Goal: Task Accomplishment & Management: Use online tool/utility

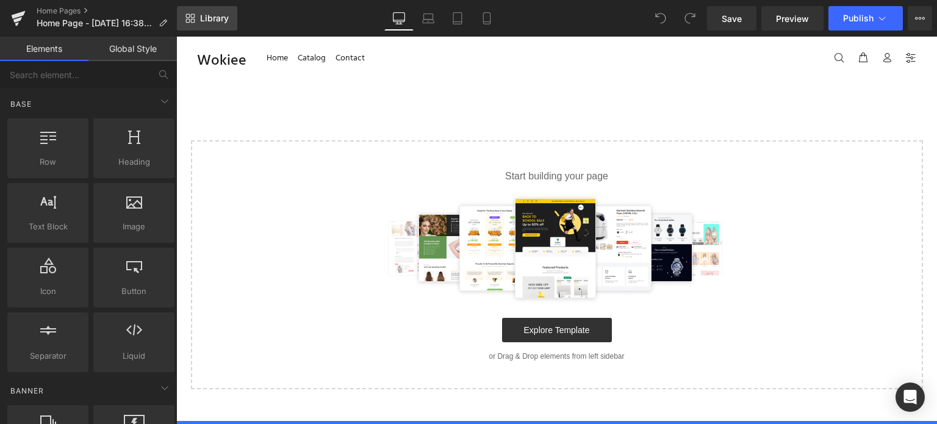
click at [213, 15] on span "Library" at bounding box center [214, 18] width 29 height 11
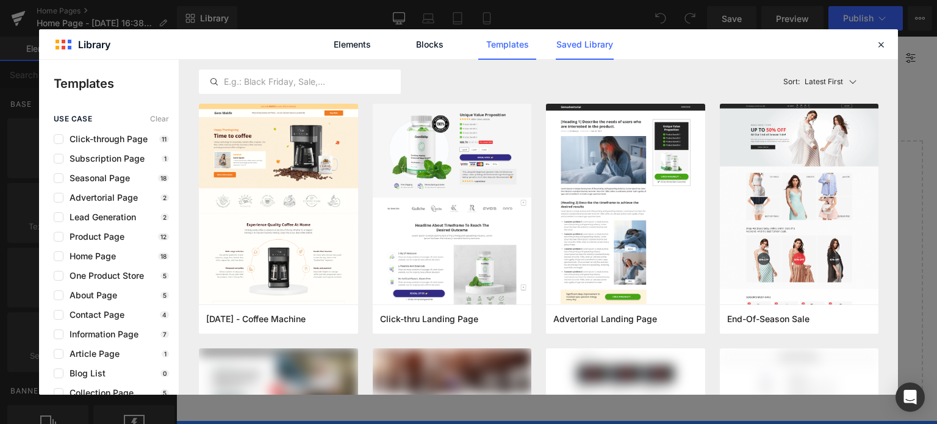
click at [584, 48] on link "Saved Library" at bounding box center [585, 44] width 58 height 30
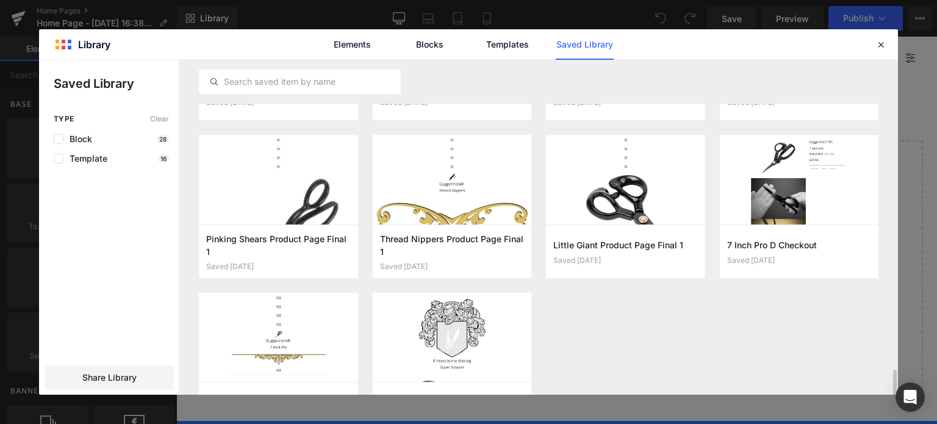
scroll to position [977, 0]
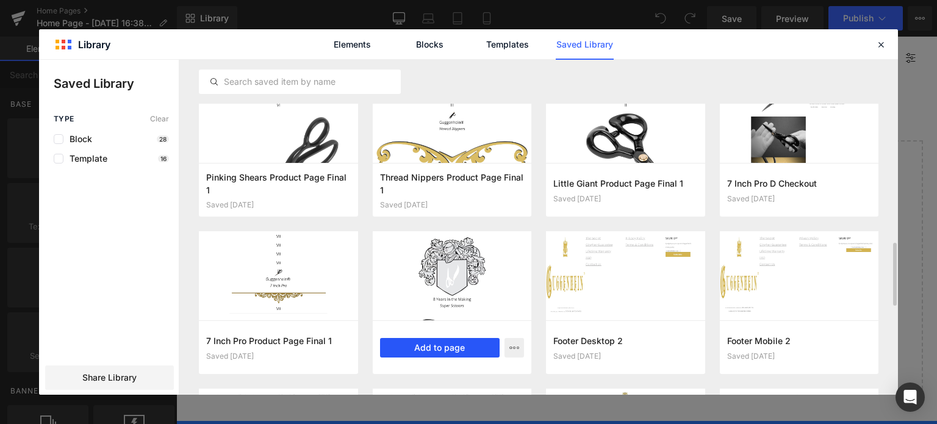
click at [452, 347] on button "Add to page" at bounding box center [440, 348] width 120 height 20
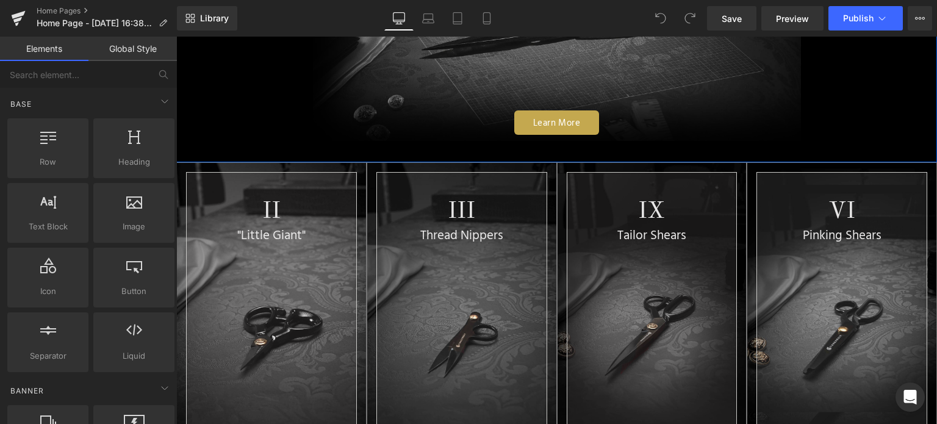
scroll to position [366, 0]
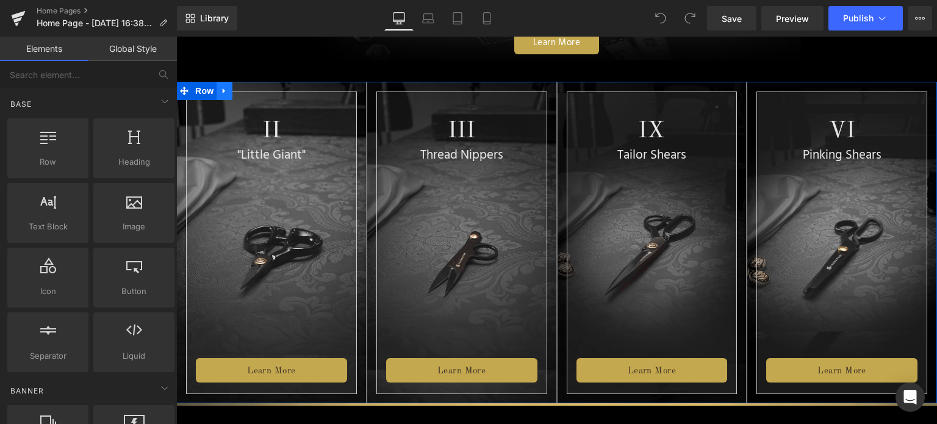
click at [223, 91] on icon at bounding box center [224, 90] width 2 height 5
click at [220, 93] on icon at bounding box center [224, 91] width 9 height 9
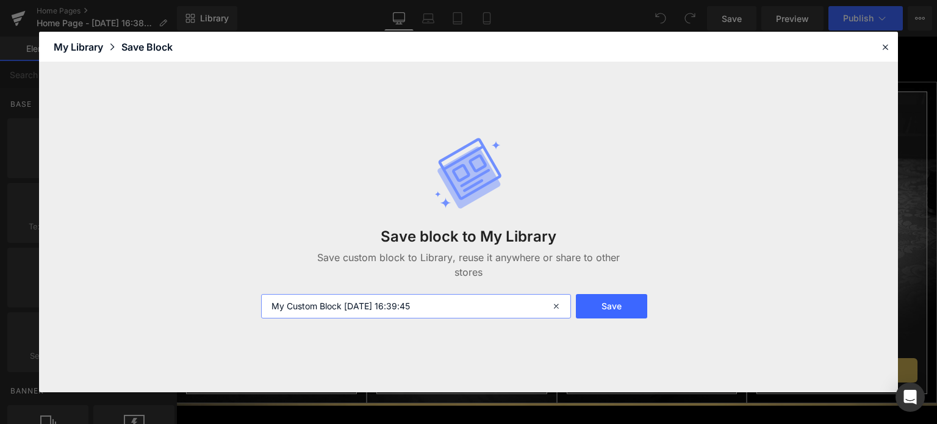
drag, startPoint x: 459, startPoint y: 312, endPoint x: 271, endPoint y: 310, distance: 187.9
click at [271, 310] on input "My Custom Block 2025-10-06 16:39:45" at bounding box center [416, 306] width 310 height 24
type input "Home D 1"
click at [603, 309] on button "Save" at bounding box center [611, 306] width 71 height 24
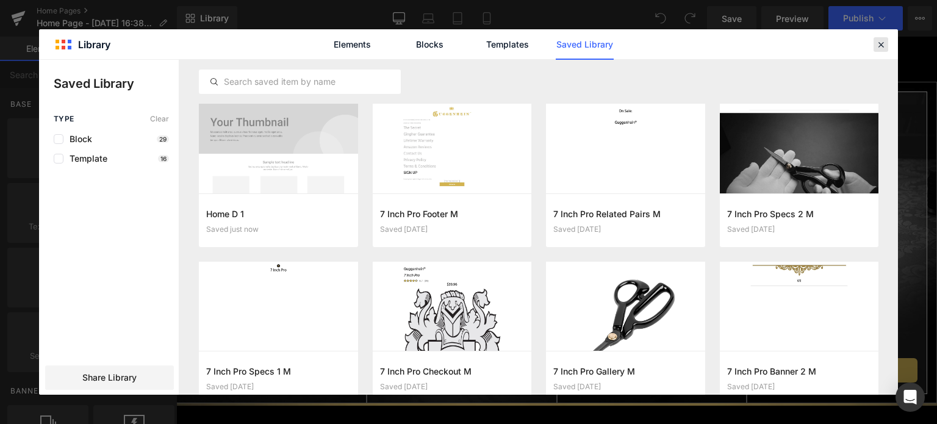
click at [880, 45] on icon at bounding box center [880, 44] width 11 height 11
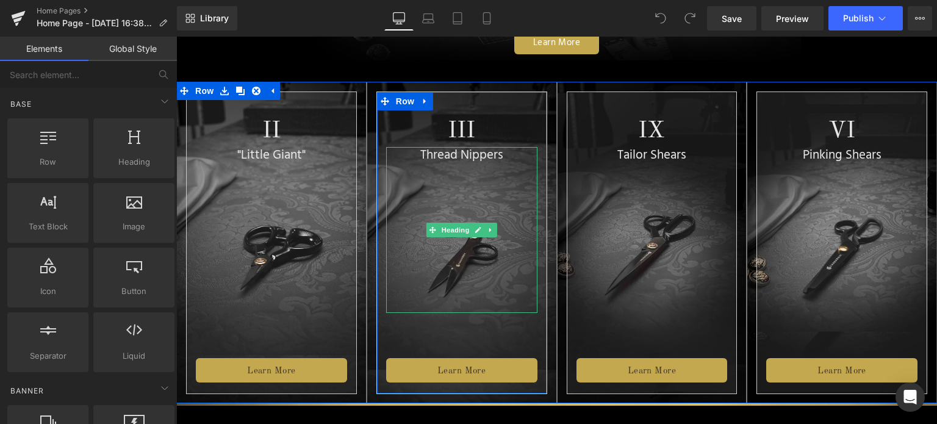
scroll to position [671, 0]
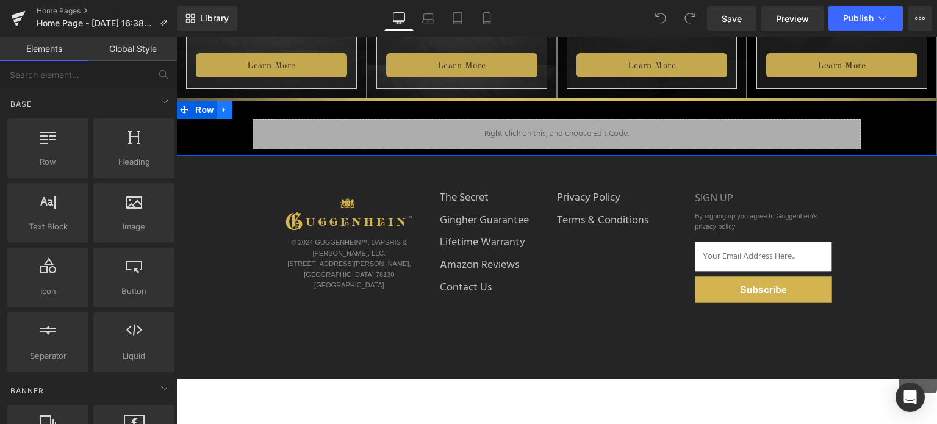
click at [220, 110] on icon at bounding box center [224, 110] width 9 height 9
click at [221, 112] on icon at bounding box center [224, 110] width 9 height 9
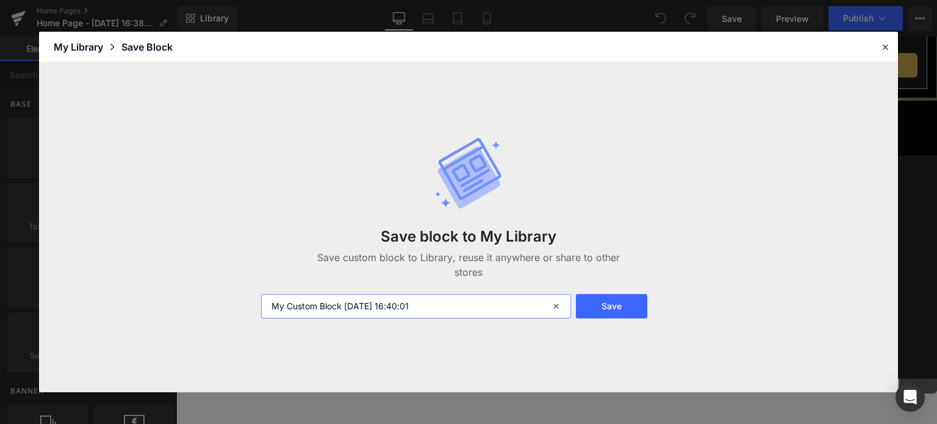
drag, startPoint x: 434, startPoint y: 307, endPoint x: 246, endPoint y: 313, distance: 188.6
click at [246, 313] on div "Save block to My Library Save custom block to Library, reuse it anywhere or sha…" at bounding box center [468, 227] width 859 height 330
type input "Home D 2"
click at [610, 303] on button "Save" at bounding box center [611, 306] width 71 height 24
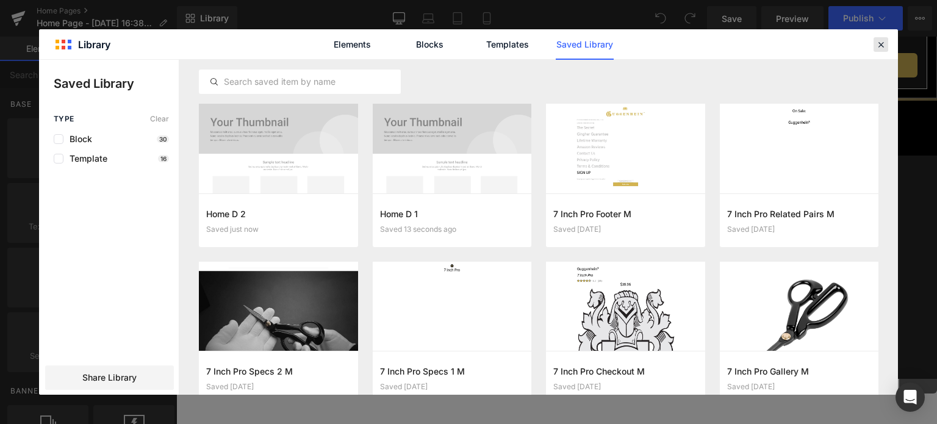
click at [884, 47] on icon at bounding box center [880, 44] width 11 height 11
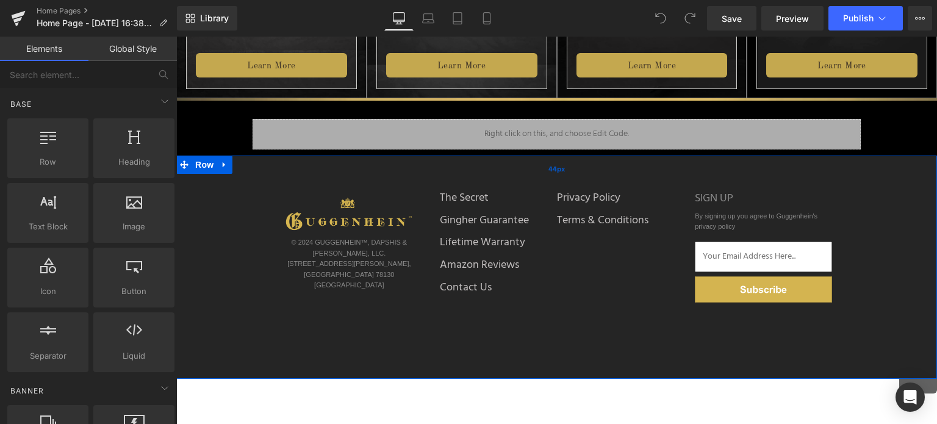
drag, startPoint x: 219, startPoint y: 167, endPoint x: 223, endPoint y: 175, distance: 9.3
click at [220, 167] on icon at bounding box center [224, 164] width 9 height 9
click at [221, 168] on icon at bounding box center [224, 164] width 9 height 9
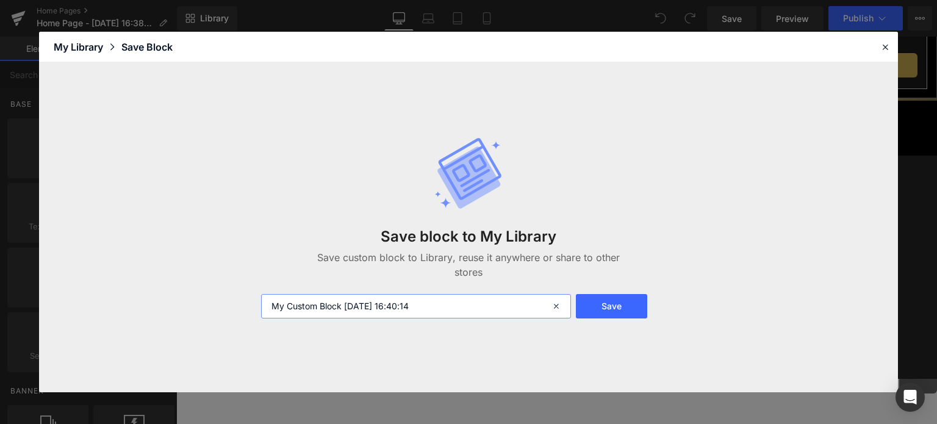
drag, startPoint x: 399, startPoint y: 304, endPoint x: 260, endPoint y: 306, distance: 138.5
click at [260, 306] on div "My Custom Block 2025-10-06 16:40:14" at bounding box center [415, 306] width 322 height 24
type input "Home Footer D 1"
click at [614, 303] on button "Save" at bounding box center [611, 306] width 71 height 24
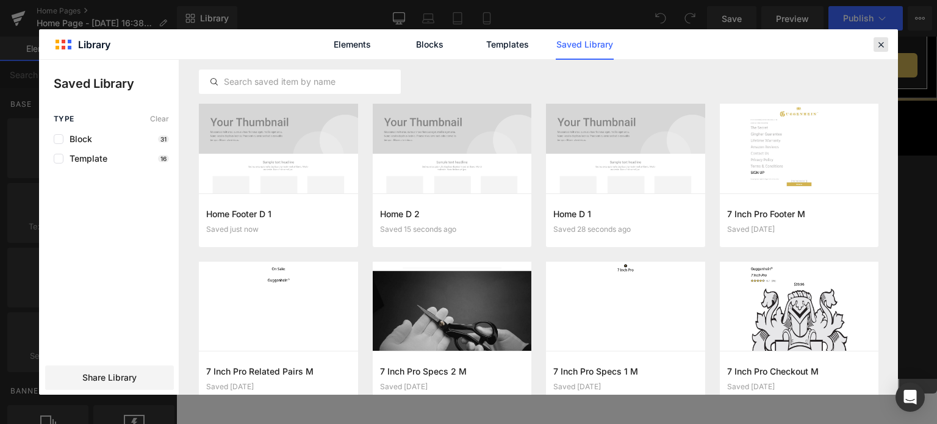
click at [886, 46] on icon at bounding box center [880, 44] width 11 height 11
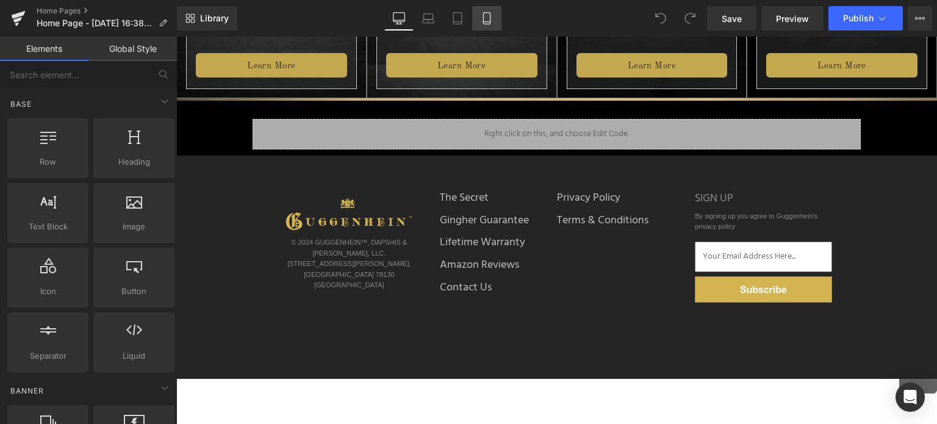
click at [489, 18] on icon at bounding box center [487, 18] width 12 height 12
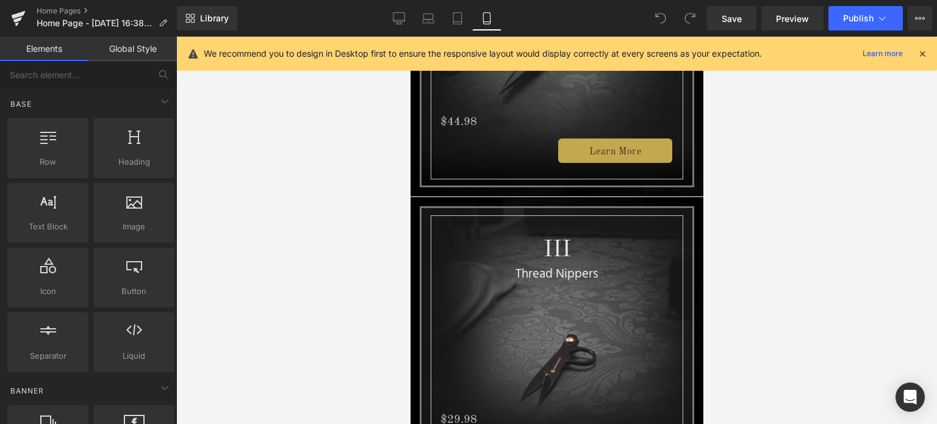
click at [923, 55] on icon at bounding box center [922, 53] width 11 height 11
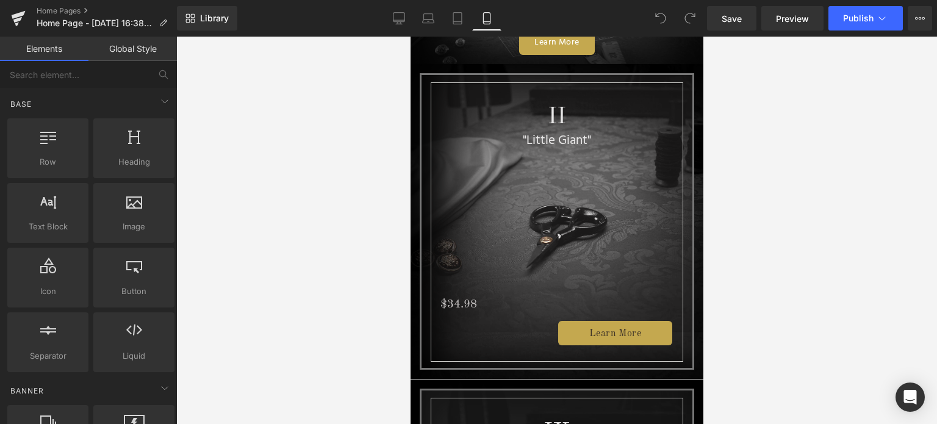
scroll to position [0, 0]
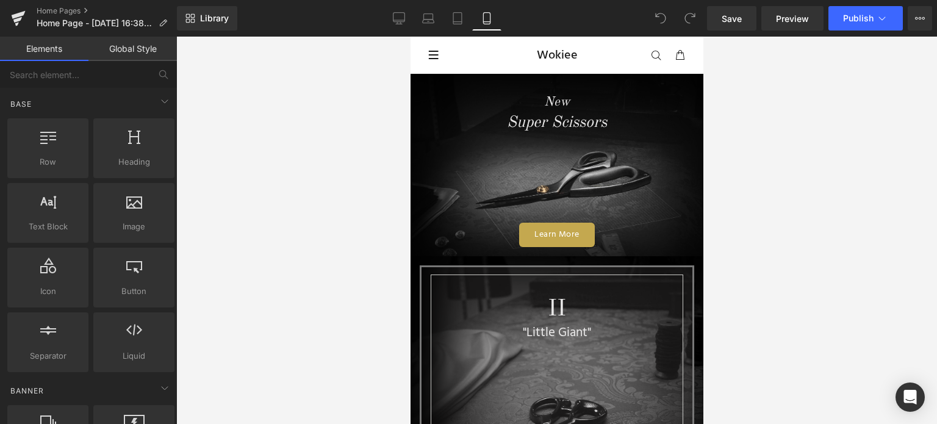
drag, startPoint x: 699, startPoint y: 152, endPoint x: 1114, endPoint y: 98, distance: 418.8
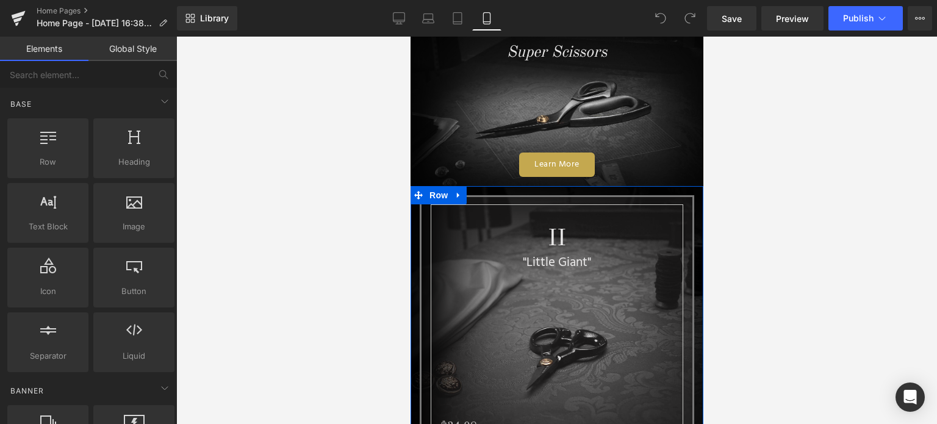
scroll to position [183, 0]
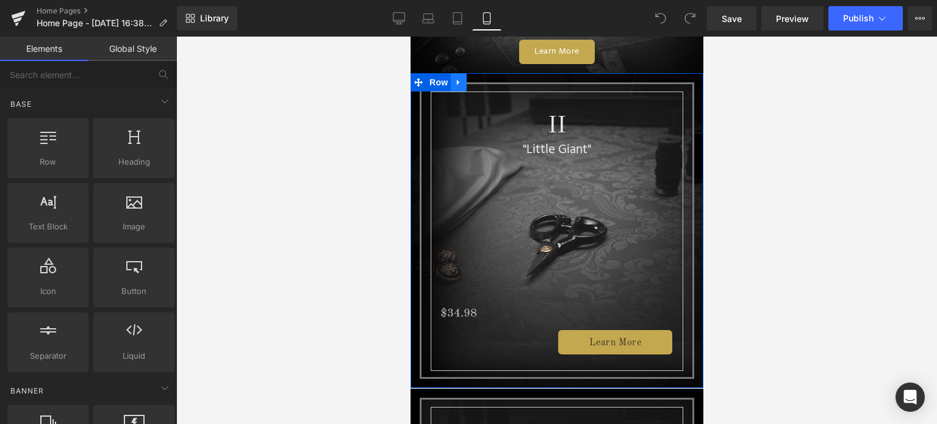
click at [456, 84] on icon at bounding box center [457, 81] width 2 height 5
drag, startPoint x: 457, startPoint y: 83, endPoint x: 496, endPoint y: 124, distance: 56.1
click at [457, 82] on icon at bounding box center [458, 82] width 9 height 9
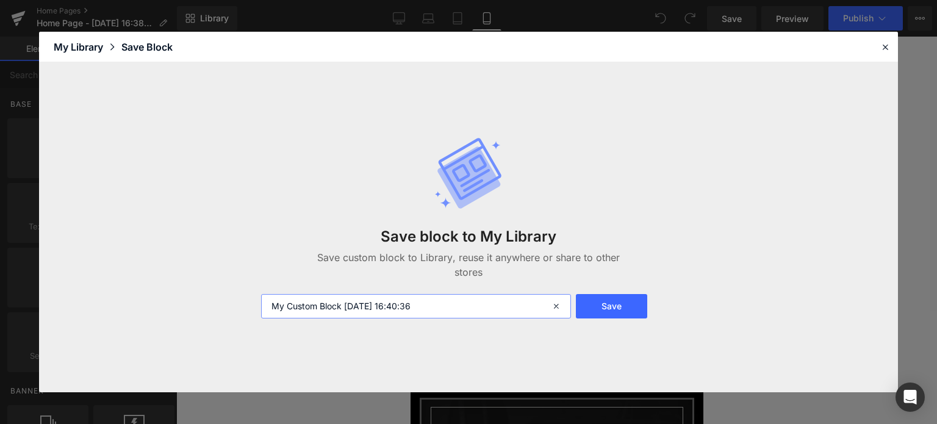
drag, startPoint x: 456, startPoint y: 305, endPoint x: 267, endPoint y: 318, distance: 189.5
click at [268, 319] on div "Save block to My Library Save custom block to Library, reuse it anywhere or sha…" at bounding box center [468, 227] width 429 height 231
type input "Home Little Giant M 1"
click at [621, 306] on button "Save" at bounding box center [611, 306] width 71 height 24
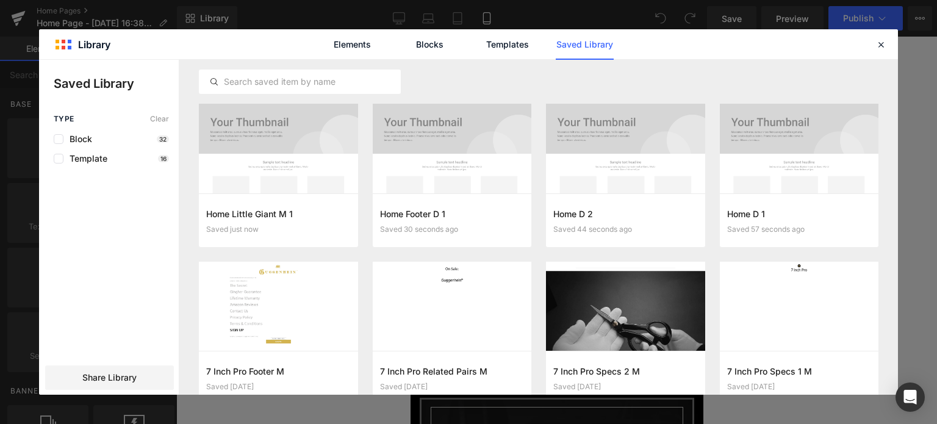
click at [883, 46] on icon at bounding box center [880, 44] width 11 height 11
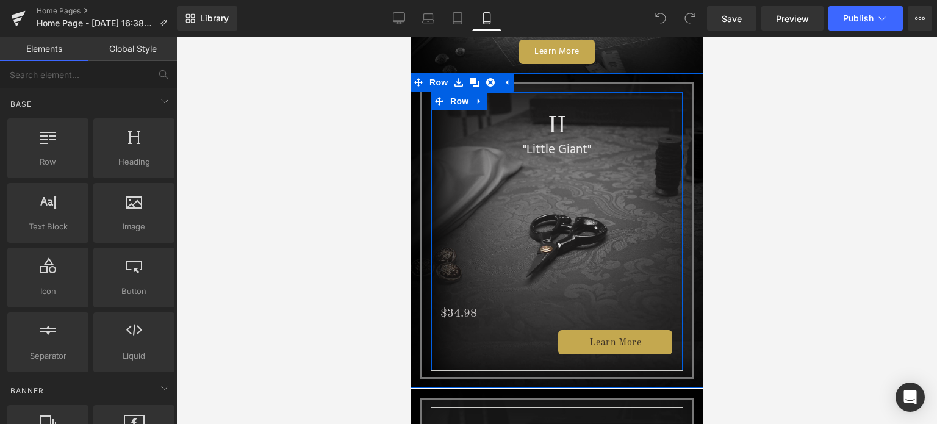
scroll to position [488, 0]
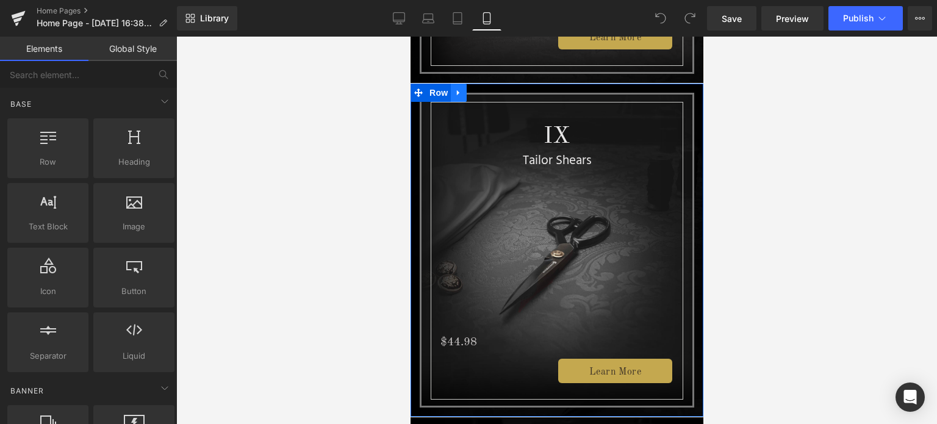
click at [454, 91] on icon at bounding box center [458, 92] width 9 height 9
click at [457, 93] on icon at bounding box center [458, 92] width 9 height 9
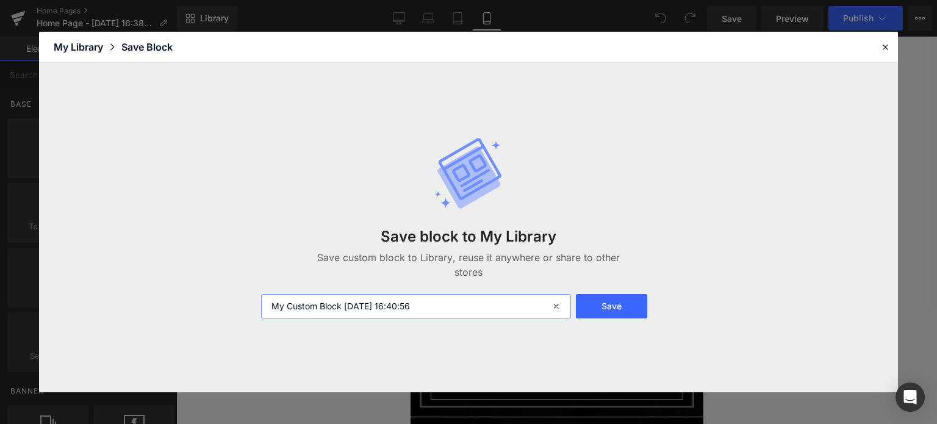
drag, startPoint x: 438, startPoint y: 303, endPoint x: 245, endPoint y: 311, distance: 192.9
click at [245, 311] on div "Save block to My Library Save custom block to Library, reuse it anywhere or sha…" at bounding box center [468, 227] width 859 height 330
type input "Home 9 Inch M 1"
click at [612, 306] on button "Save" at bounding box center [611, 306] width 71 height 24
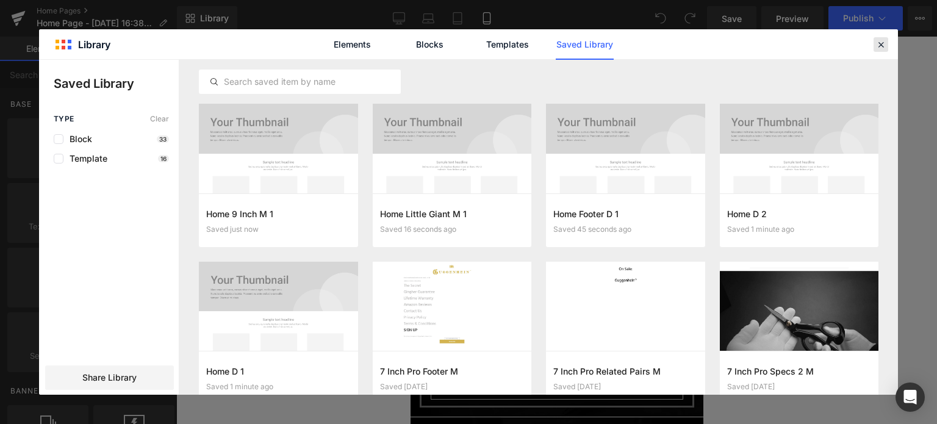
click at [881, 46] on icon at bounding box center [880, 44] width 11 height 11
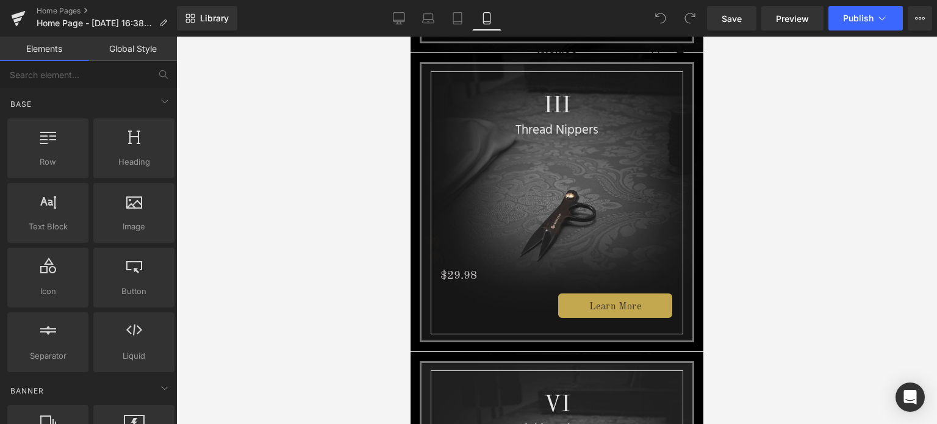
scroll to position [854, 0]
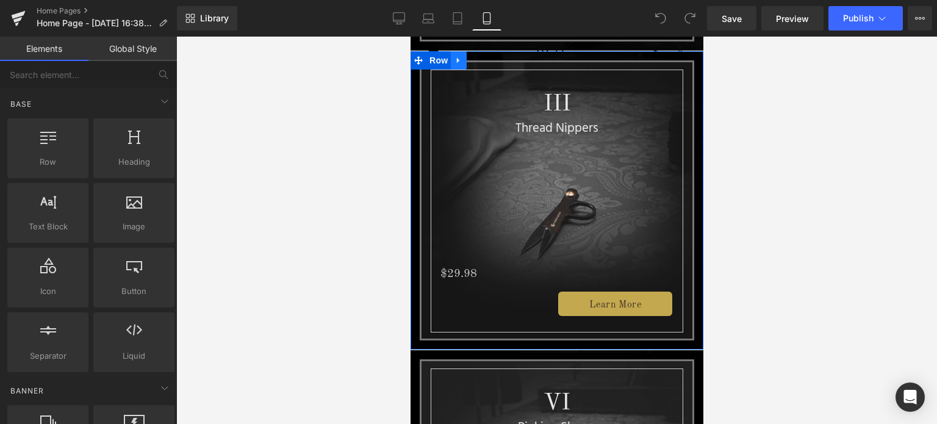
click at [455, 57] on icon at bounding box center [458, 60] width 9 height 9
click at [458, 57] on icon at bounding box center [458, 60] width 9 height 9
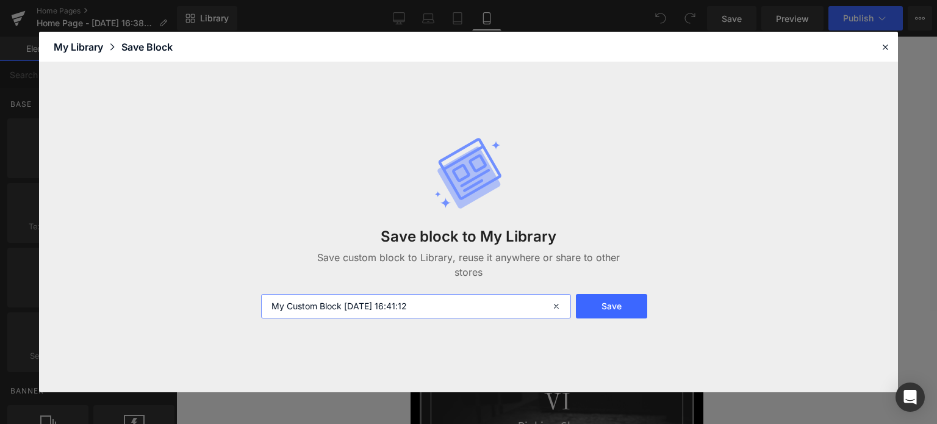
drag, startPoint x: 436, startPoint y: 301, endPoint x: 245, endPoint y: 304, distance: 191.6
click at [245, 305] on div "Save block to My Library Save custom block to Library, reuse it anywhere or sha…" at bounding box center [468, 227] width 859 height 330
type input "Home Thread Nippers M 1"
click at [632, 310] on button "Save" at bounding box center [611, 306] width 71 height 24
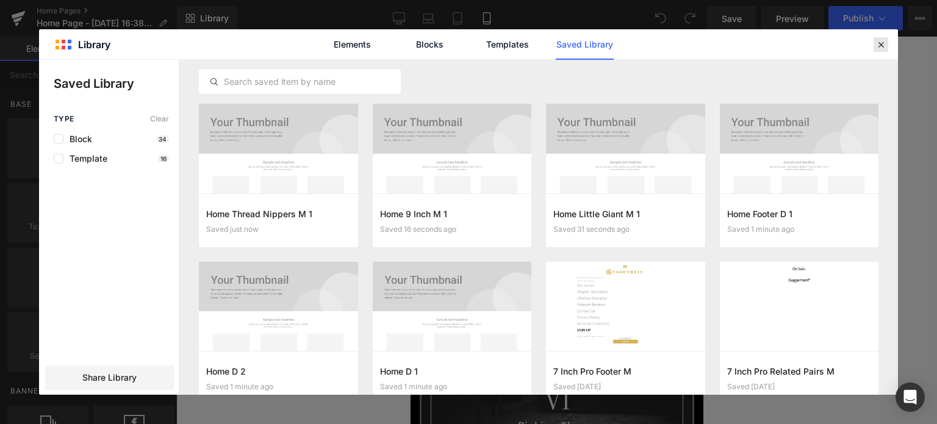
click at [881, 46] on icon at bounding box center [880, 44] width 11 height 11
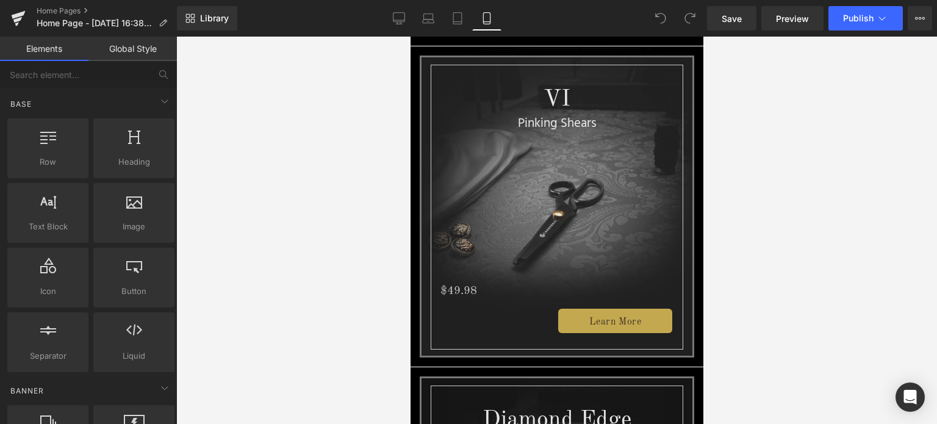
scroll to position [1159, 0]
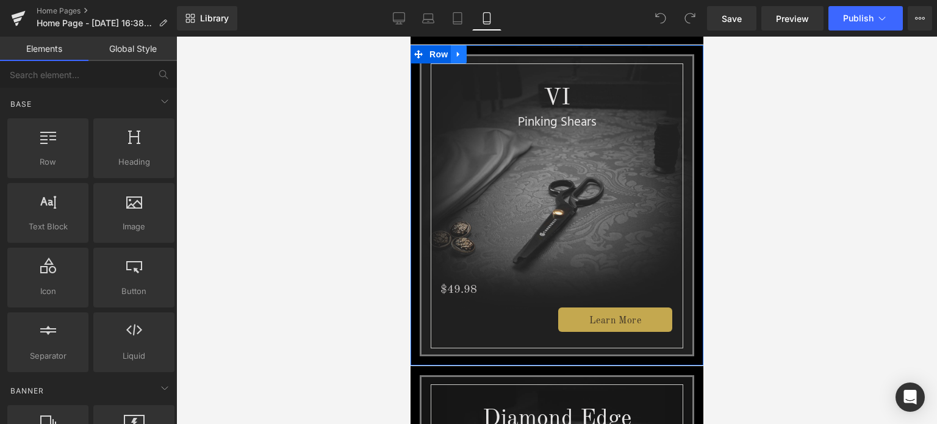
click at [458, 50] on icon at bounding box center [458, 54] width 9 height 9
click at [460, 50] on icon at bounding box center [458, 54] width 9 height 9
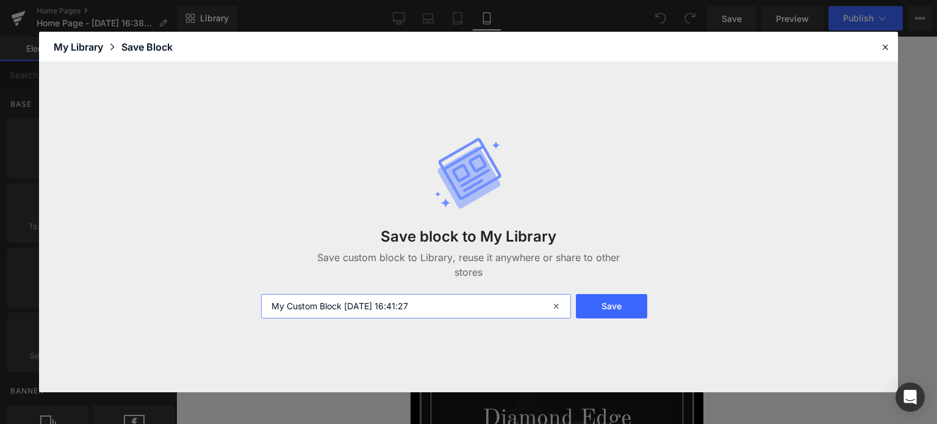
drag, startPoint x: 446, startPoint y: 309, endPoint x: 265, endPoint y: 303, distance: 180.6
click at [265, 303] on input "My Custom Block 2025-10-06 16:41:27" at bounding box center [416, 306] width 310 height 24
type input "Home Pinking Shears M 1"
click at [612, 309] on button "Save" at bounding box center [611, 306] width 71 height 24
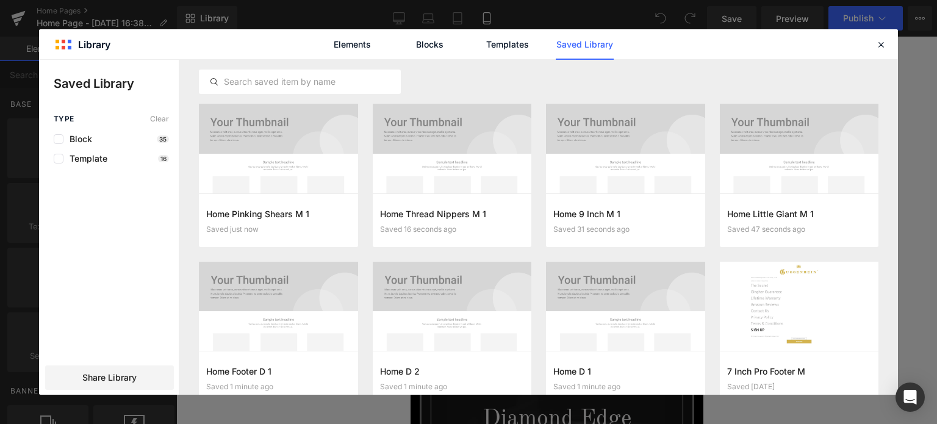
drag, startPoint x: 878, startPoint y: 43, endPoint x: 755, endPoint y: 135, distance: 153.8
click at [878, 43] on icon at bounding box center [880, 44] width 11 height 11
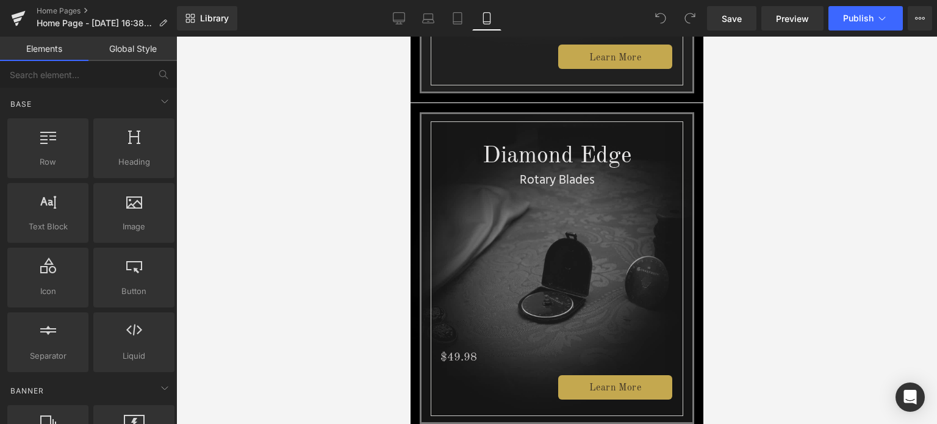
scroll to position [1342, 0]
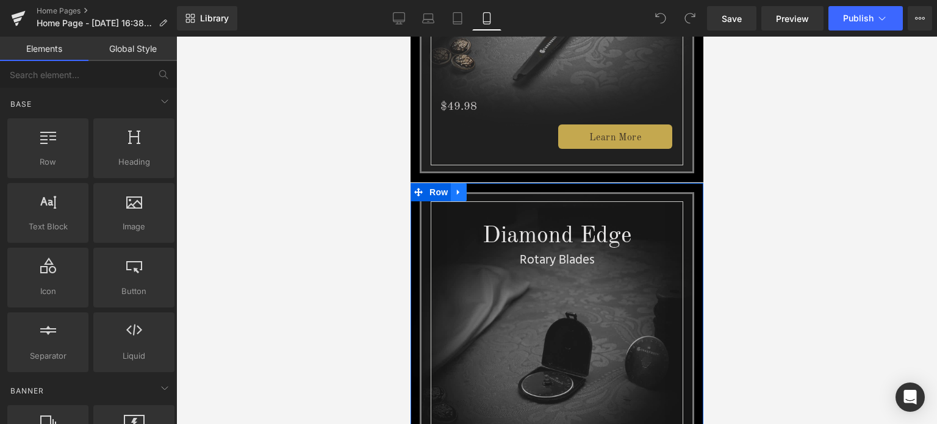
click at [454, 188] on icon at bounding box center [458, 192] width 9 height 9
click at [459, 188] on icon at bounding box center [458, 192] width 9 height 9
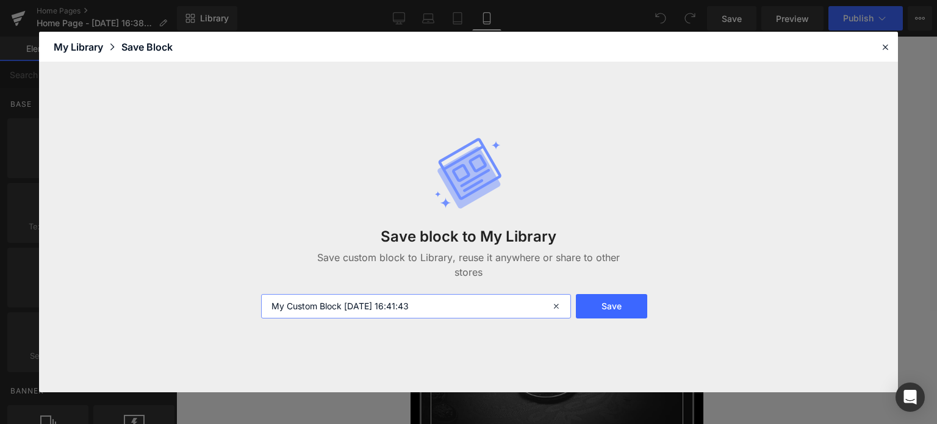
drag, startPoint x: 437, startPoint y: 306, endPoint x: 271, endPoint y: 308, distance: 166.5
click at [271, 308] on input "My Custom Block 2025-10-06 16:41:43" at bounding box center [416, 306] width 310 height 24
type input "Home Rotary Blades M 1"
click at [618, 306] on button "Save" at bounding box center [611, 306] width 71 height 24
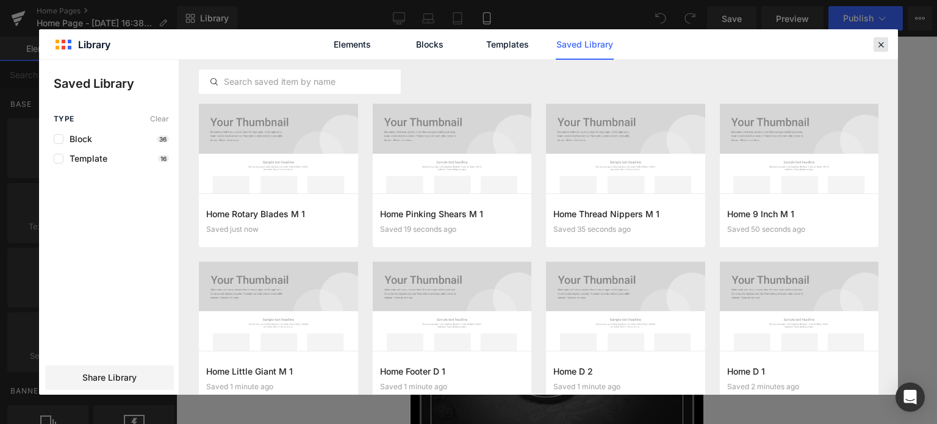
click at [878, 43] on icon at bounding box center [880, 44] width 11 height 11
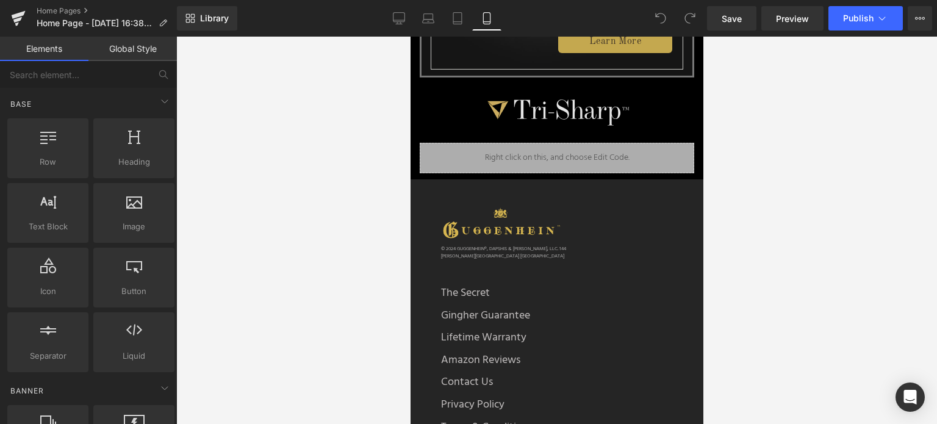
scroll to position [1769, 0]
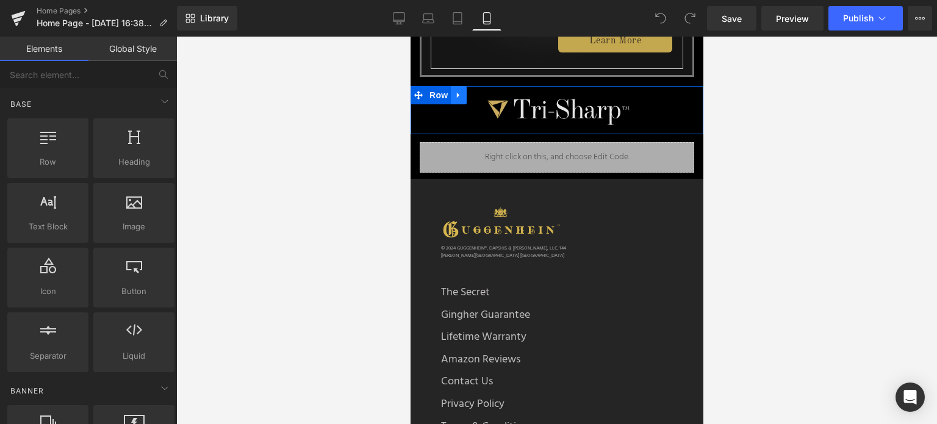
click at [457, 91] on icon at bounding box center [458, 95] width 9 height 9
click at [459, 91] on icon at bounding box center [458, 95] width 9 height 9
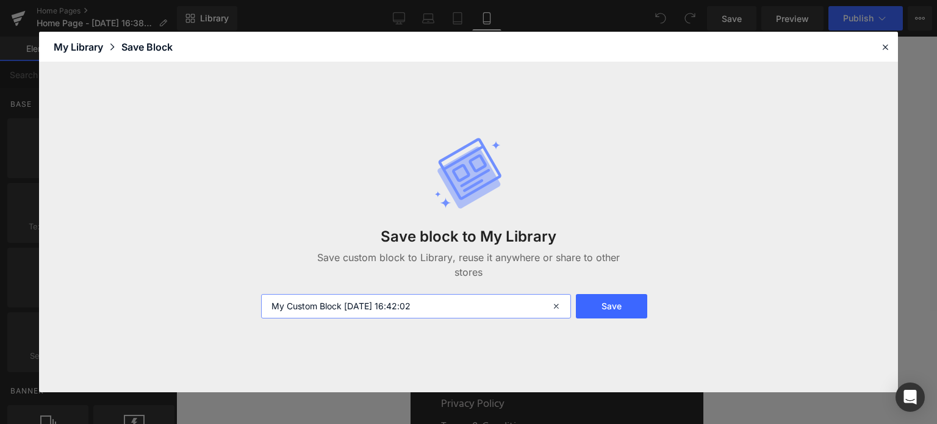
drag, startPoint x: 418, startPoint y: 307, endPoint x: 255, endPoint y: 303, distance: 162.9
click at [255, 303] on div "My Custom Block 2025-10-06 16:42:02" at bounding box center [415, 306] width 322 height 24
type input "Home Tri-Sharp M 1"
click at [620, 305] on button "Save" at bounding box center [611, 306] width 71 height 24
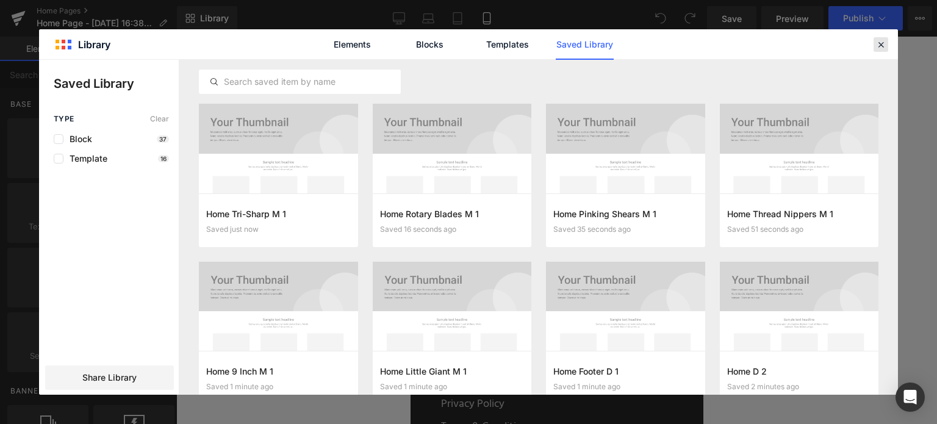
click at [877, 45] on icon at bounding box center [880, 44] width 11 height 11
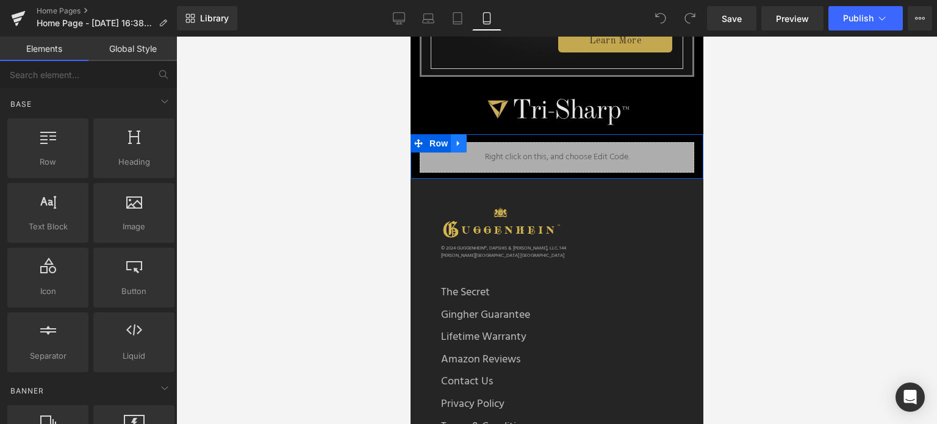
click at [456, 141] on icon at bounding box center [457, 143] width 2 height 5
click at [456, 139] on icon at bounding box center [458, 143] width 9 height 9
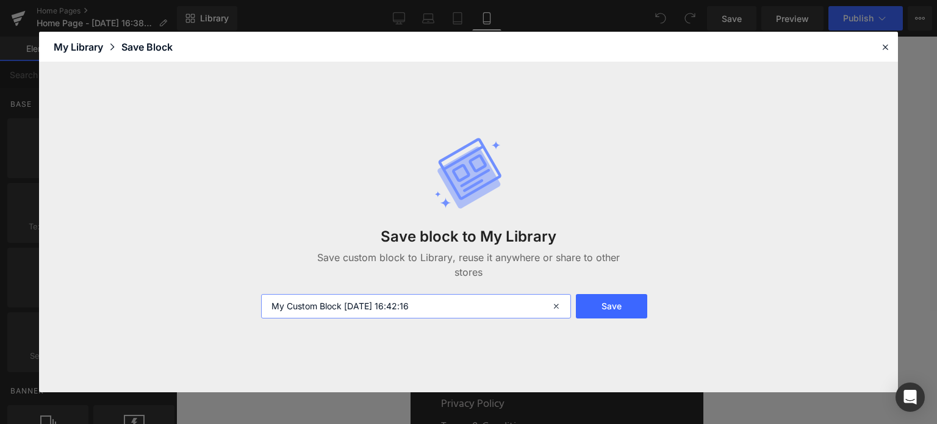
drag, startPoint x: 437, startPoint y: 303, endPoint x: 245, endPoint y: 309, distance: 192.8
click at [245, 309] on div "Save block to My Library Save custom block to Library, reuse it anywhere or sha…" at bounding box center [468, 227] width 859 height 330
type input "Home Related Pairs M 1"
click at [613, 304] on button "Save" at bounding box center [611, 306] width 71 height 24
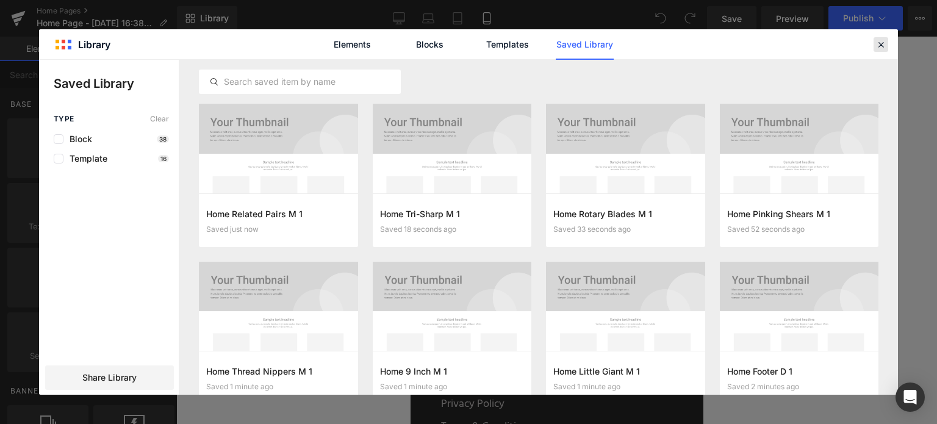
click at [883, 48] on icon at bounding box center [880, 44] width 11 height 11
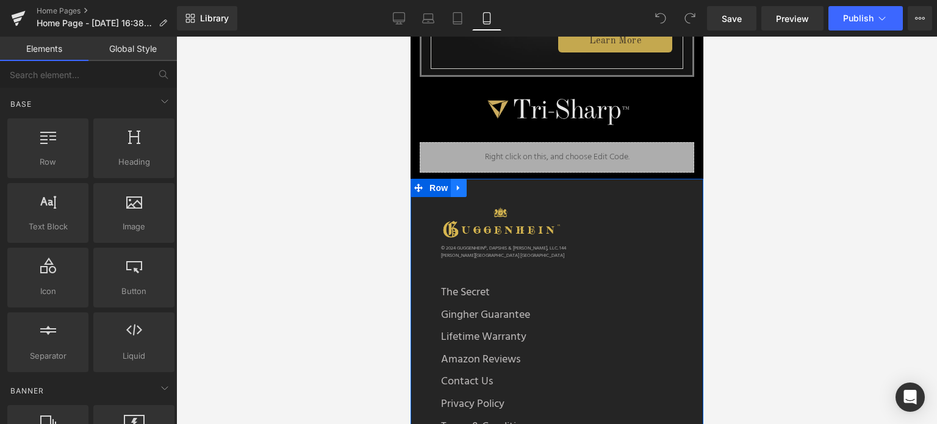
click at [456, 185] on icon at bounding box center [457, 187] width 2 height 5
click at [454, 184] on icon at bounding box center [458, 188] width 9 height 9
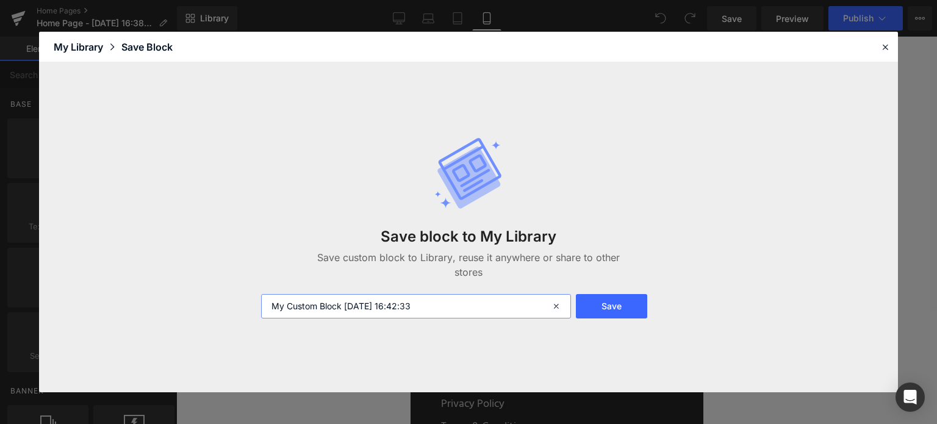
drag, startPoint x: 441, startPoint y: 306, endPoint x: 242, endPoint y: 318, distance: 199.8
click at [242, 318] on div "Save block to My Library Save custom block to Library, reuse it anywhere or sha…" at bounding box center [468, 227] width 859 height 330
type input "Home Footer M 1"
click at [607, 303] on button "Save" at bounding box center [611, 306] width 71 height 24
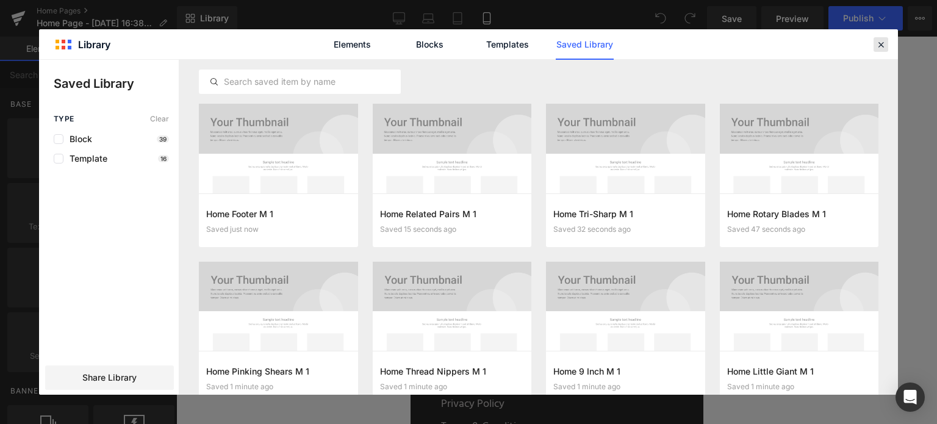
click at [881, 45] on icon at bounding box center [880, 44] width 11 height 11
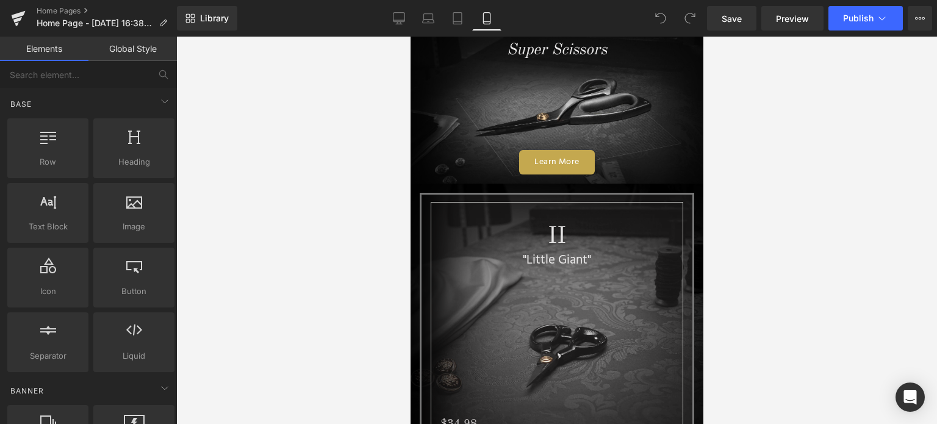
scroll to position [0, 0]
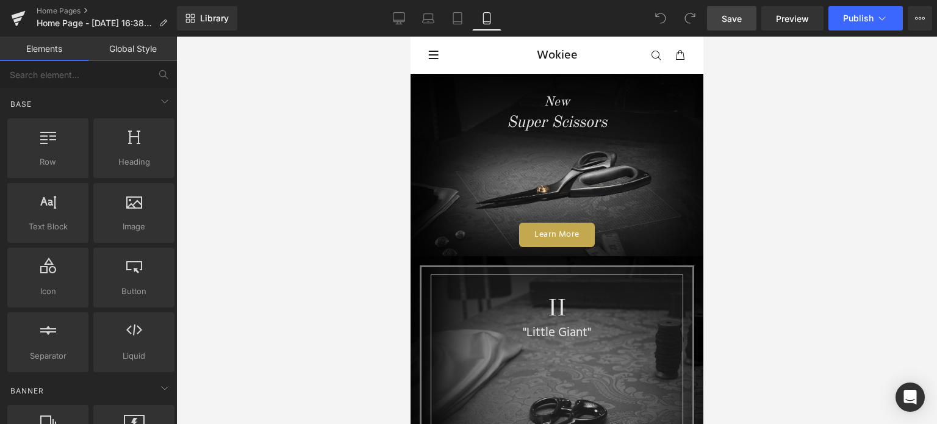
click at [739, 12] on span "Save" at bounding box center [732, 18] width 20 height 13
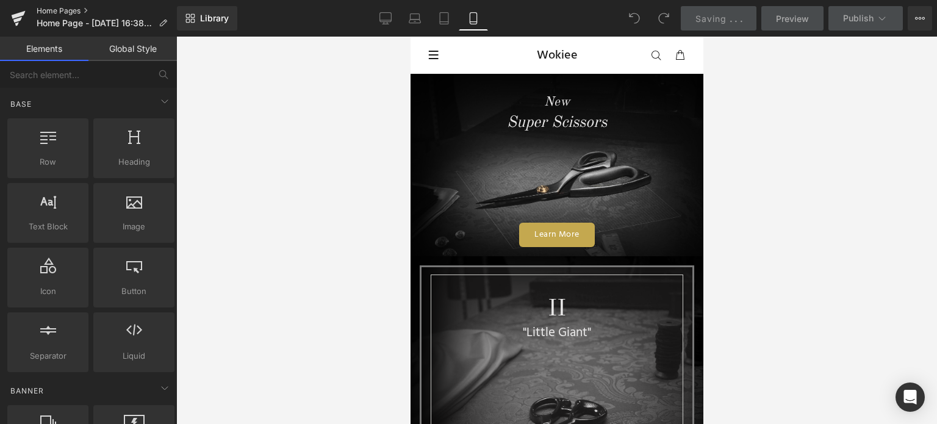
click at [61, 11] on link "Home Pages" at bounding box center [107, 11] width 140 height 10
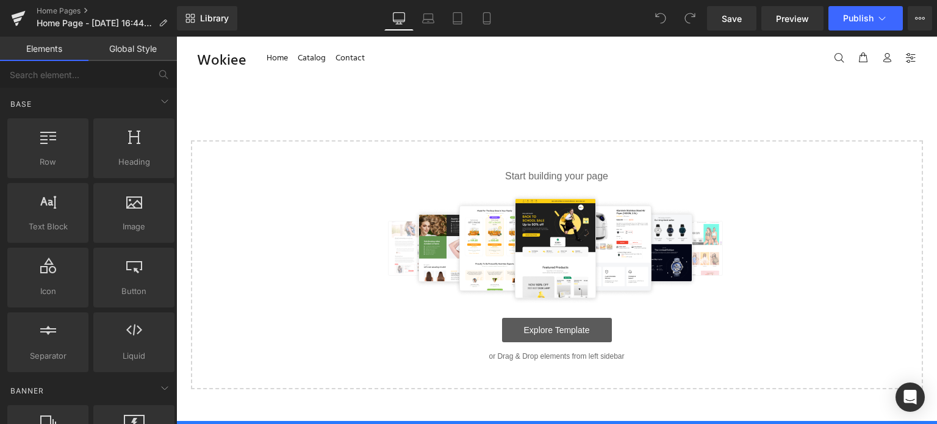
click at [561, 328] on link "Explore Template" at bounding box center [557, 330] width 110 height 24
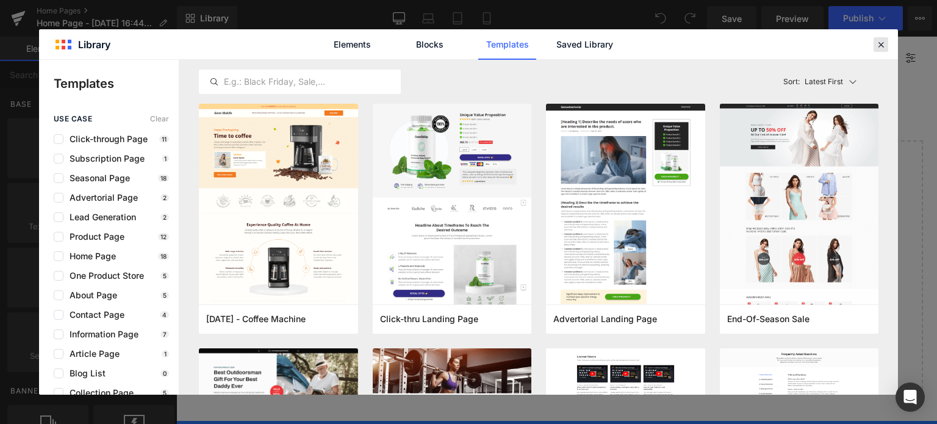
drag, startPoint x: 880, startPoint y: 47, endPoint x: 701, endPoint y: 10, distance: 182.4
click at [880, 47] on icon at bounding box center [880, 44] width 11 height 11
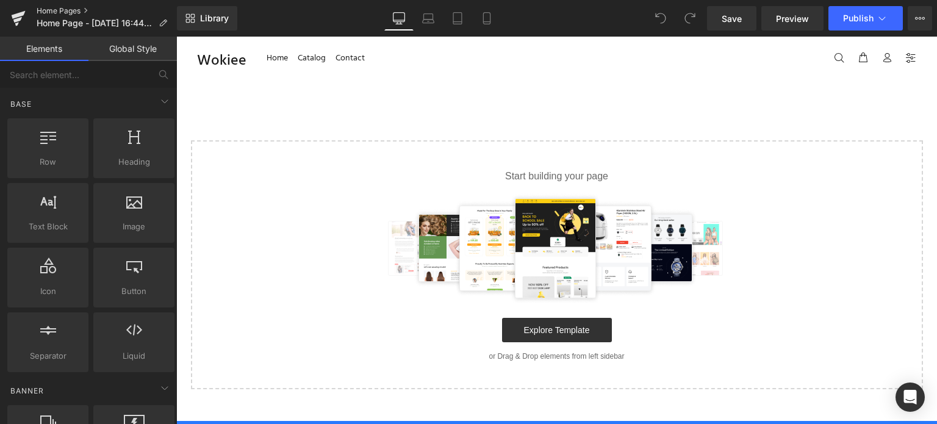
click at [56, 10] on link "Home Pages" at bounding box center [107, 11] width 140 height 10
click at [561, 333] on link "Explore Template" at bounding box center [557, 330] width 110 height 24
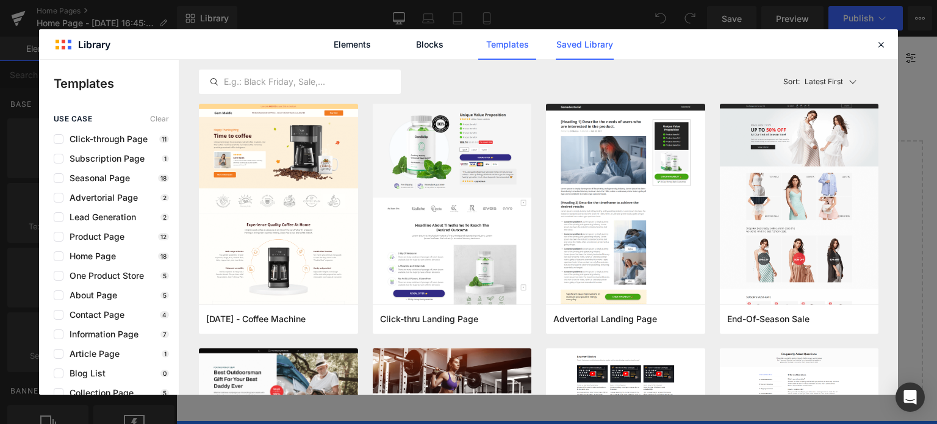
click at [584, 49] on link "Saved Library" at bounding box center [585, 44] width 58 height 30
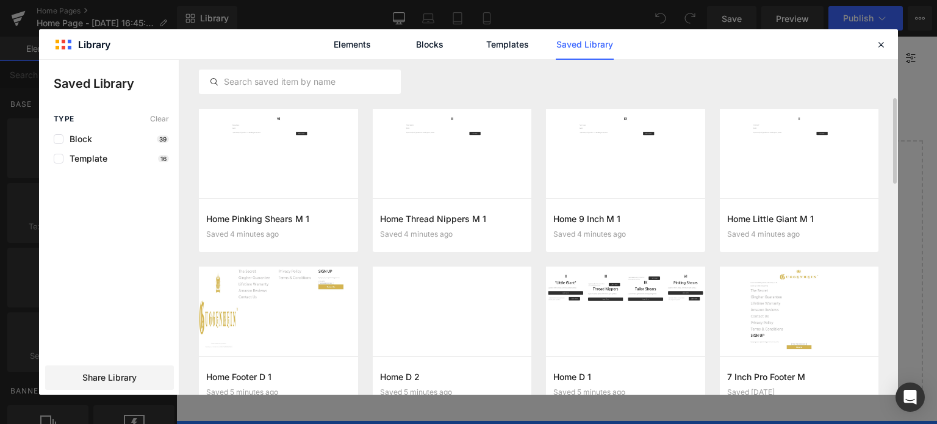
scroll to position [305, 0]
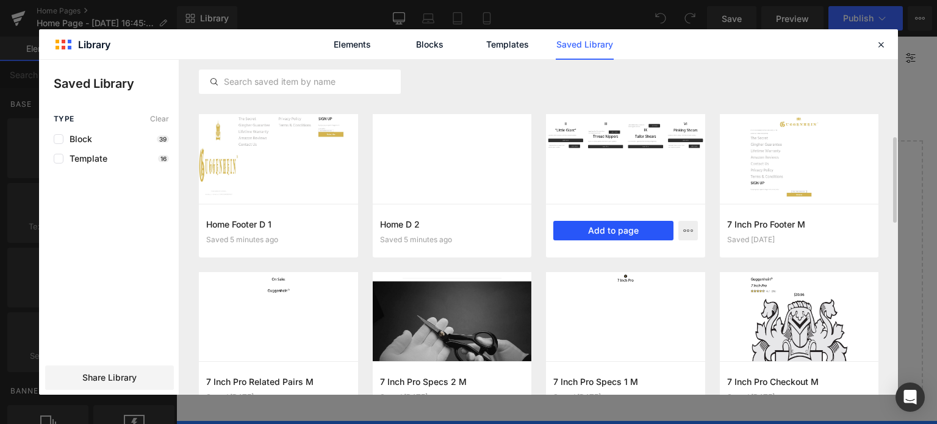
click at [625, 234] on button "Add to page" at bounding box center [613, 231] width 120 height 20
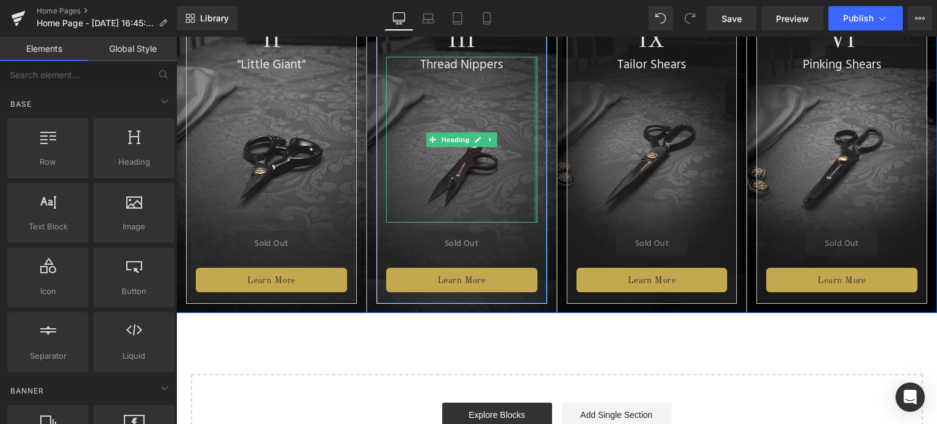
scroll to position [244, 0]
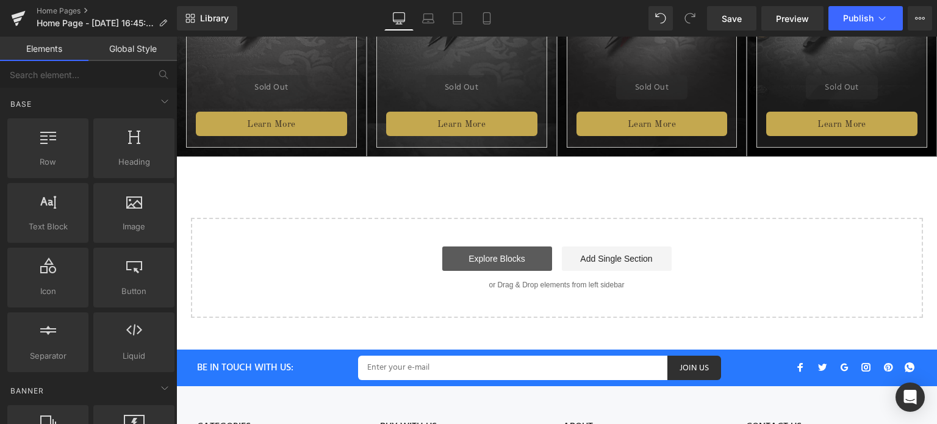
click at [505, 256] on link "Explore Blocks" at bounding box center [497, 258] width 110 height 24
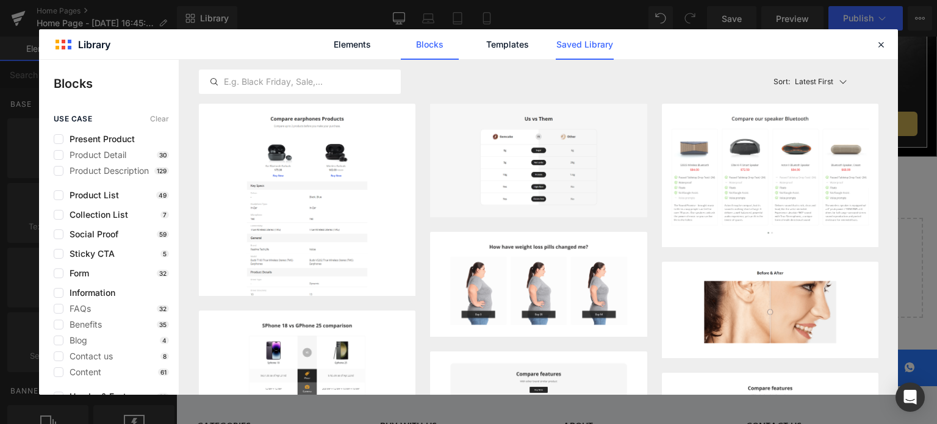
click at [584, 46] on link "Saved Library" at bounding box center [585, 44] width 58 height 30
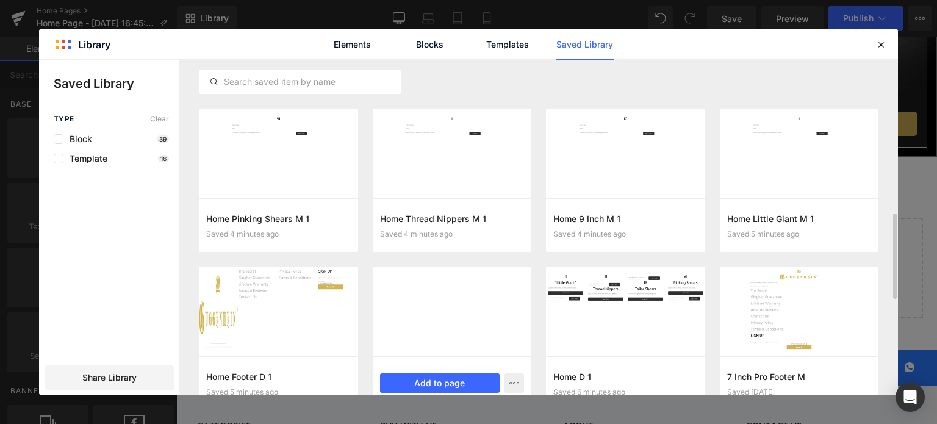
scroll to position [274, 0]
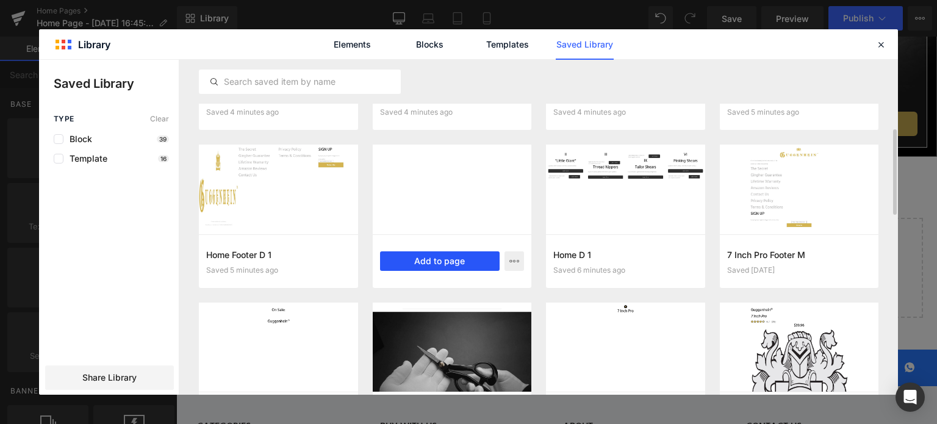
click at [434, 264] on button "Add to page" at bounding box center [440, 261] width 120 height 20
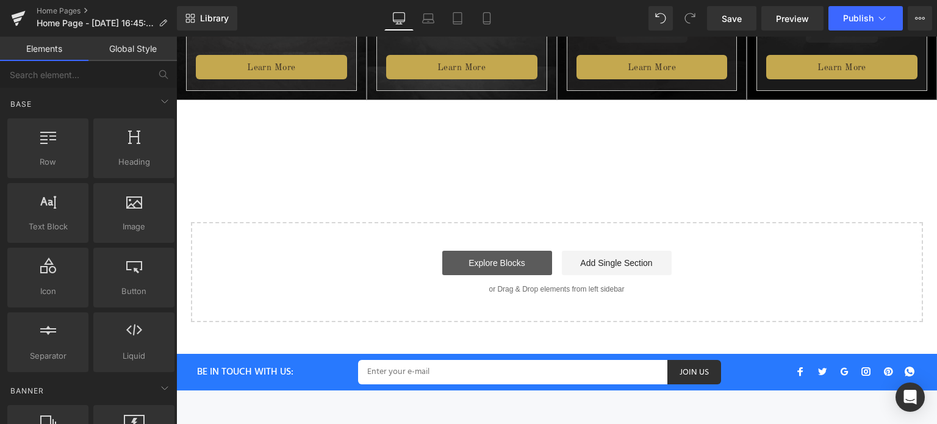
scroll to position [303, 0]
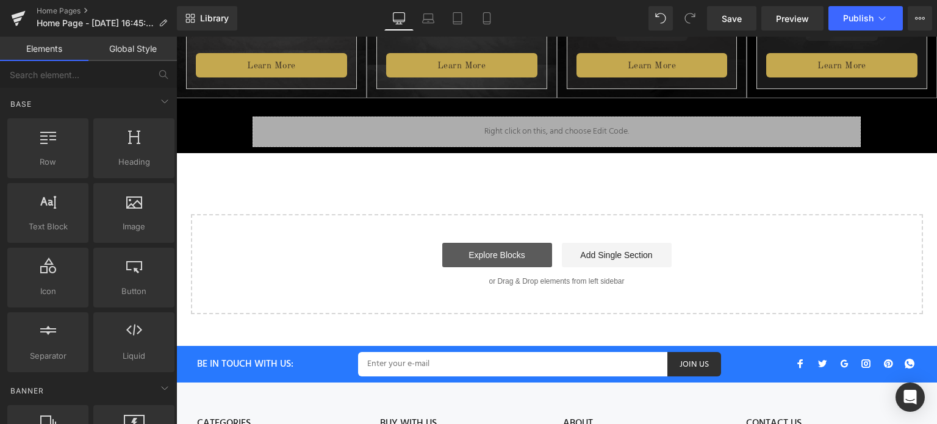
click at [522, 259] on link "Explore Blocks" at bounding box center [497, 255] width 110 height 24
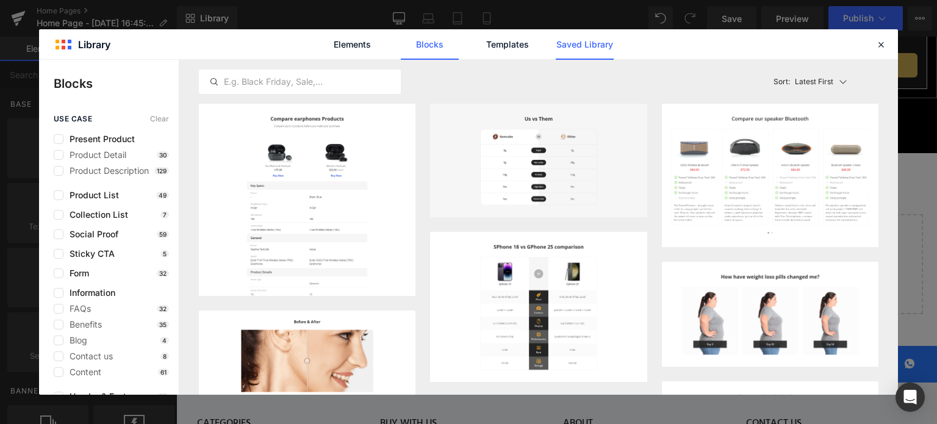
click at [582, 42] on link "Saved Library" at bounding box center [585, 44] width 58 height 30
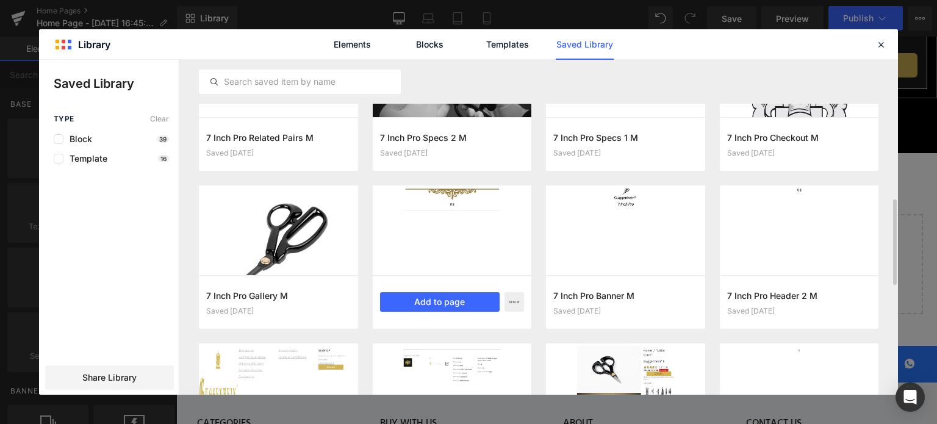
scroll to position [701, 0]
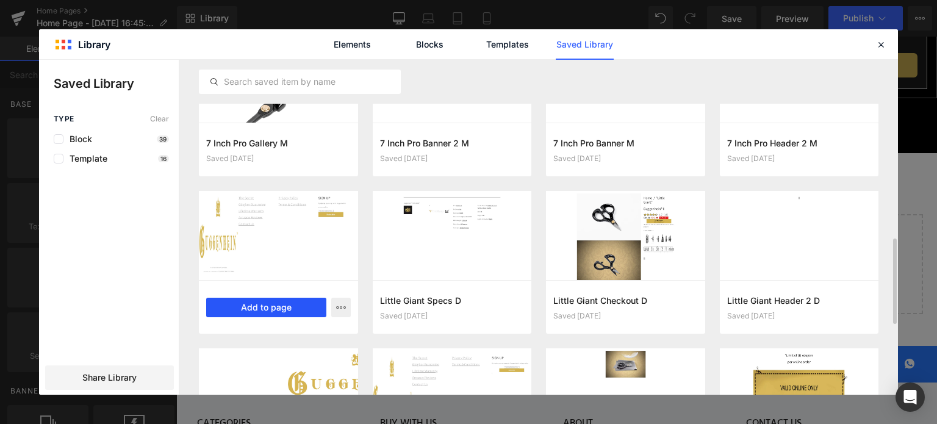
click at [278, 309] on button "Add to page" at bounding box center [266, 308] width 120 height 20
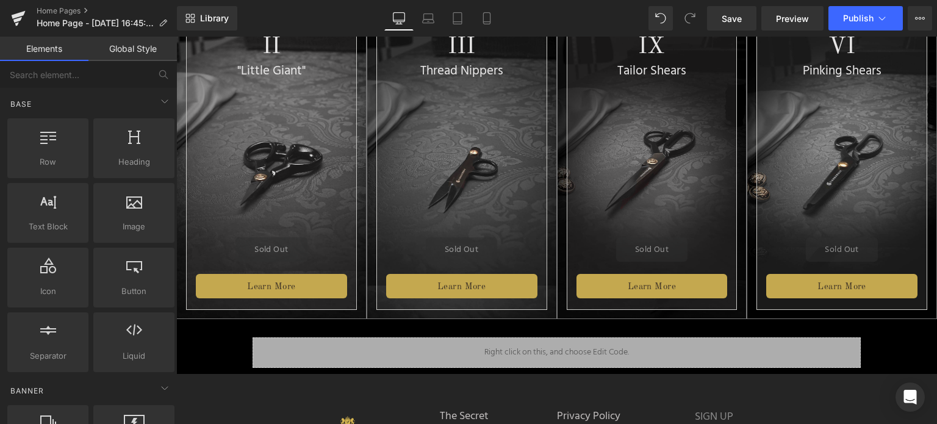
scroll to position [0, 0]
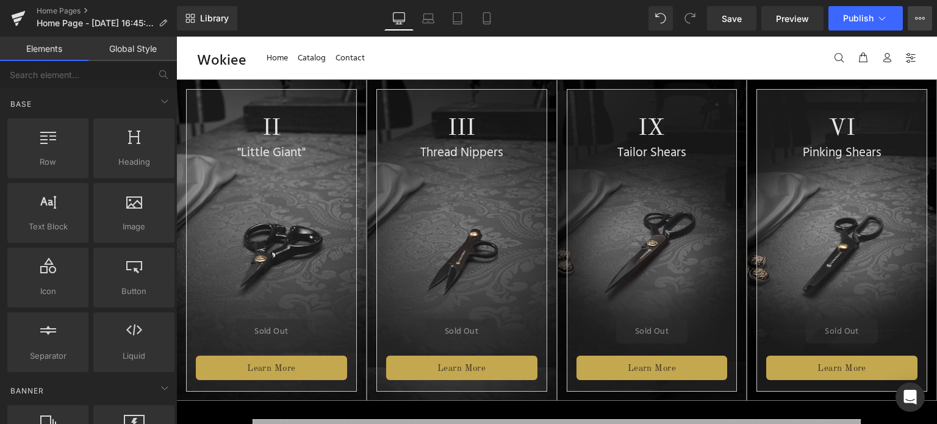
click at [916, 20] on icon at bounding box center [916, 18] width 3 height 2
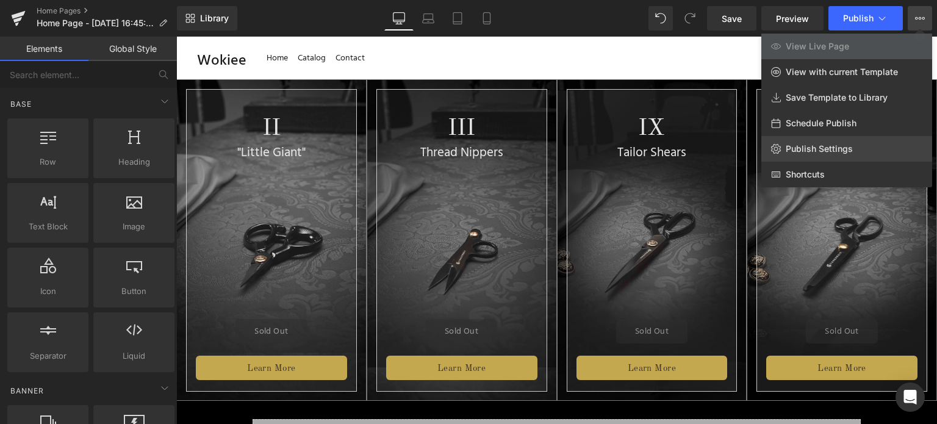
click at [810, 152] on span "Publish Settings" at bounding box center [819, 148] width 67 height 11
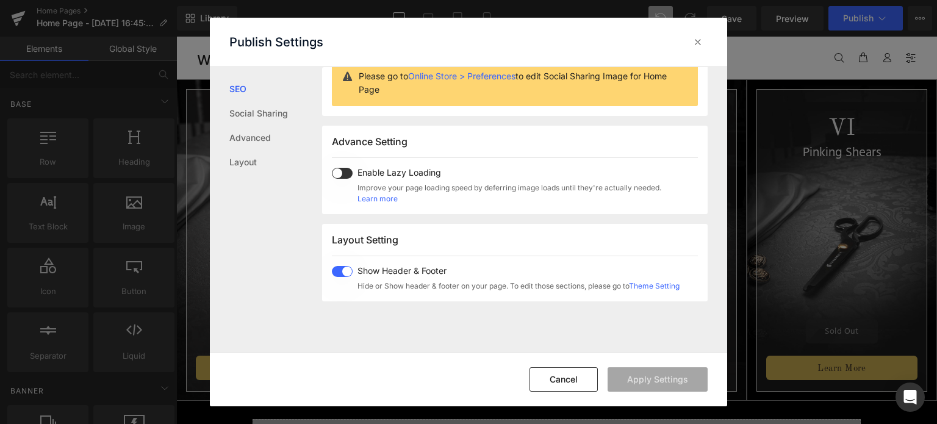
scroll to position [301, 0]
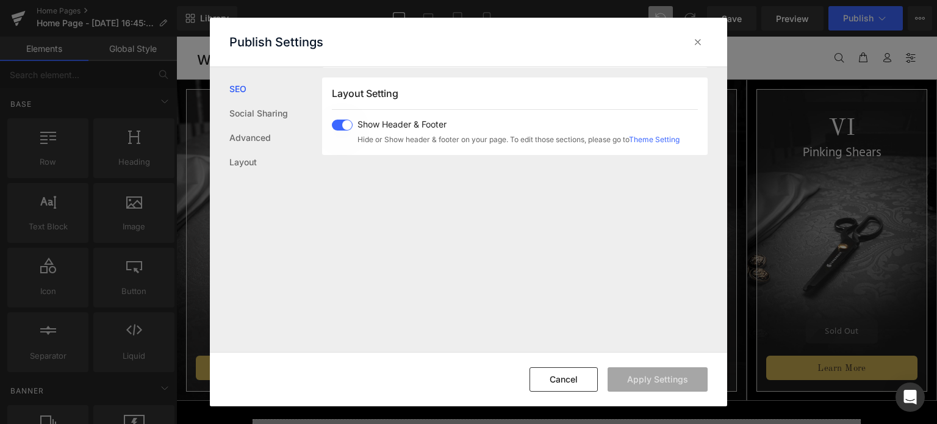
click at [343, 127] on span at bounding box center [342, 125] width 21 height 11
click at [670, 382] on button "Apply Settings" at bounding box center [658, 379] width 100 height 24
click at [566, 379] on button "Cancel" at bounding box center [563, 379] width 68 height 24
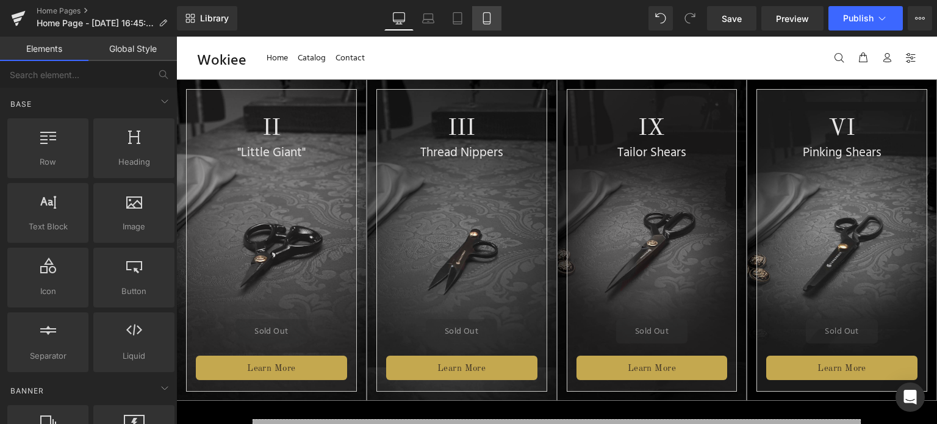
click at [488, 21] on icon at bounding box center [487, 18] width 12 height 12
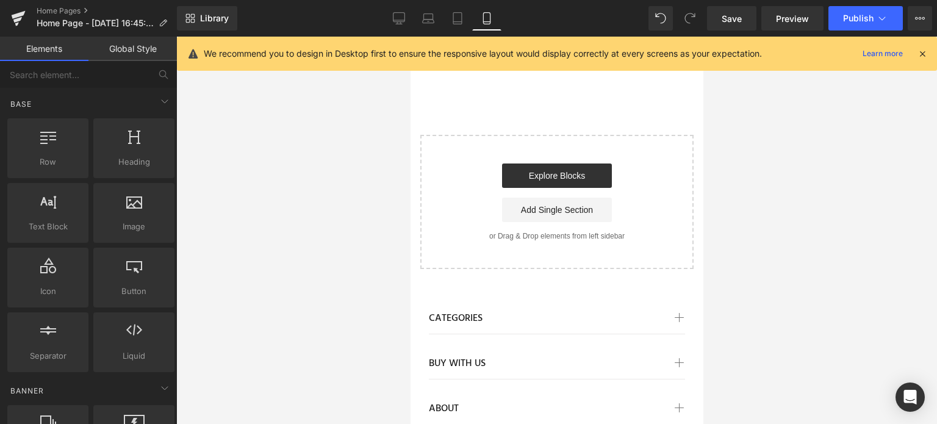
click at [926, 54] on icon at bounding box center [922, 53] width 11 height 11
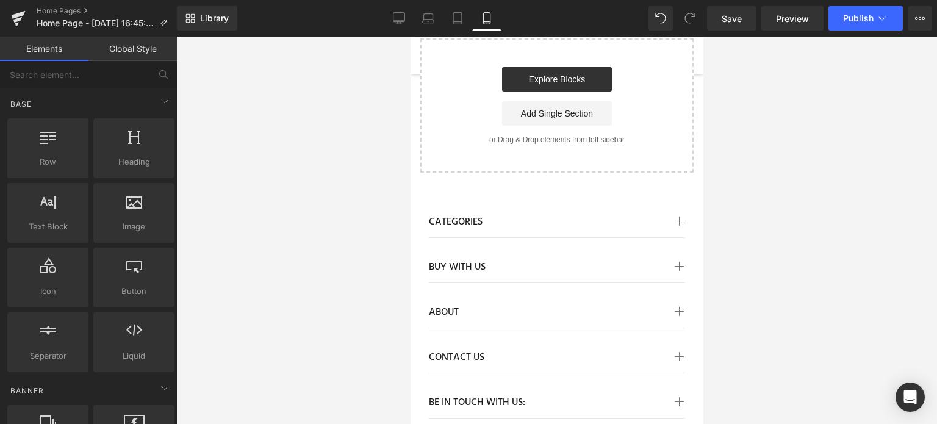
scroll to position [0, 0]
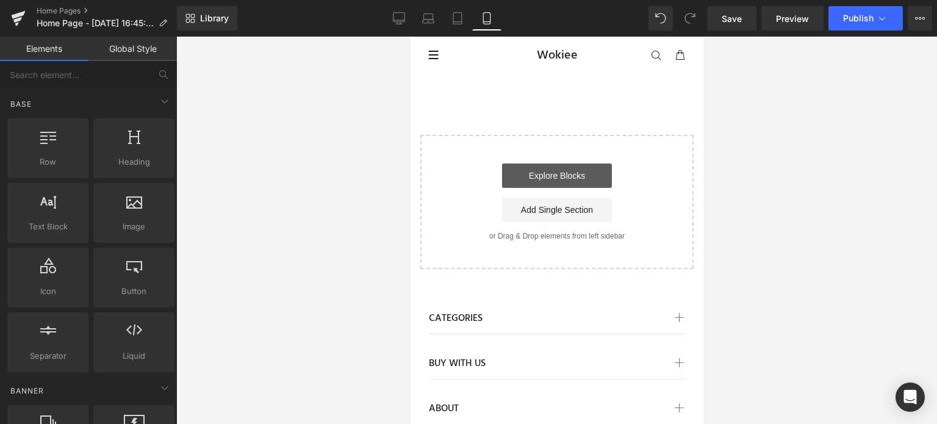
click at [552, 171] on link "Explore Blocks" at bounding box center [556, 175] width 110 height 24
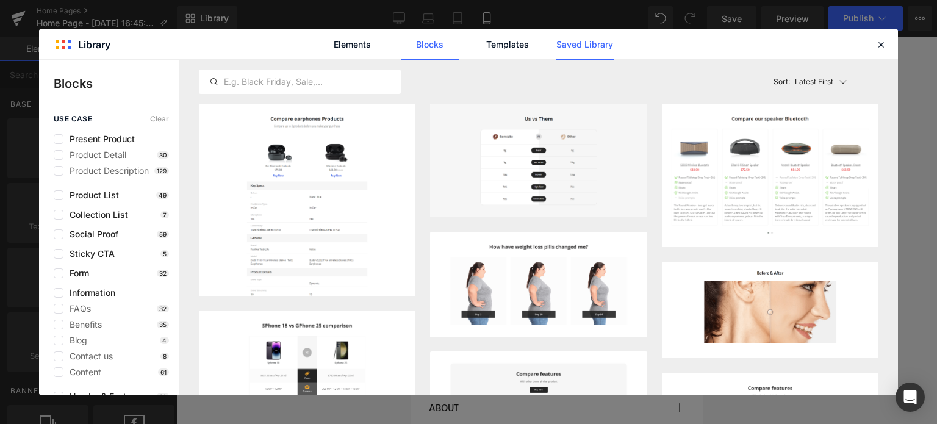
click at [584, 46] on link "Saved Library" at bounding box center [585, 44] width 58 height 30
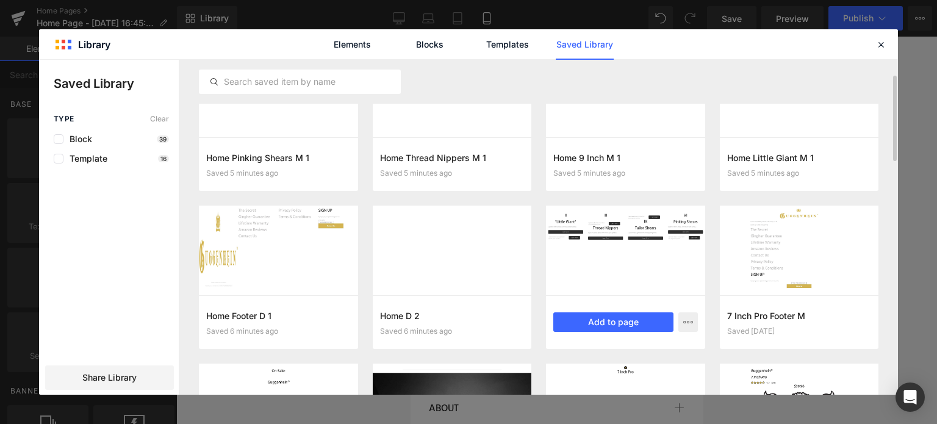
scroll to position [122, 0]
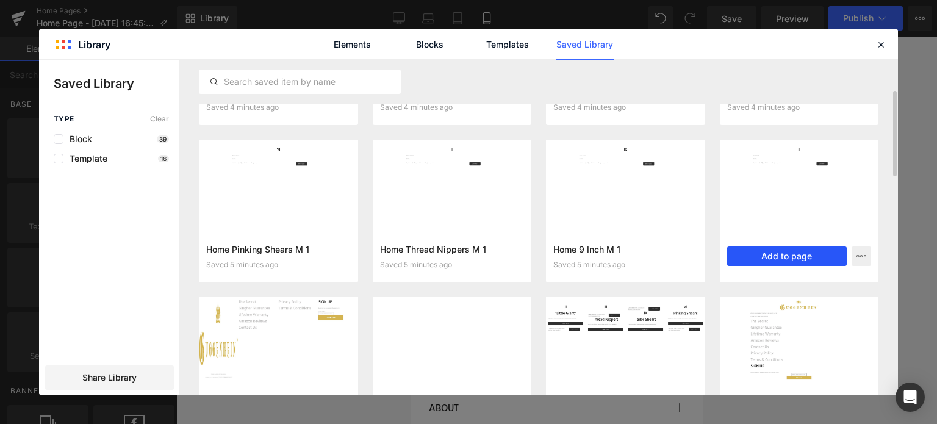
click at [786, 255] on button "Add to page" at bounding box center [787, 256] width 120 height 20
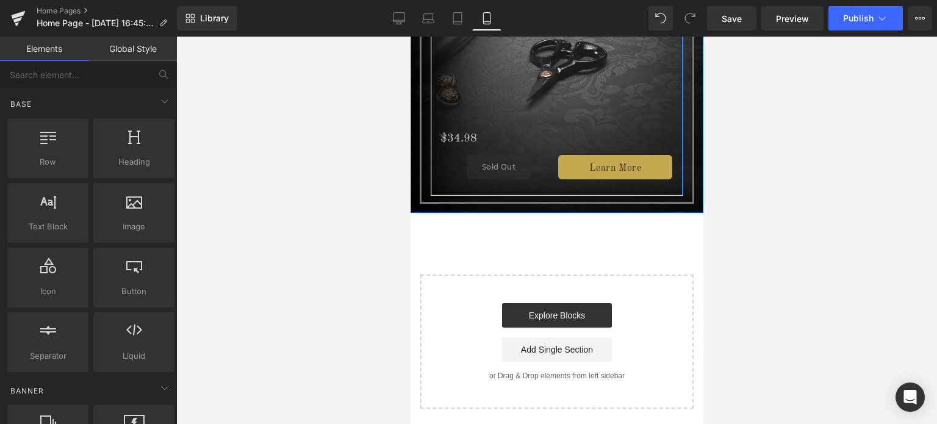
scroll to position [244, 0]
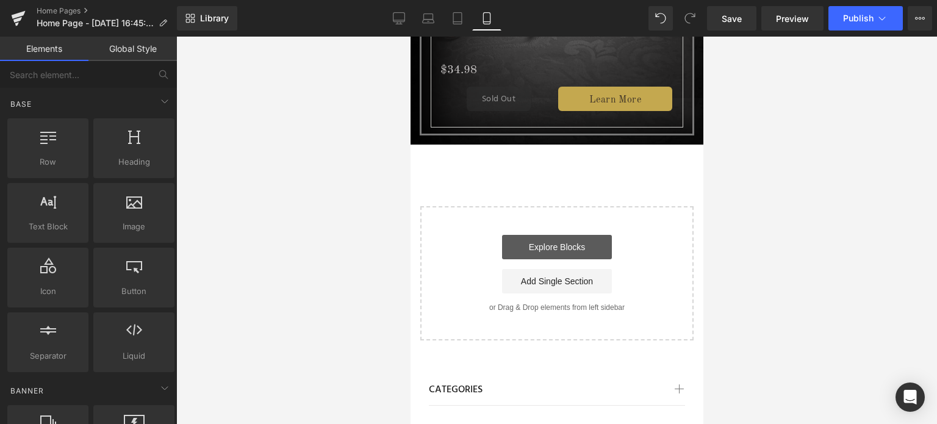
click at [567, 246] on link "Explore Blocks" at bounding box center [556, 247] width 110 height 24
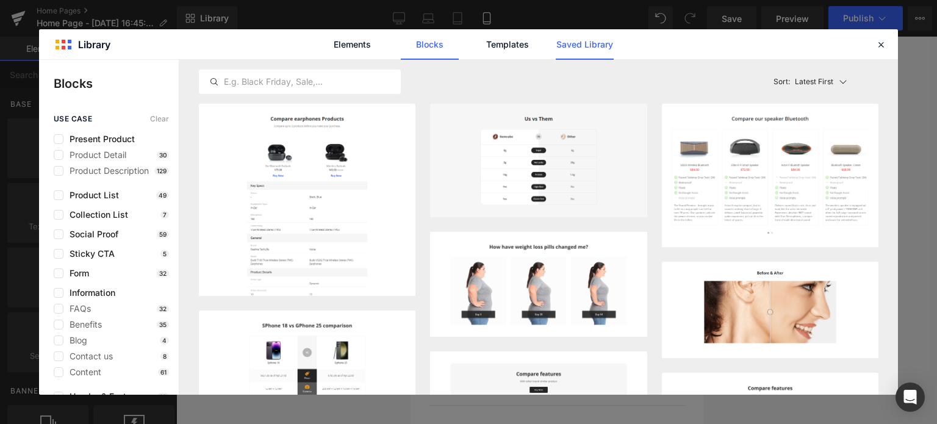
click at [571, 43] on link "Saved Library" at bounding box center [585, 44] width 58 height 30
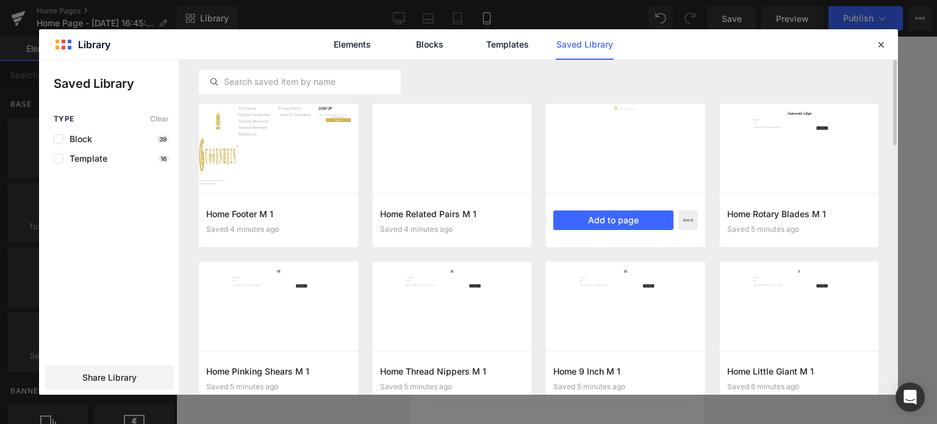
scroll to position [122, 0]
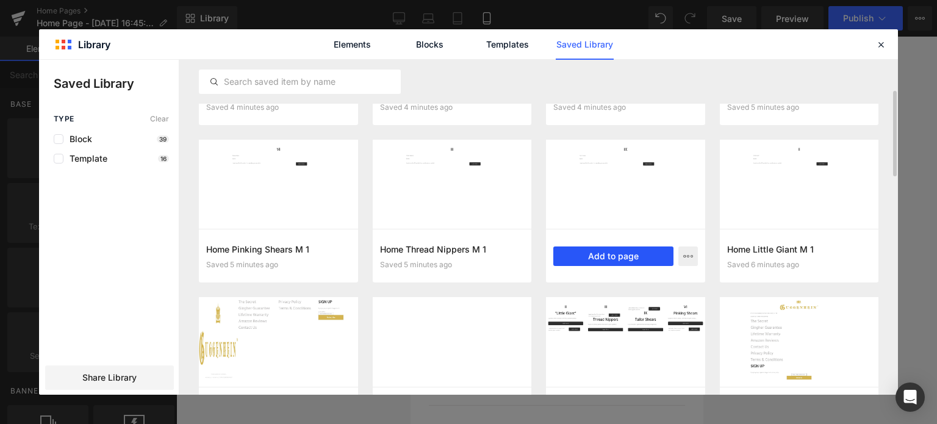
click at [605, 253] on button "Add to page" at bounding box center [613, 256] width 120 height 20
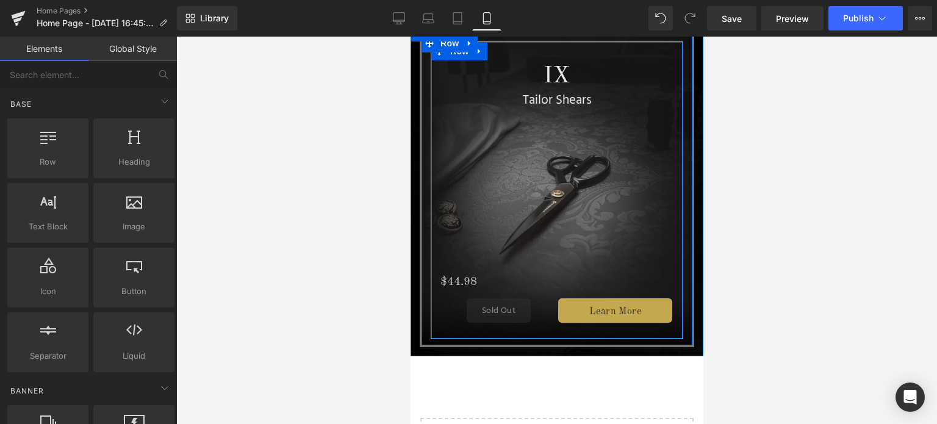
scroll to position [472, 0]
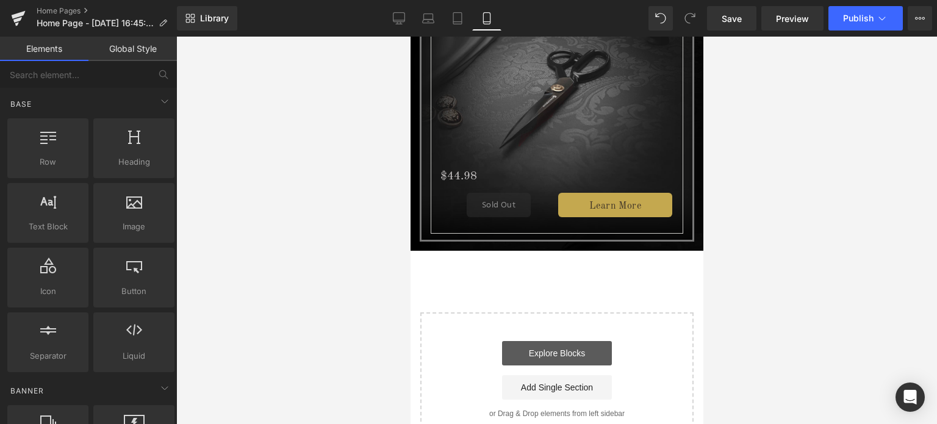
click at [559, 343] on link "Explore Blocks" at bounding box center [556, 353] width 110 height 24
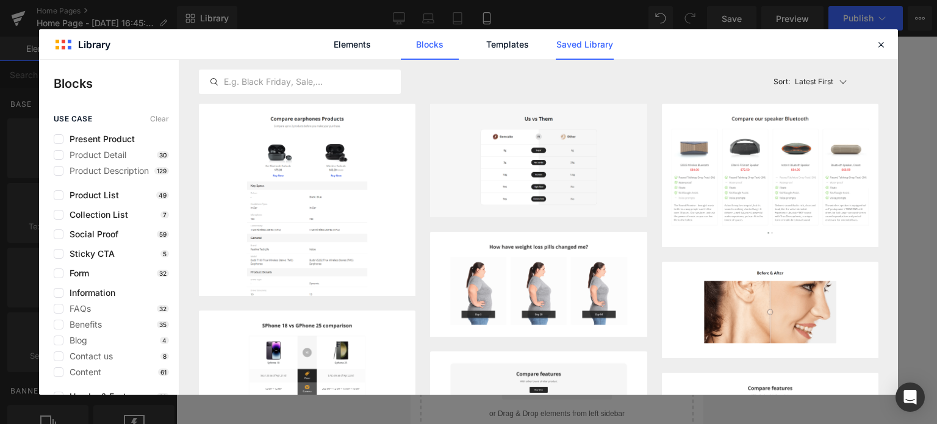
click at [581, 48] on link "Saved Library" at bounding box center [585, 44] width 58 height 30
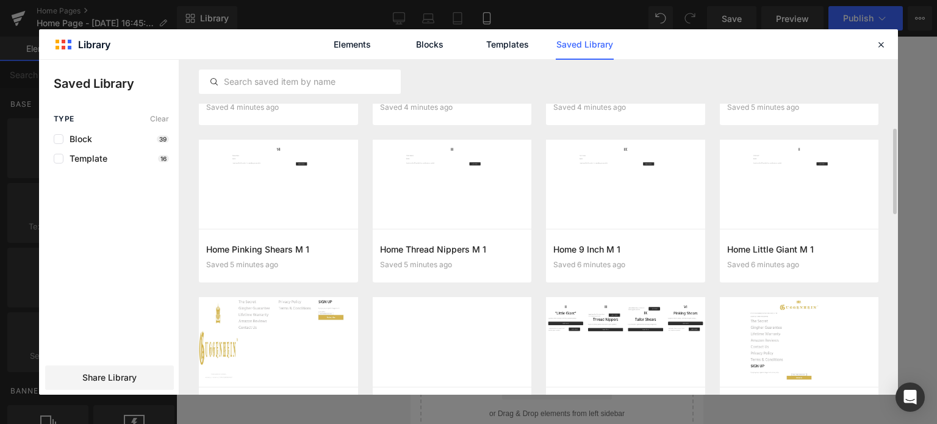
scroll to position [183, 0]
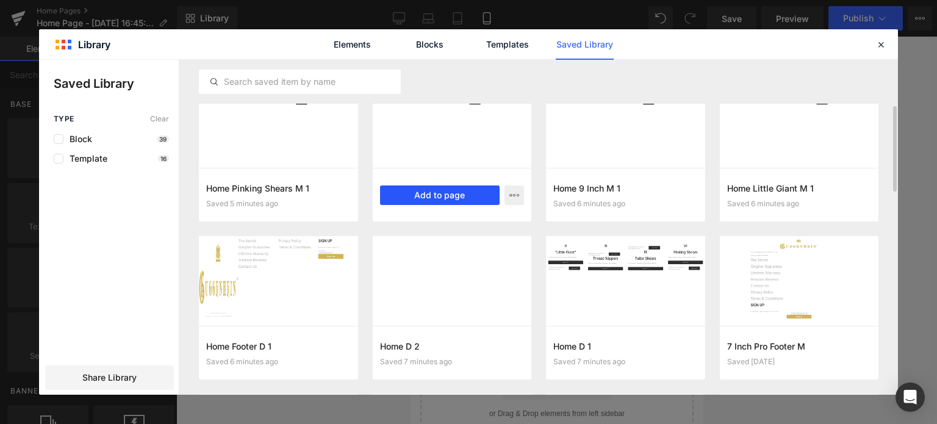
click at [465, 193] on button "Add to page" at bounding box center [440, 195] width 120 height 20
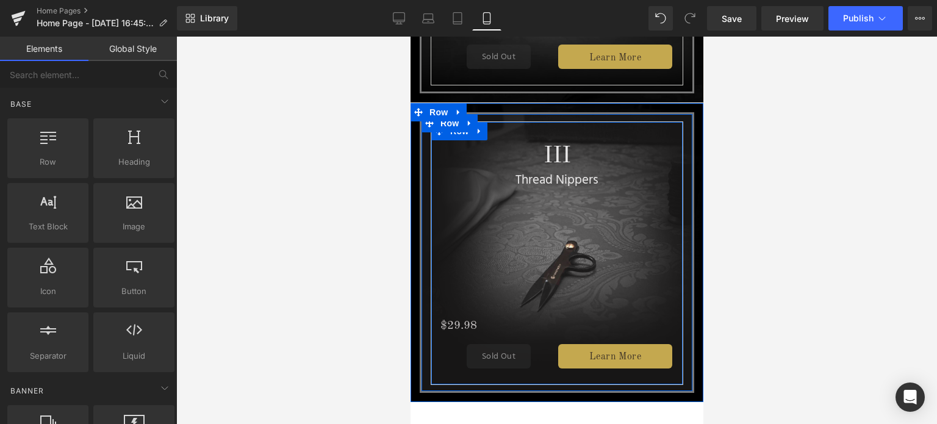
scroll to position [803, 0]
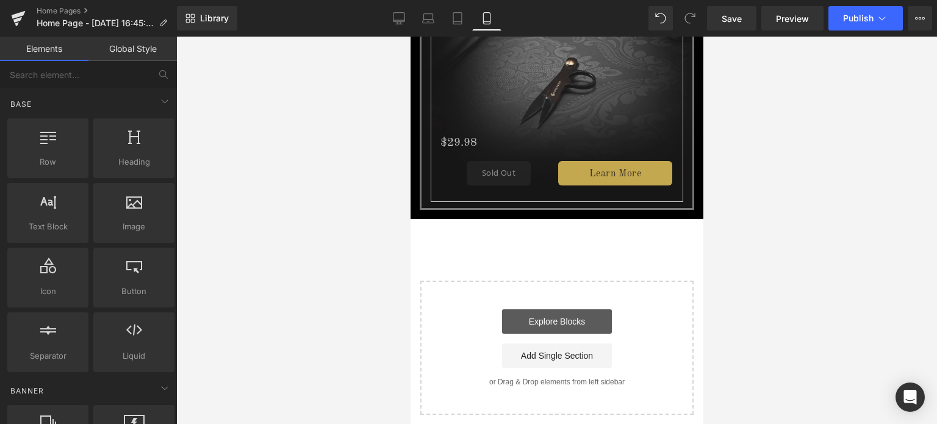
click at [556, 311] on link "Explore Blocks" at bounding box center [556, 321] width 110 height 24
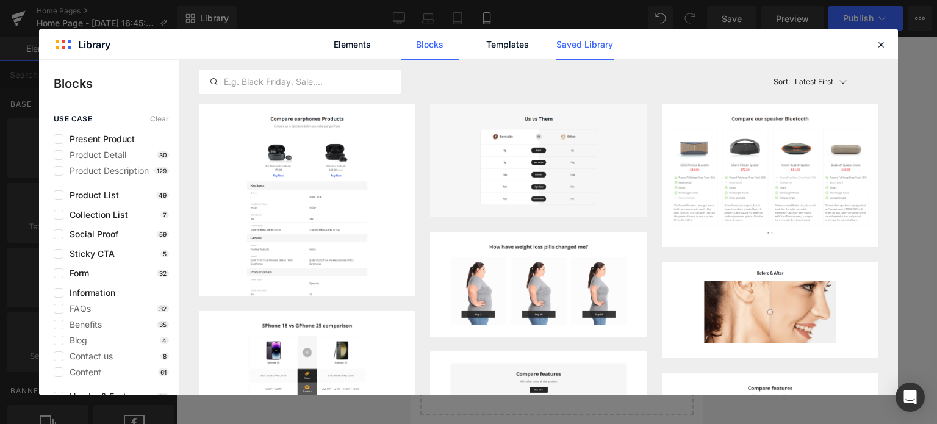
click at [589, 45] on link "Saved Library" at bounding box center [585, 44] width 58 height 30
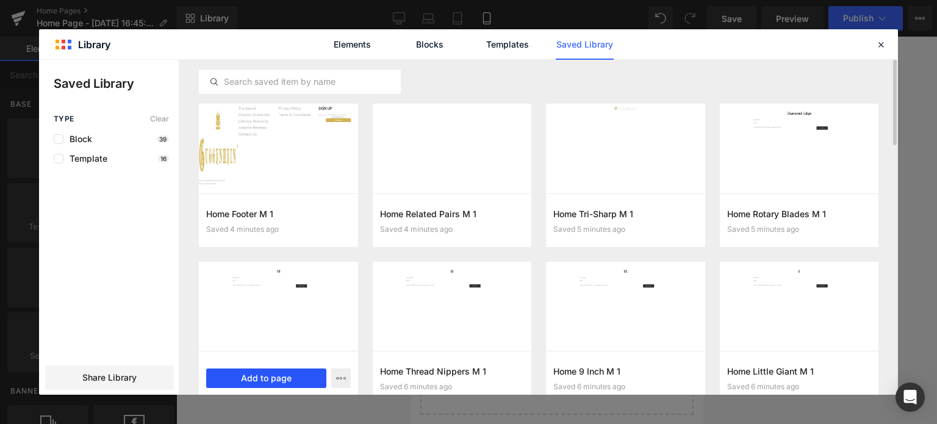
click at [278, 378] on button "Add to page" at bounding box center [266, 378] width 120 height 20
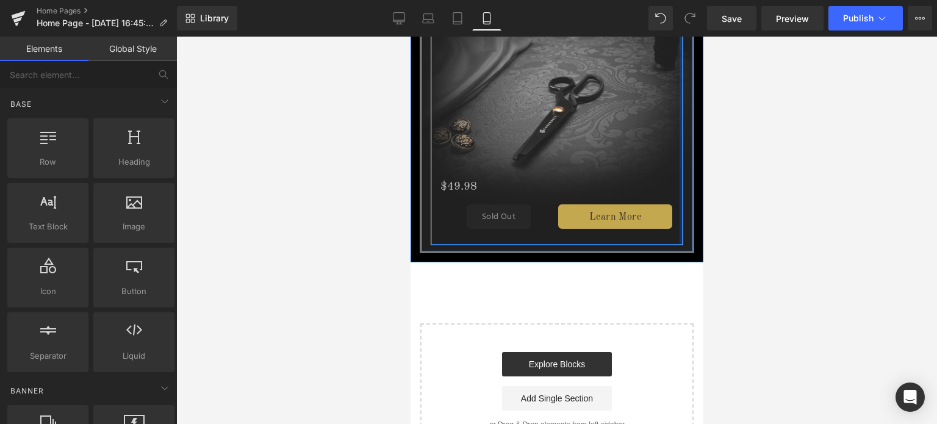
scroll to position [1160, 0]
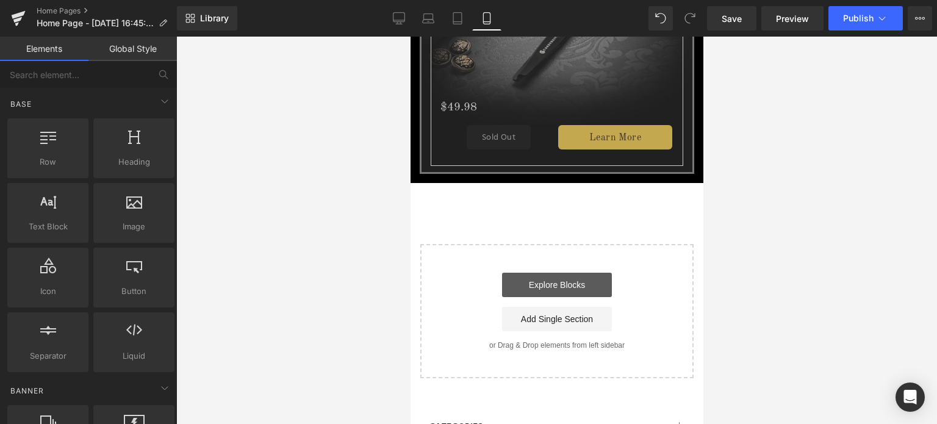
click at [561, 274] on link "Explore Blocks" at bounding box center [556, 285] width 110 height 24
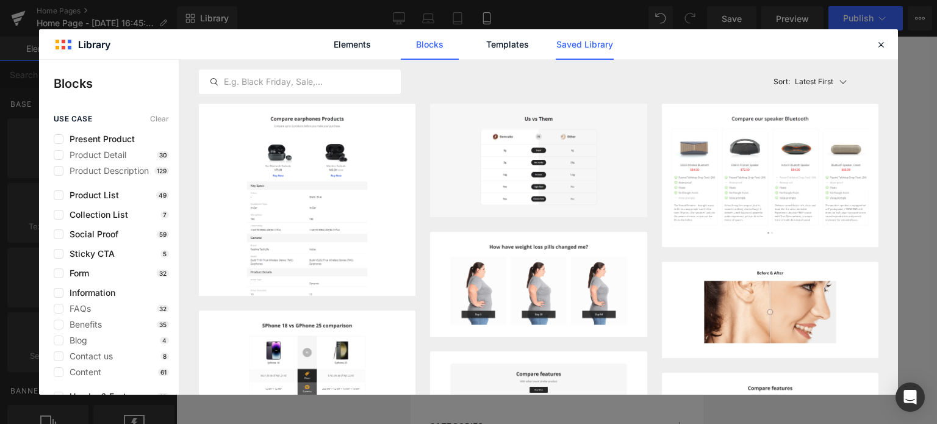
click at [583, 39] on link "Saved Library" at bounding box center [585, 44] width 58 height 30
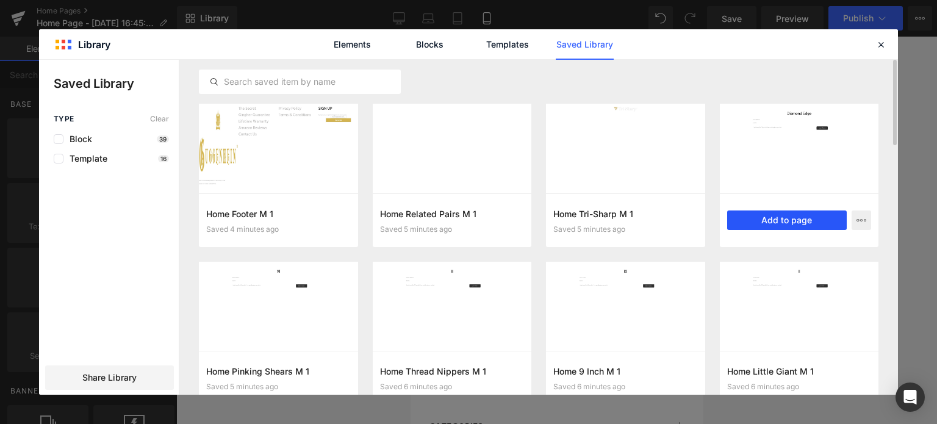
click at [800, 224] on button "Add to page" at bounding box center [787, 220] width 120 height 20
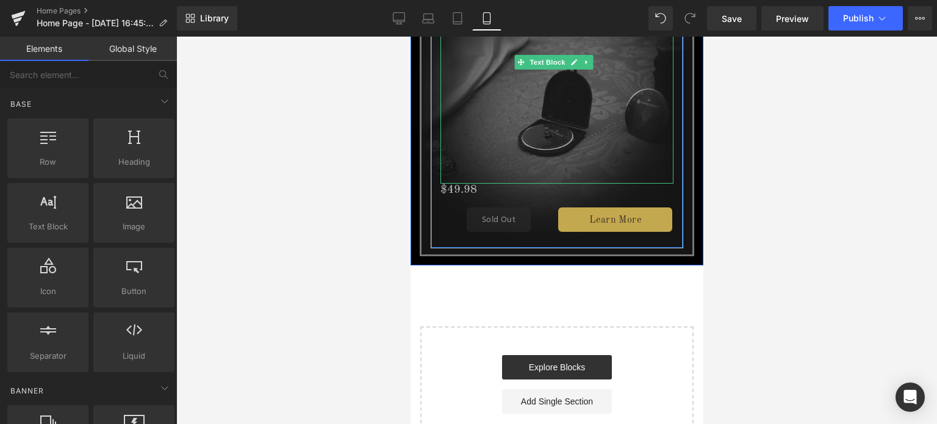
scroll to position [1538, 0]
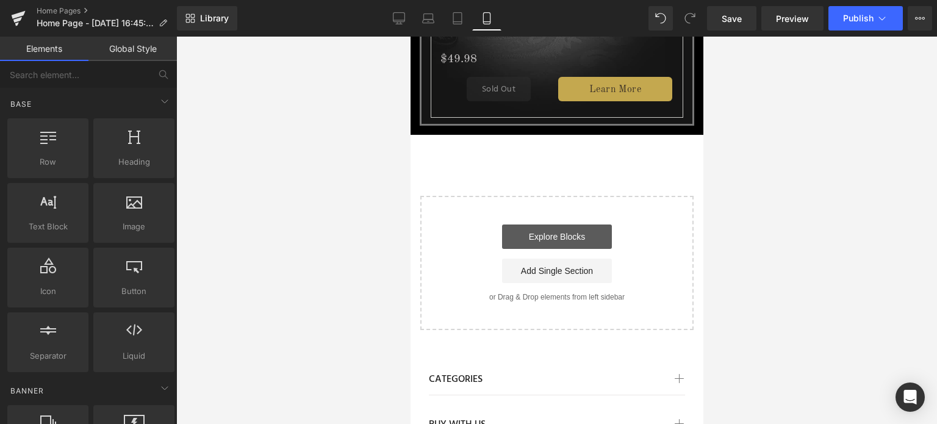
click at [557, 224] on link "Explore Blocks" at bounding box center [556, 236] width 110 height 24
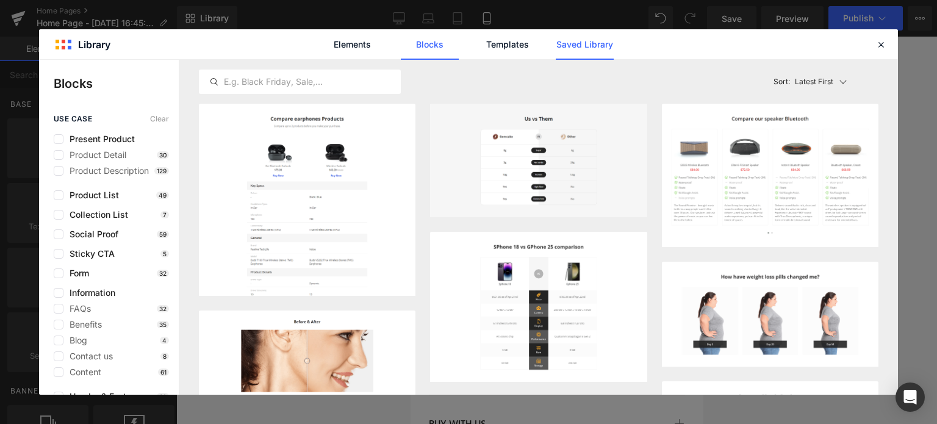
click at [579, 46] on link "Saved Library" at bounding box center [585, 44] width 58 height 30
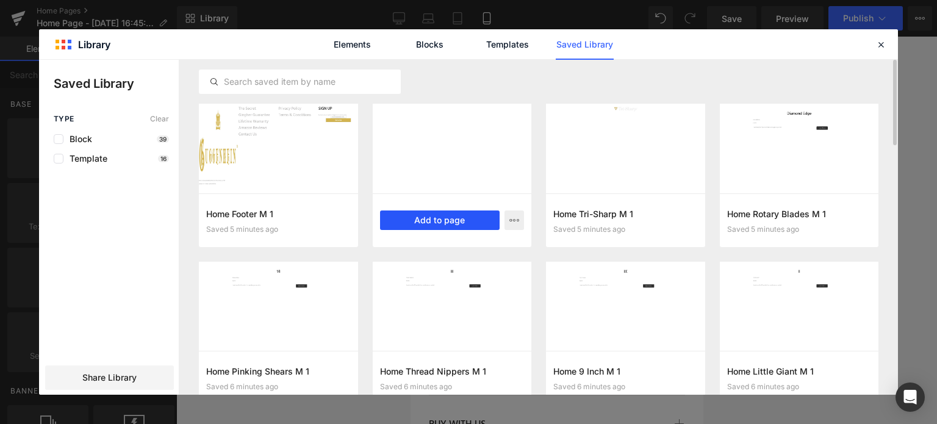
click at [454, 219] on button "Add to page" at bounding box center [440, 220] width 120 height 20
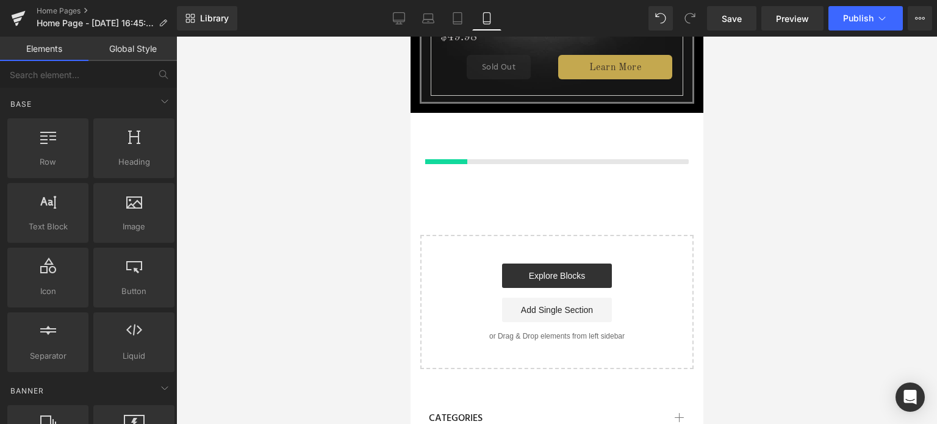
scroll to position [1560, 0]
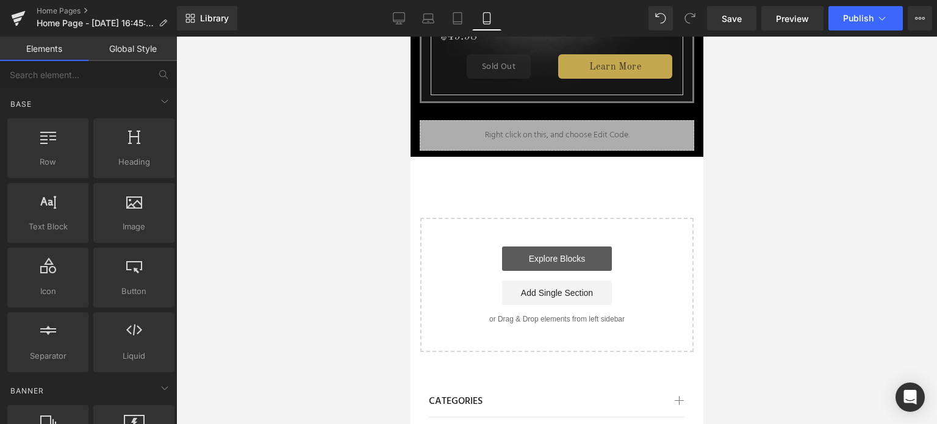
click at [552, 246] on link "Explore Blocks" at bounding box center [556, 258] width 110 height 24
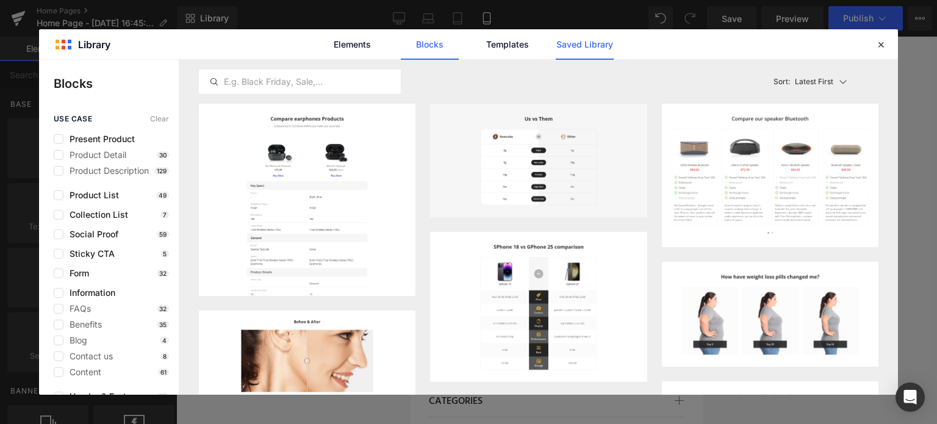
click at [581, 36] on link "Saved Library" at bounding box center [585, 44] width 58 height 30
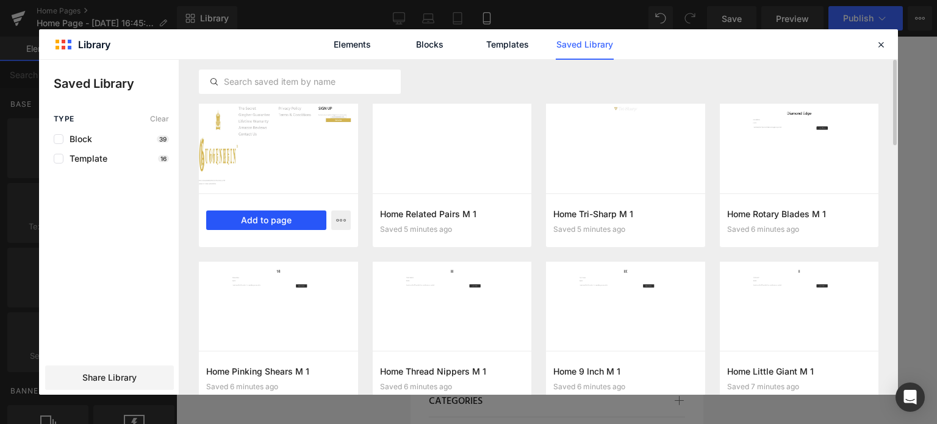
click at [267, 221] on button "Add to page" at bounding box center [266, 220] width 120 height 20
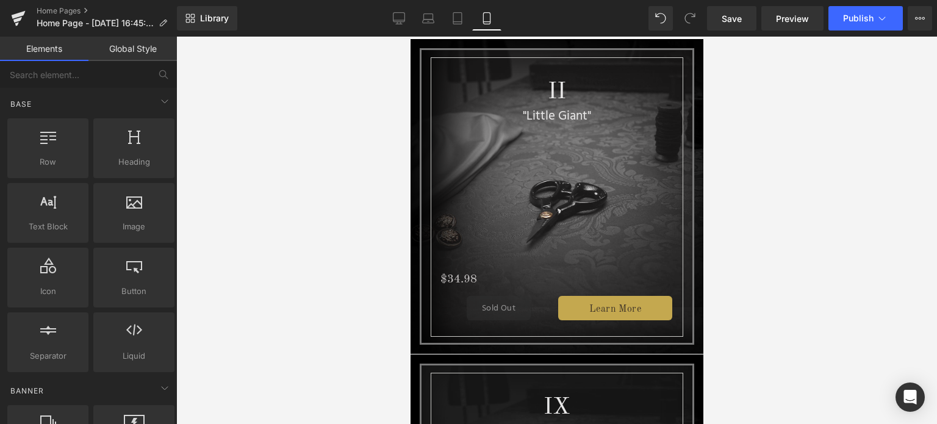
scroll to position [0, 0]
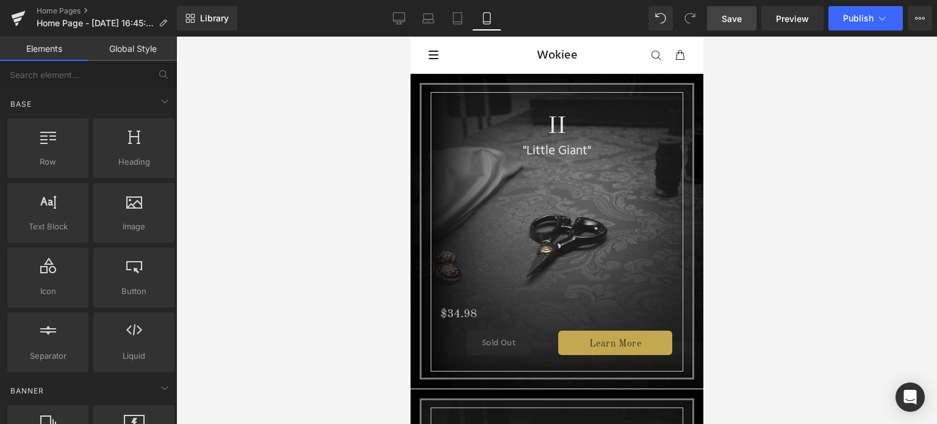
click at [737, 18] on span "Save" at bounding box center [732, 18] width 20 height 13
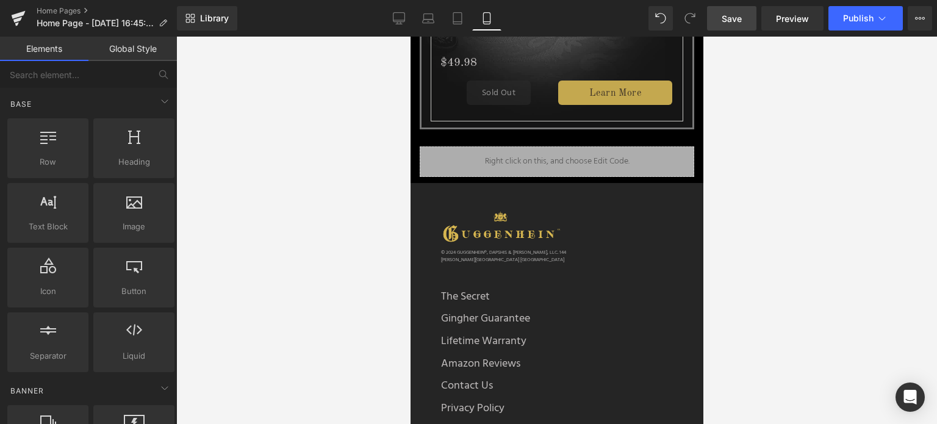
scroll to position [1487, 0]
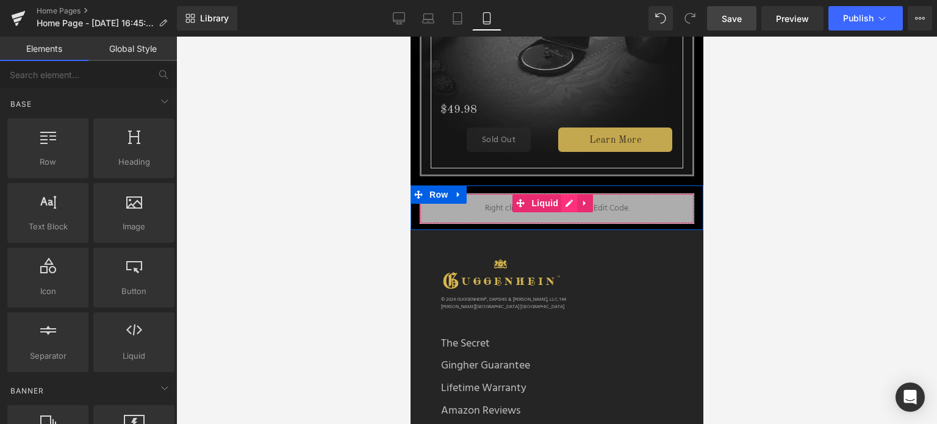
click at [565, 193] on div "Liquid" at bounding box center [556, 208] width 274 height 30
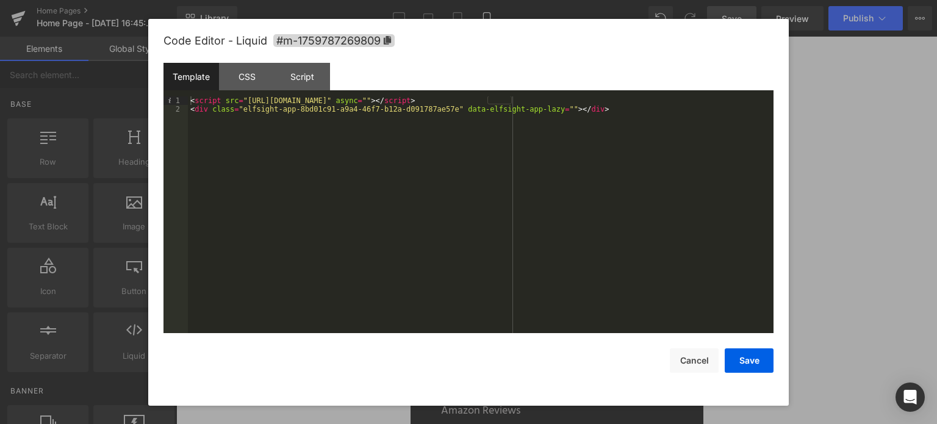
click at [244, 145] on div "< script src = "[URL][DOMAIN_NAME]" async = "" > </ script > < div class = "elf…" at bounding box center [481, 223] width 586 height 255
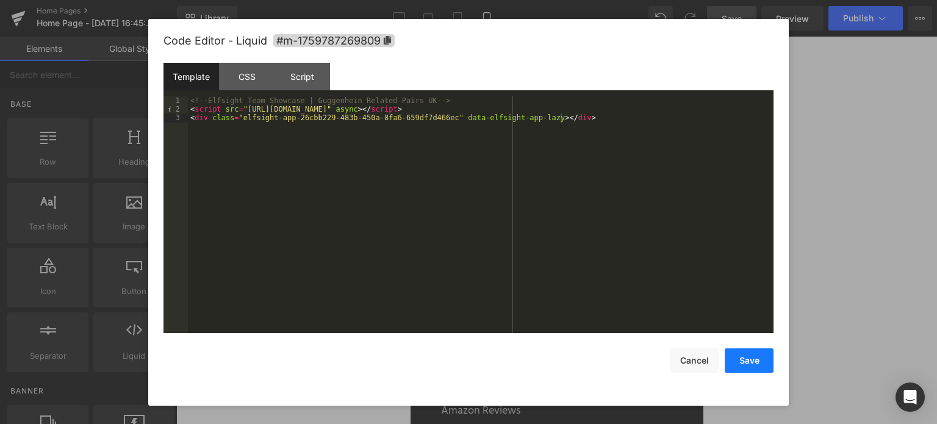
click at [753, 360] on button "Save" at bounding box center [749, 360] width 49 height 24
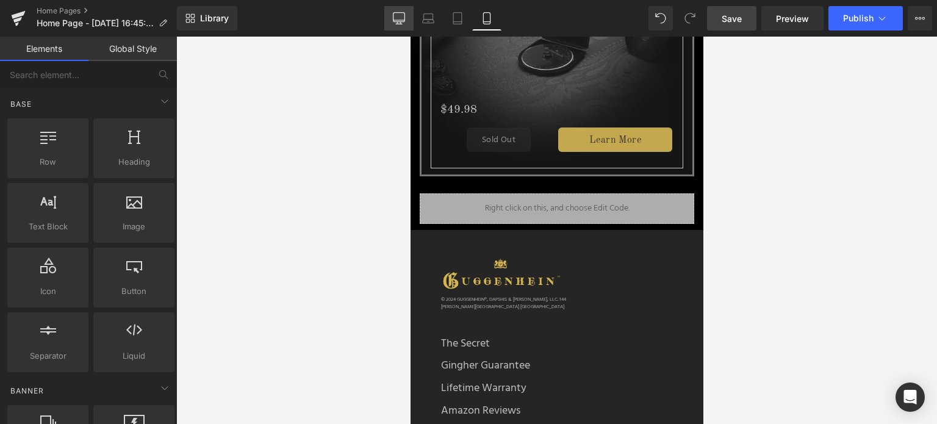
click at [399, 21] on icon at bounding box center [399, 17] width 12 height 9
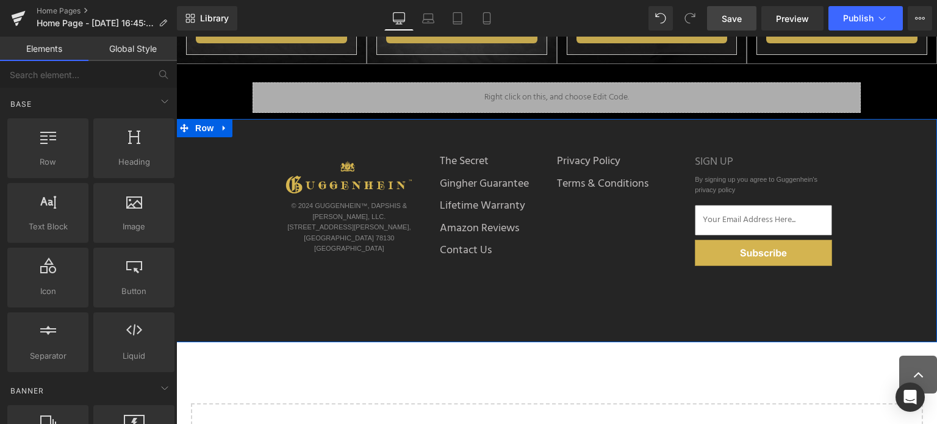
scroll to position [215, 0]
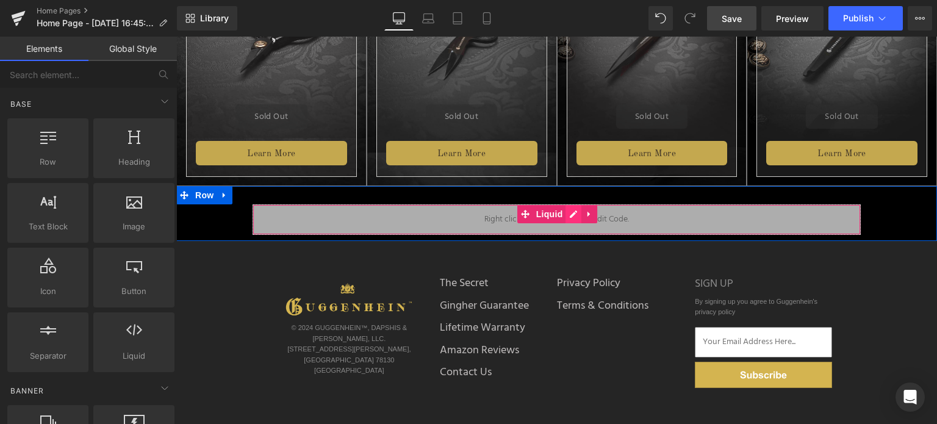
click at [568, 217] on div "Liquid" at bounding box center [557, 219] width 608 height 30
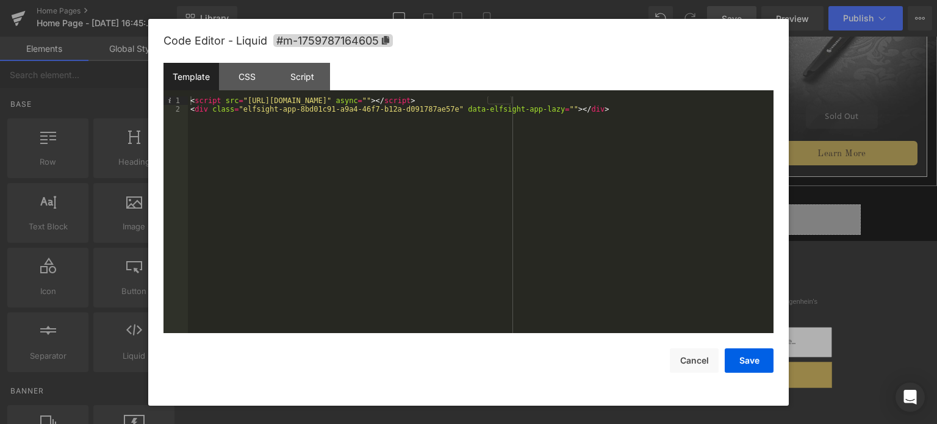
click at [288, 141] on div "< script src = "[URL][DOMAIN_NAME]" async = "" > </ script > < div class = "elf…" at bounding box center [481, 223] width 586 height 255
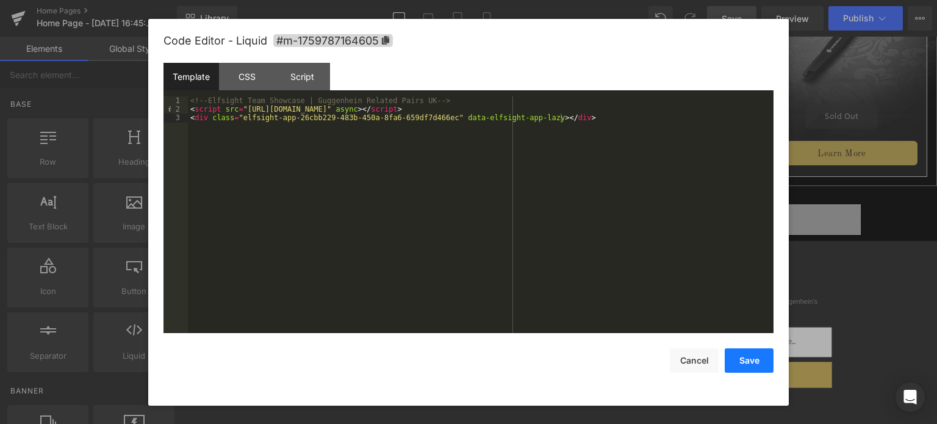
click at [750, 360] on button "Save" at bounding box center [749, 360] width 49 height 24
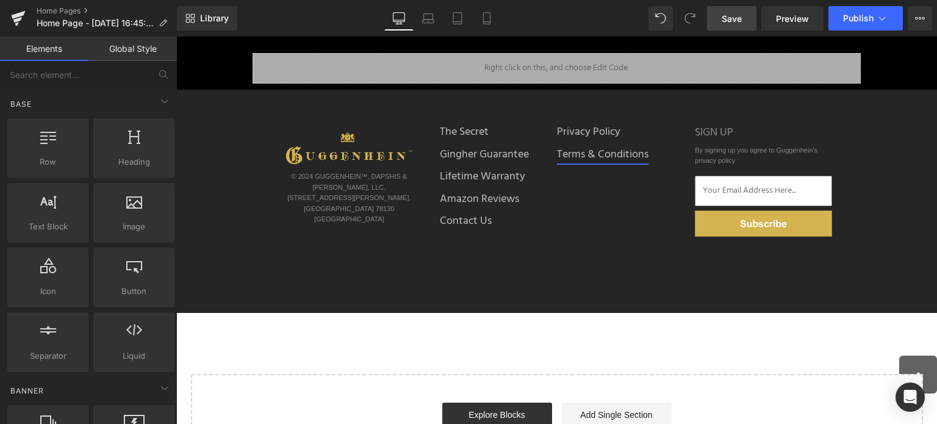
scroll to position [61, 0]
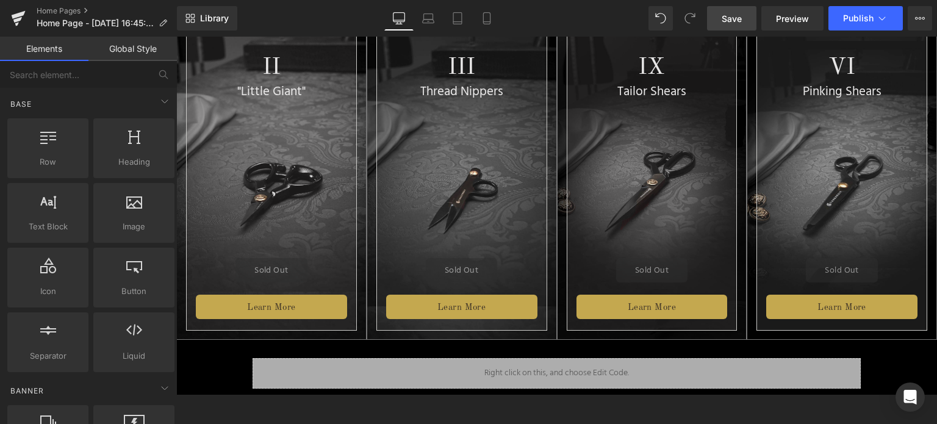
click at [737, 19] on span "Save" at bounding box center [732, 18] width 20 height 13
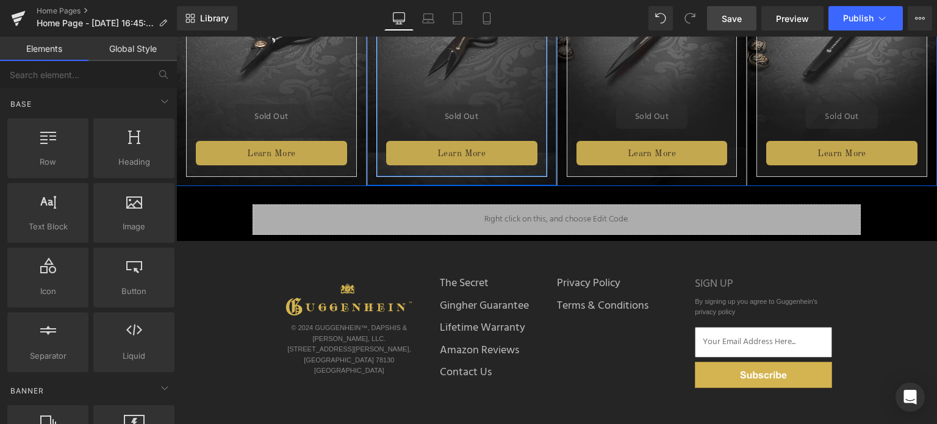
scroll to position [244, 0]
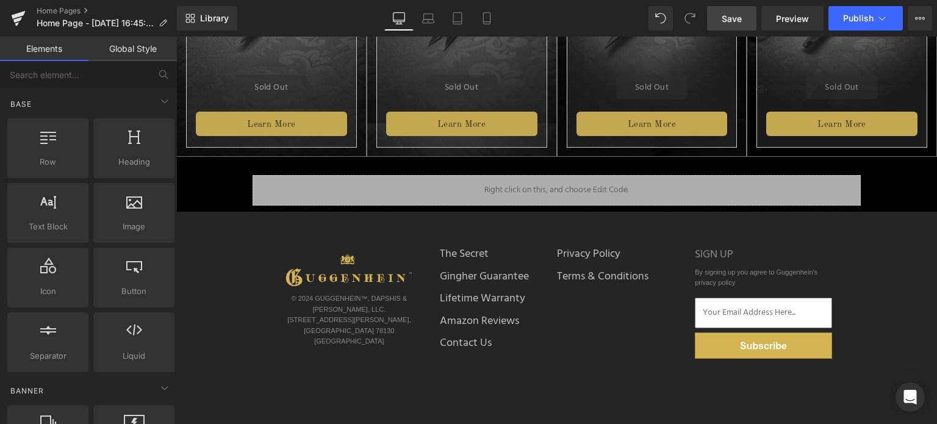
click at [728, 20] on span "Save" at bounding box center [732, 18] width 20 height 13
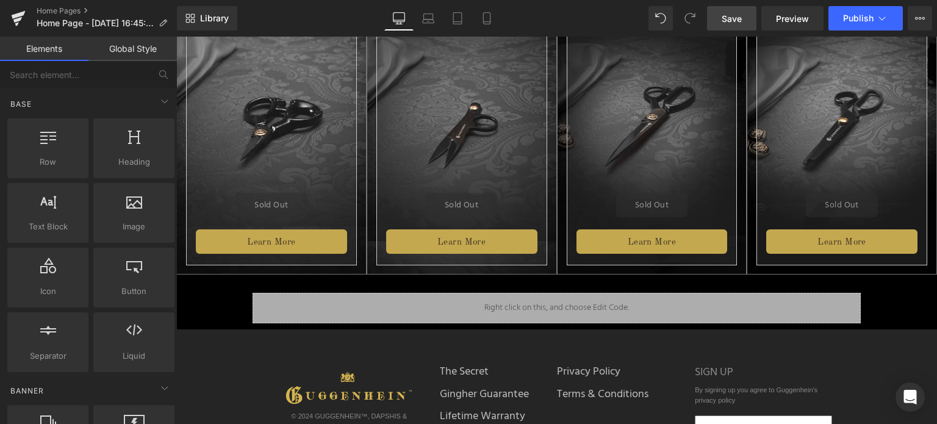
scroll to position [0, 0]
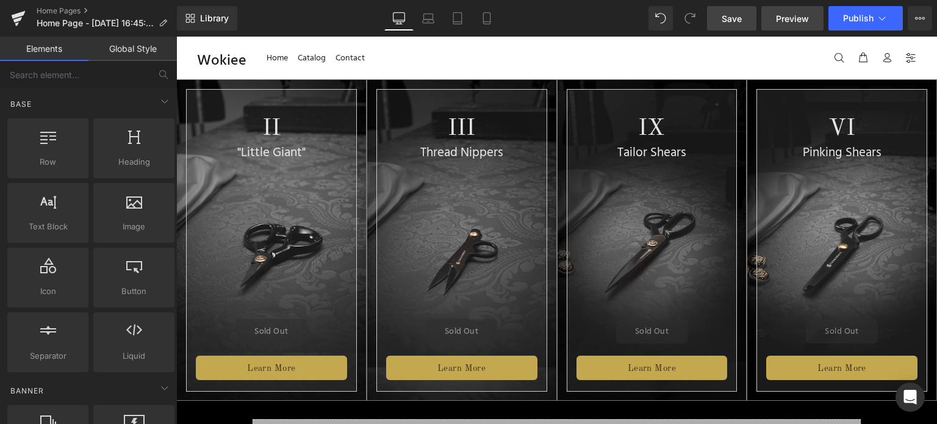
click at [786, 19] on span "Preview" at bounding box center [792, 18] width 33 height 13
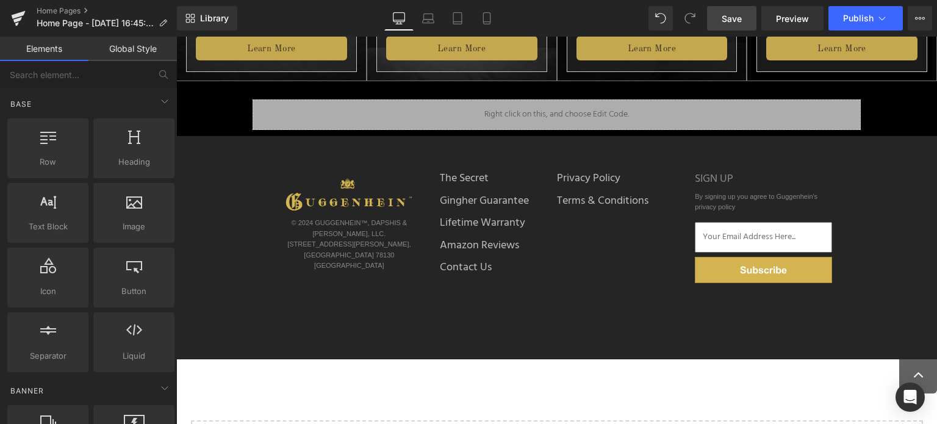
scroll to position [305, 0]
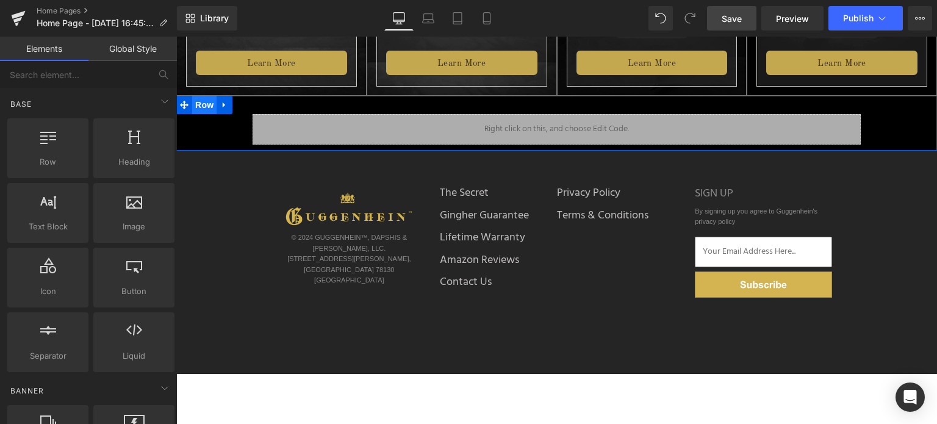
click at [203, 110] on span "Row" at bounding box center [204, 105] width 24 height 18
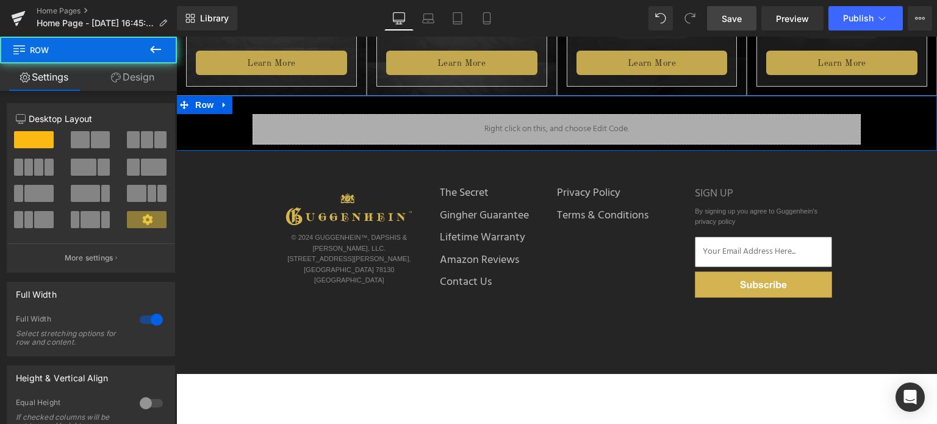
click at [143, 81] on link "Design" at bounding box center [132, 76] width 88 height 27
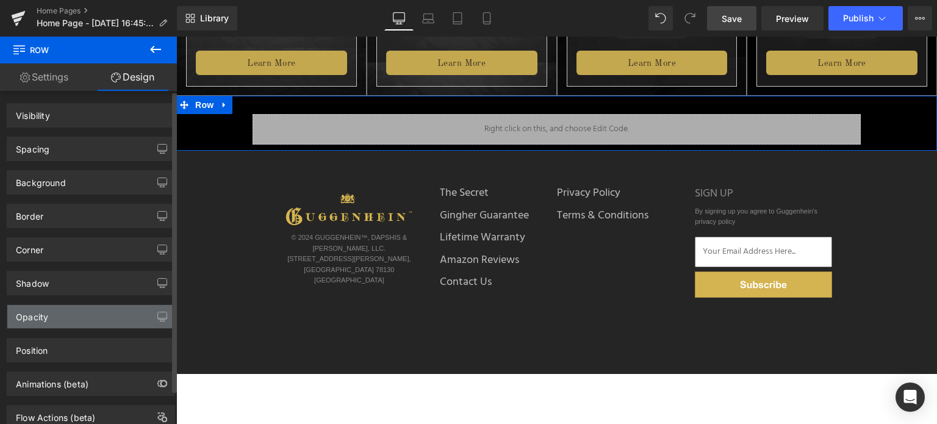
click at [95, 314] on div "Opacity" at bounding box center [90, 316] width 167 height 23
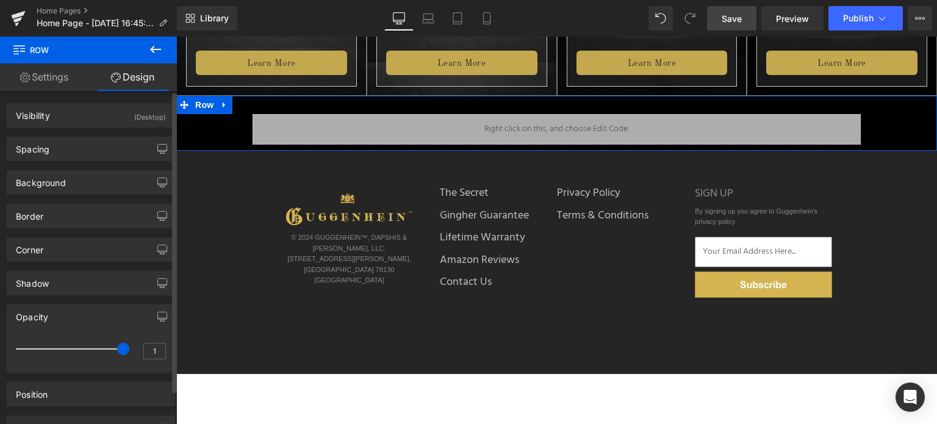
type input "0.9"
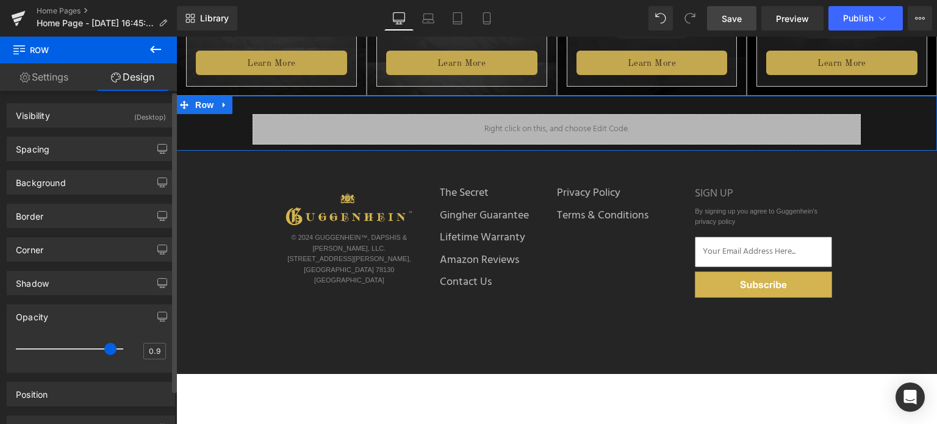
click at [115, 349] on div at bounding box center [72, 349] width 101 height 24
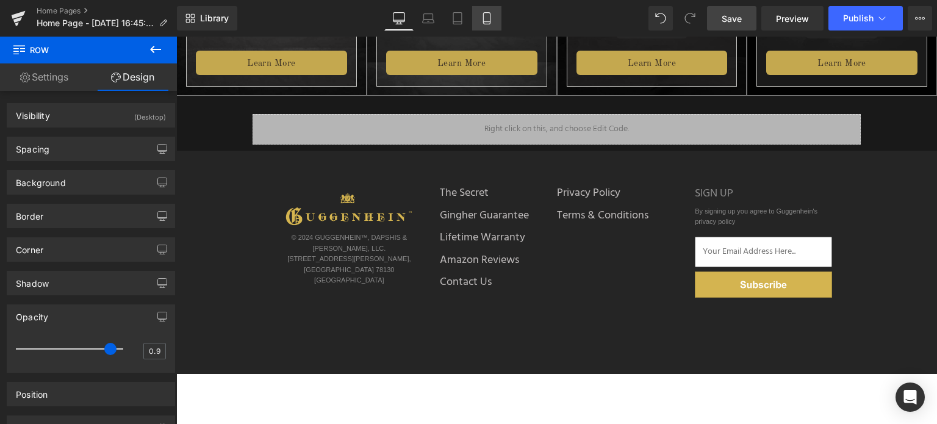
click at [494, 16] on link "Mobile" at bounding box center [486, 18] width 29 height 24
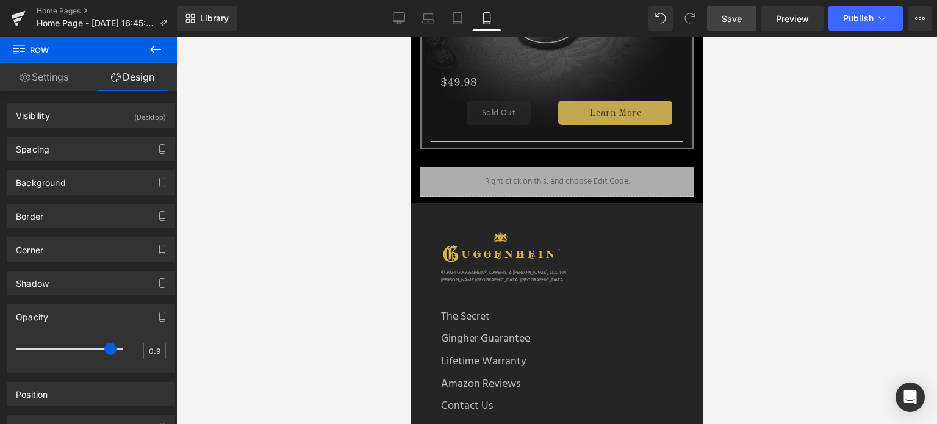
scroll to position [1491, 0]
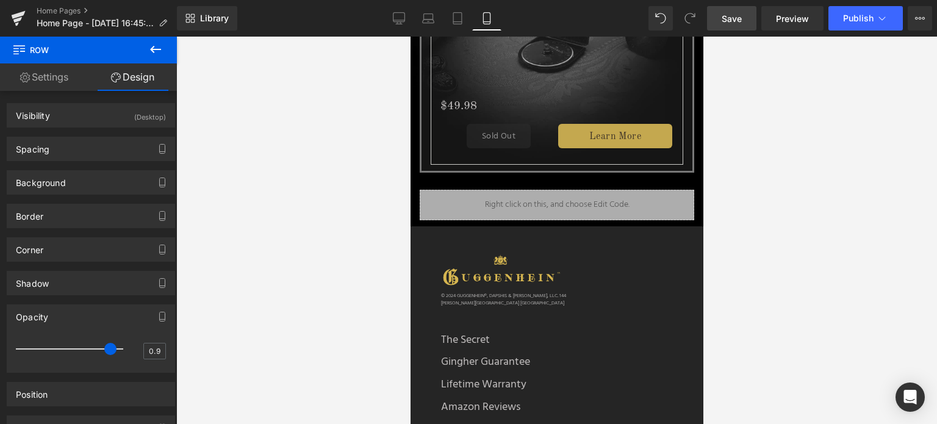
click at [845, 257] on div at bounding box center [556, 230] width 761 height 387
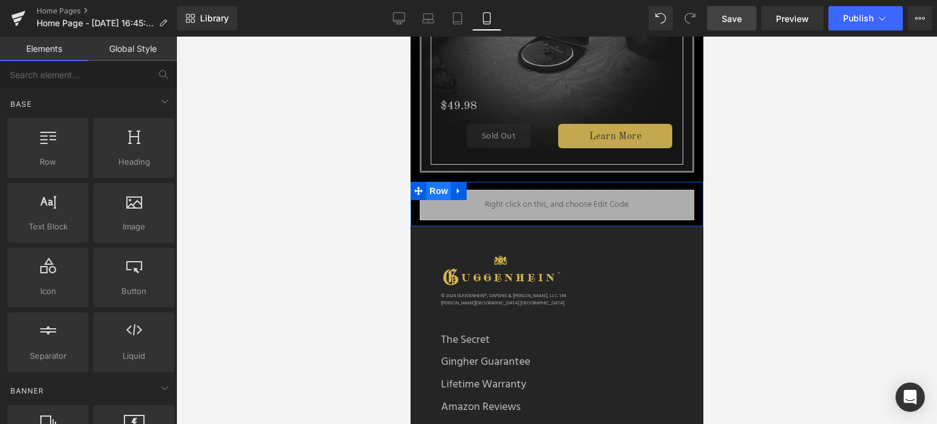
click at [437, 182] on span "Row" at bounding box center [438, 191] width 24 height 18
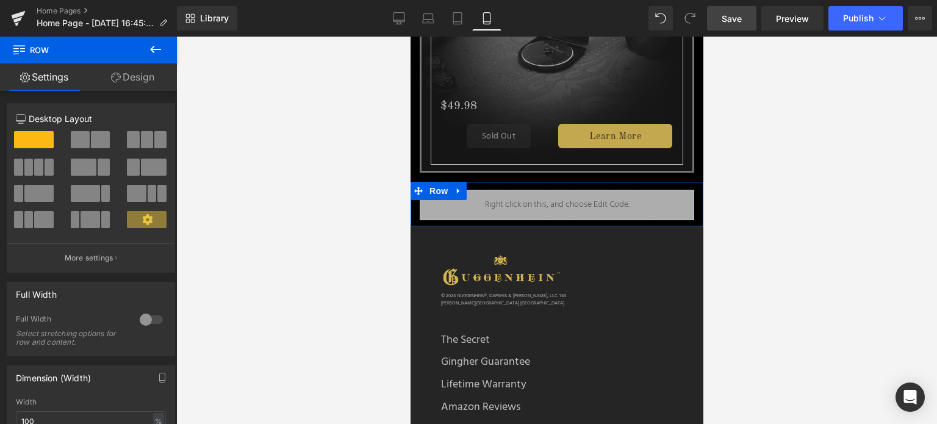
click at [135, 77] on link "Design" at bounding box center [132, 76] width 88 height 27
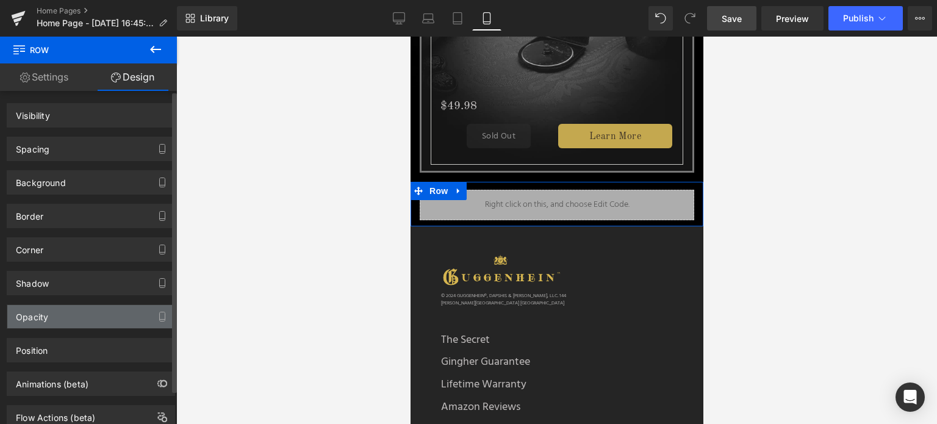
click at [87, 326] on div "Opacity" at bounding box center [90, 316] width 167 height 23
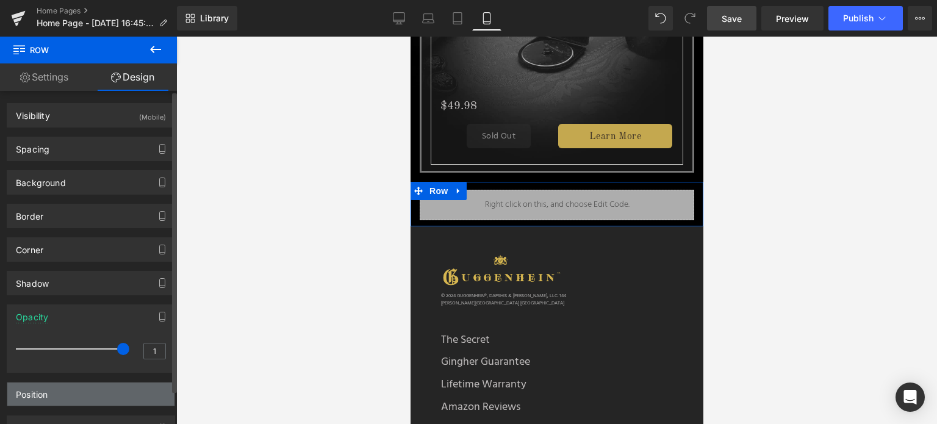
click at [90, 319] on div "Opacity" at bounding box center [90, 316] width 167 height 23
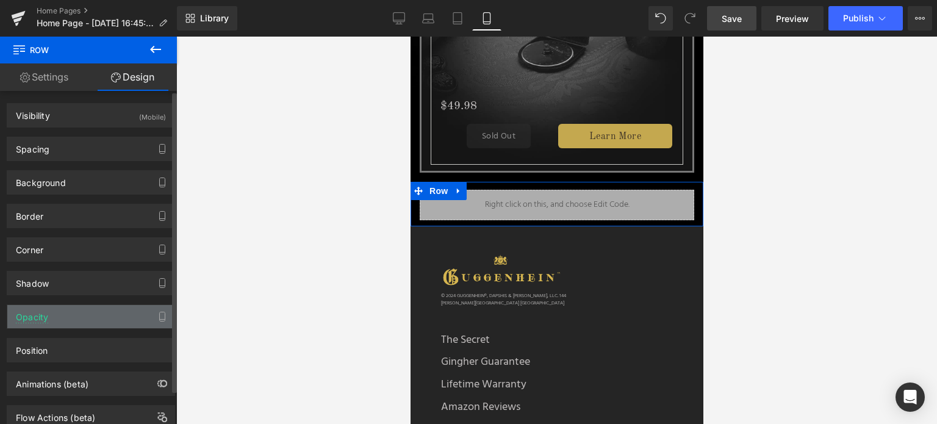
click at [89, 317] on div "Opacity" at bounding box center [90, 316] width 167 height 23
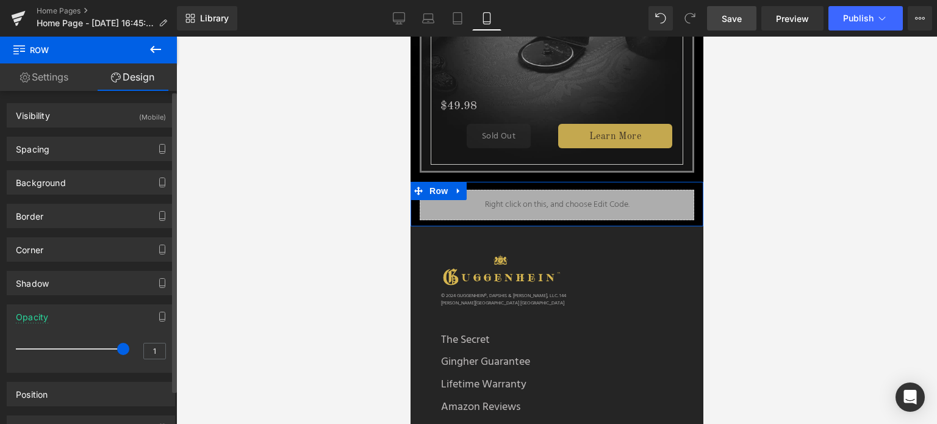
type input "0.9"
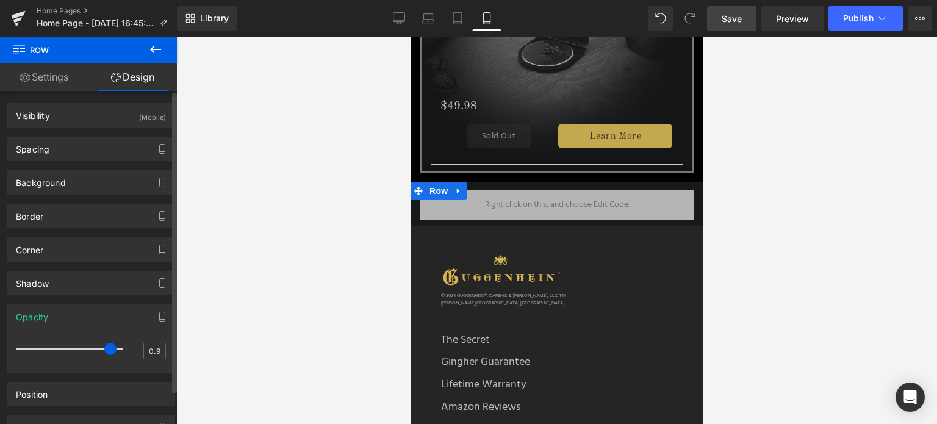
drag, startPoint x: 116, startPoint y: 348, endPoint x: 107, endPoint y: 347, distance: 8.6
click at [107, 347] on span at bounding box center [110, 349] width 12 height 12
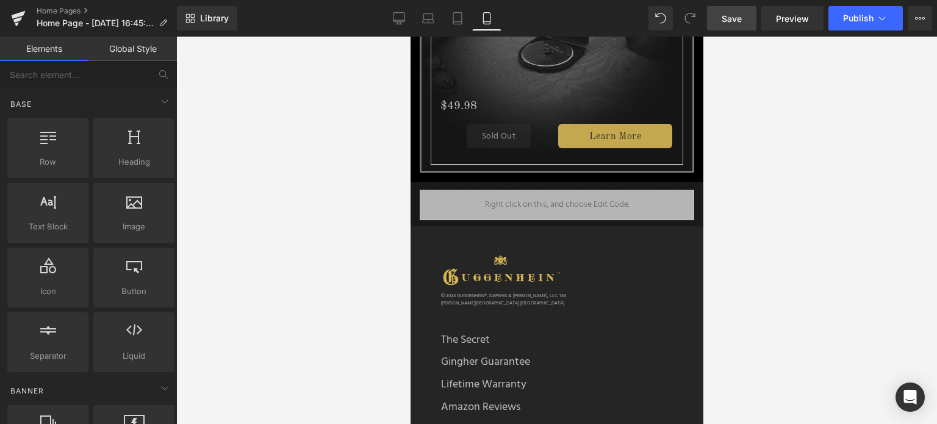
click at [742, 187] on div at bounding box center [556, 230] width 761 height 387
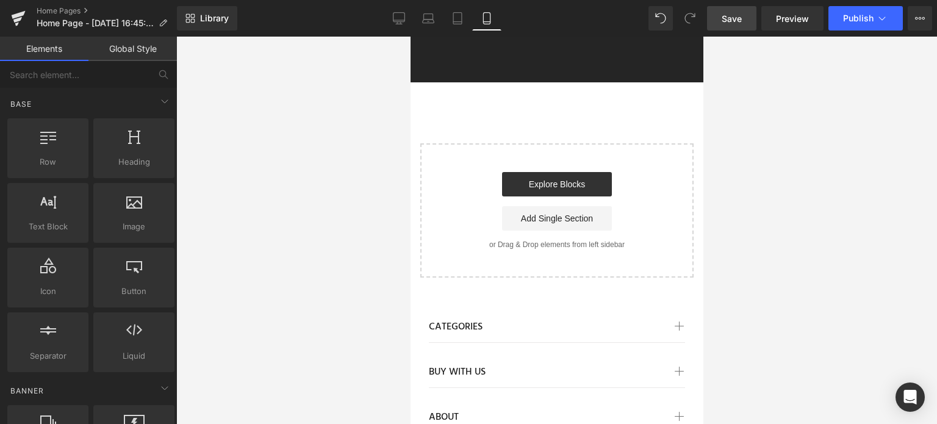
scroll to position [2080, 0]
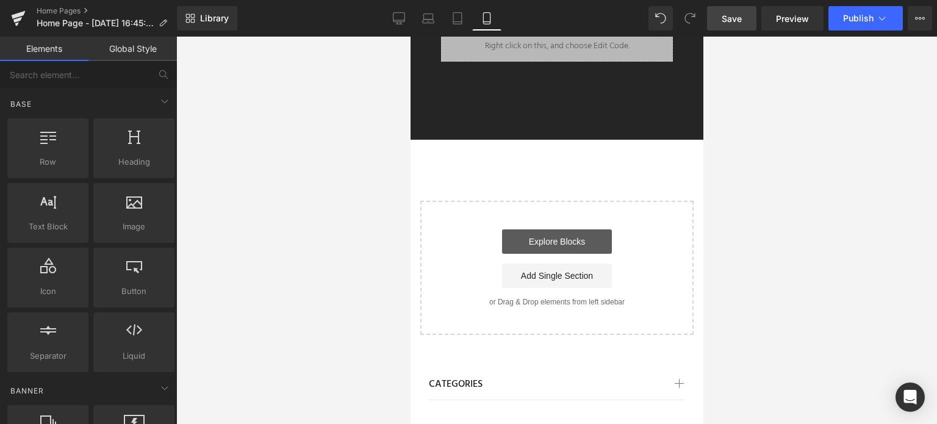
click at [564, 231] on link "Explore Blocks" at bounding box center [556, 241] width 110 height 24
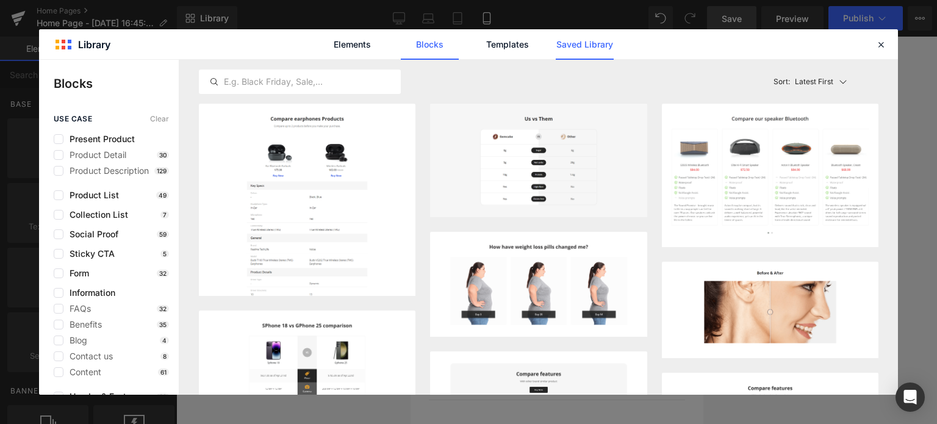
click at [570, 43] on link "Saved Library" at bounding box center [585, 44] width 58 height 30
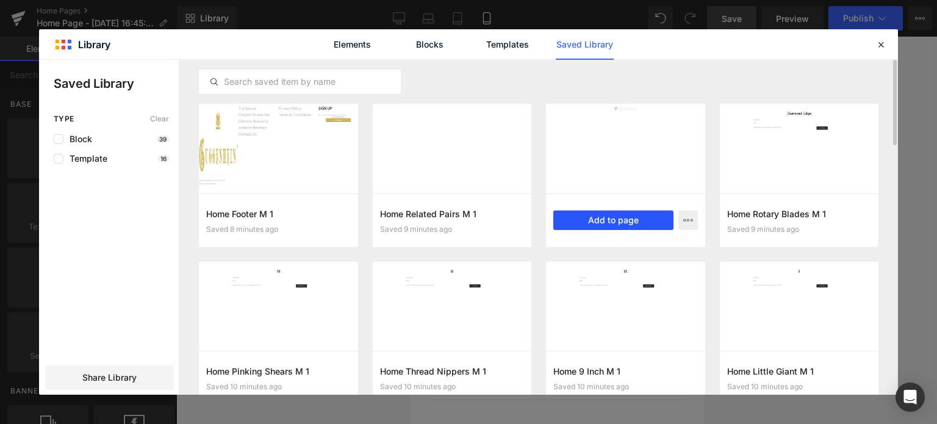
click at [604, 218] on button "Add to page" at bounding box center [613, 220] width 120 height 20
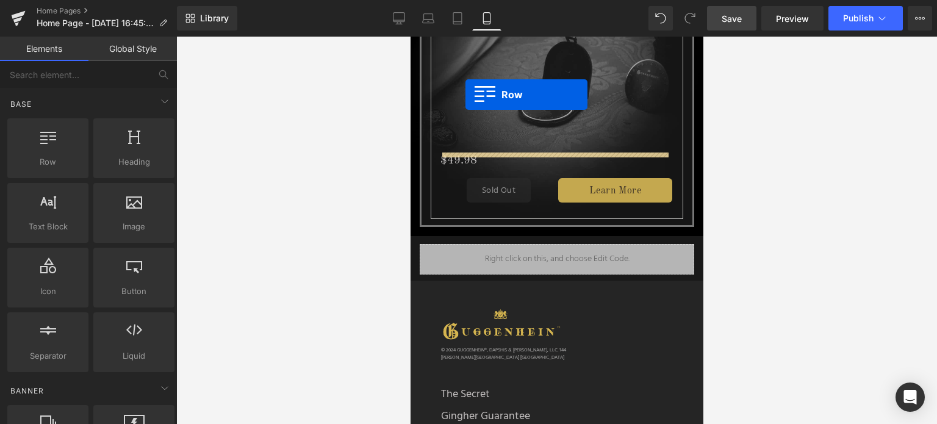
scroll to position [1412, 0]
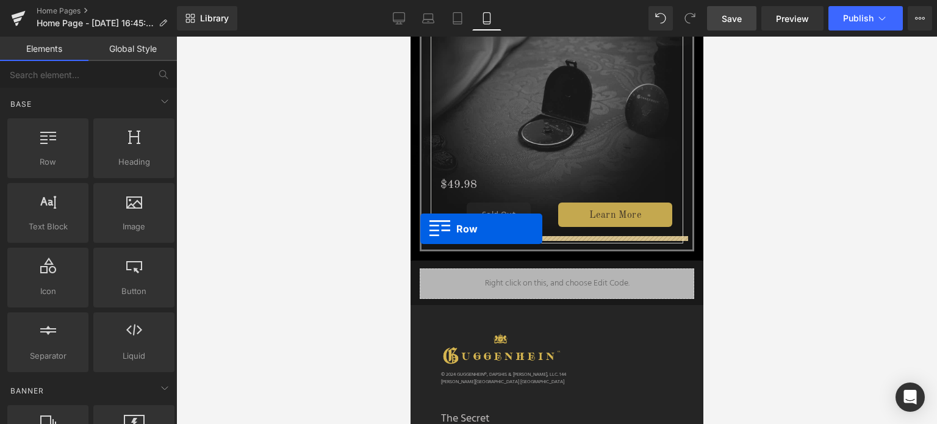
drag, startPoint x: 418, startPoint y: 350, endPoint x: 1316, endPoint y: 285, distance: 900.9
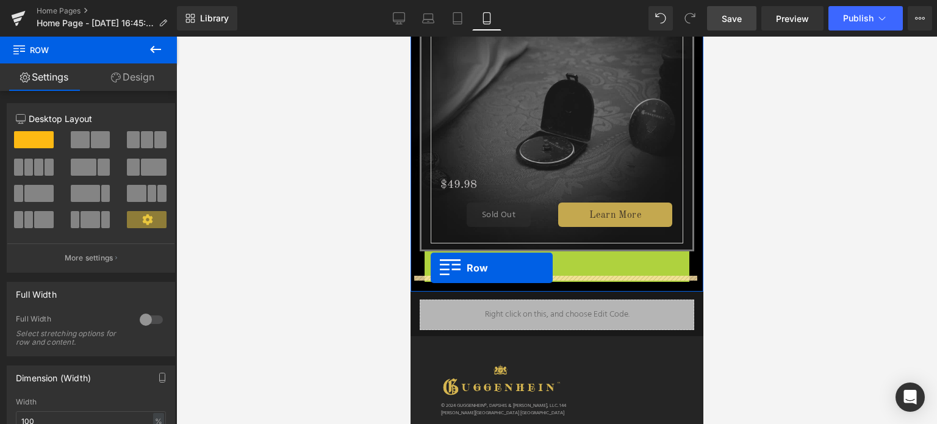
drag, startPoint x: 426, startPoint y: 245, endPoint x: 430, endPoint y: 269, distance: 24.8
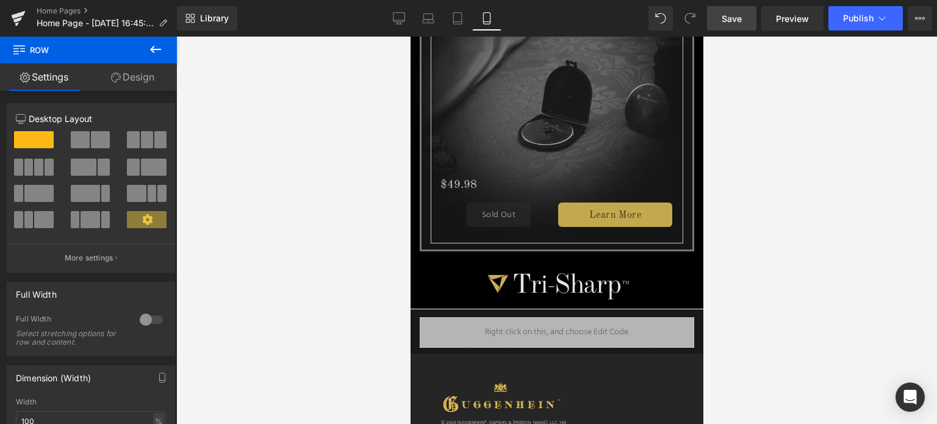
click at [744, 21] on link "Save" at bounding box center [731, 18] width 49 height 24
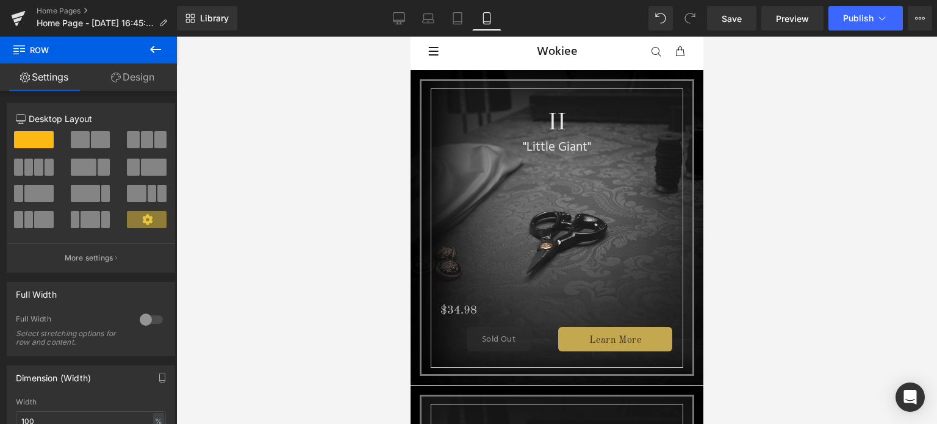
scroll to position [0, 0]
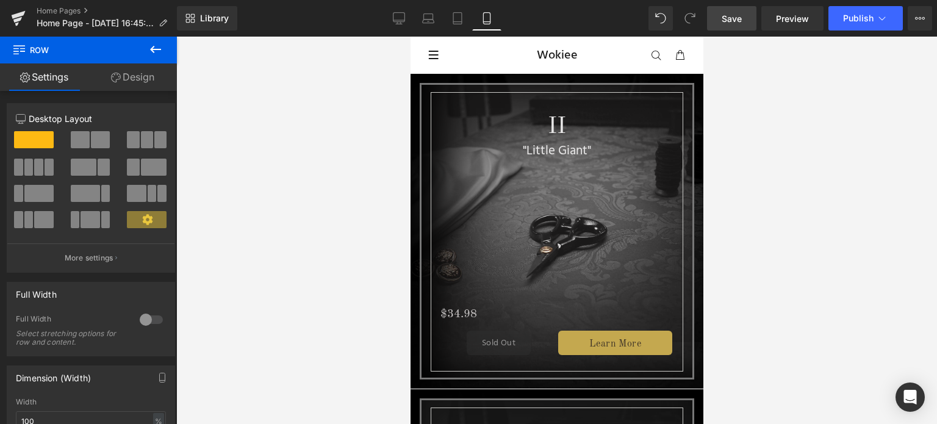
click at [733, 14] on span "Save" at bounding box center [732, 18] width 20 height 13
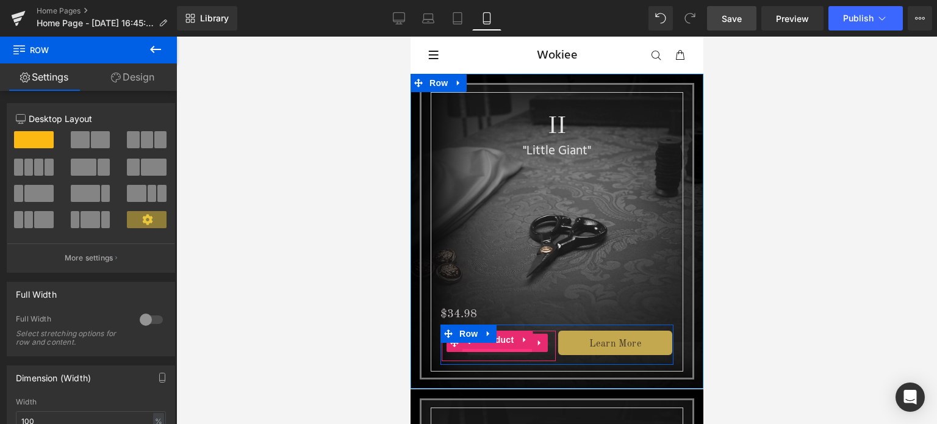
click at [515, 350] on span "(P) Cart Button" at bounding box center [497, 343] width 70 height 18
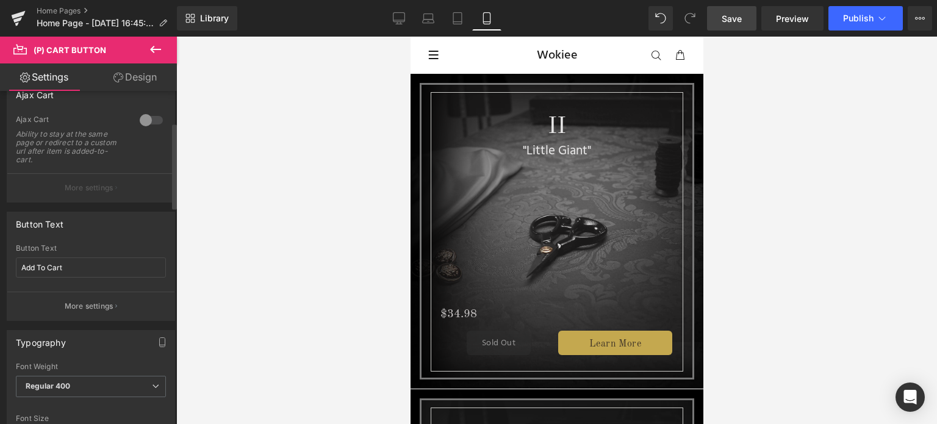
scroll to position [122, 0]
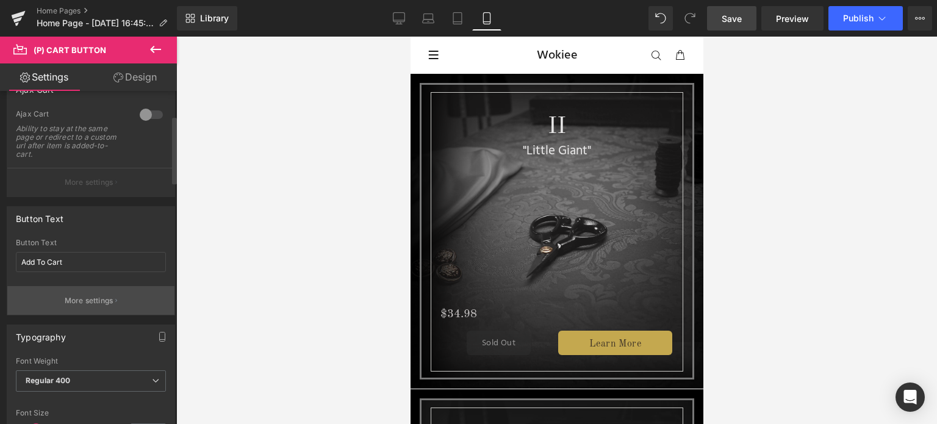
click at [90, 299] on p "More settings" at bounding box center [89, 300] width 49 height 11
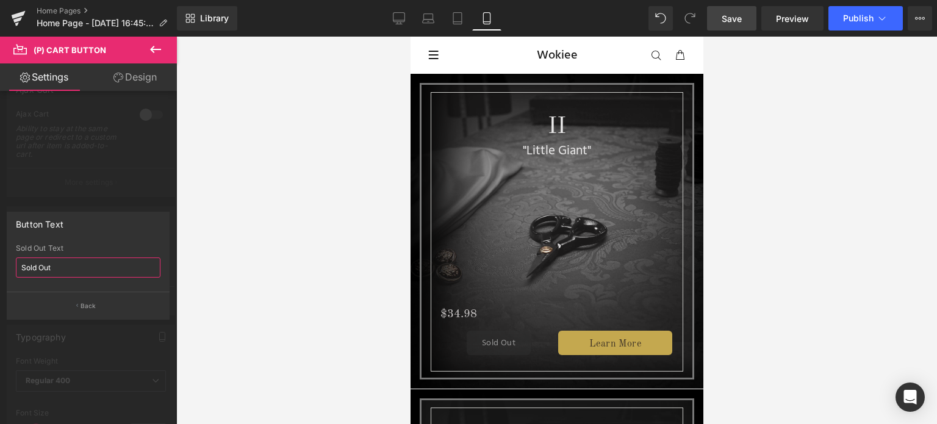
drag, startPoint x: 66, startPoint y: 267, endPoint x: 12, endPoint y: 268, distance: 54.3
click at [12, 268] on div "Sold Out Sold Out Text Sold Out" at bounding box center [88, 268] width 162 height 48
type input "Sold Out"
click at [85, 267] on input "Sold Out" at bounding box center [88, 267] width 145 height 20
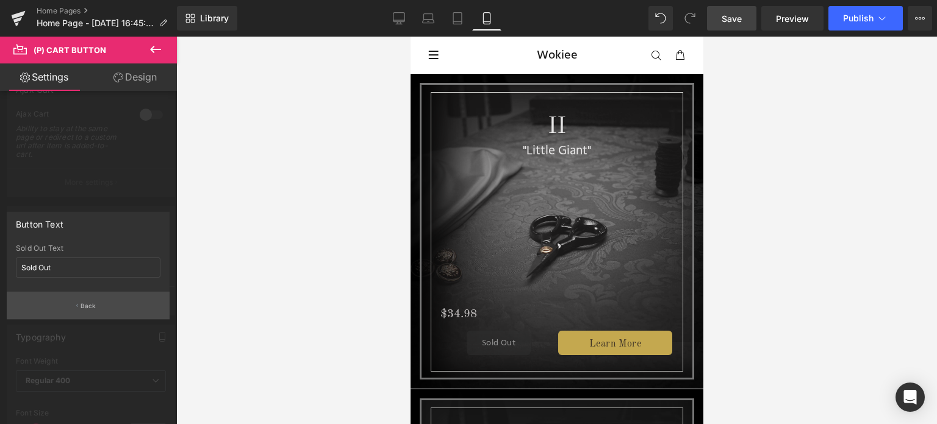
click at [124, 306] on button "Back" at bounding box center [88, 305] width 163 height 27
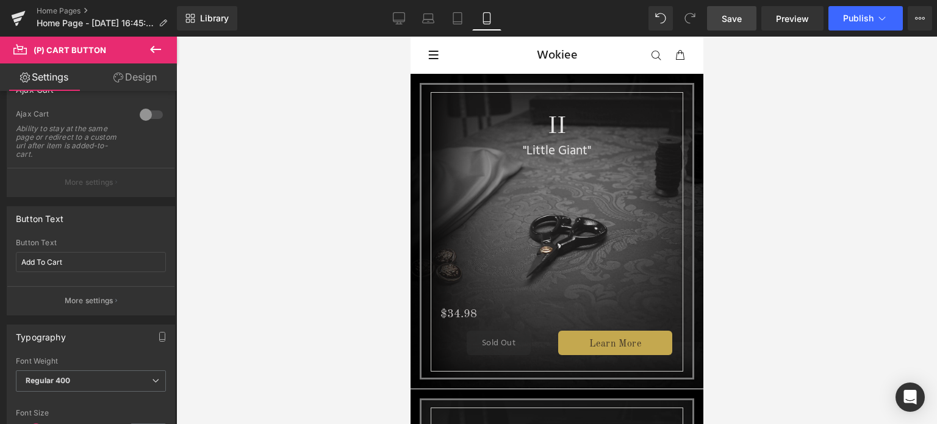
click at [728, 15] on span "Save" at bounding box center [732, 18] width 20 height 13
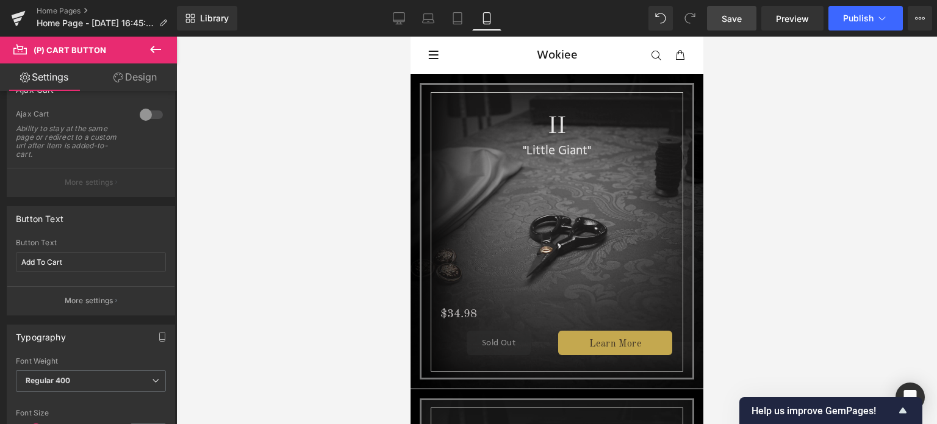
scroll to position [305, 0]
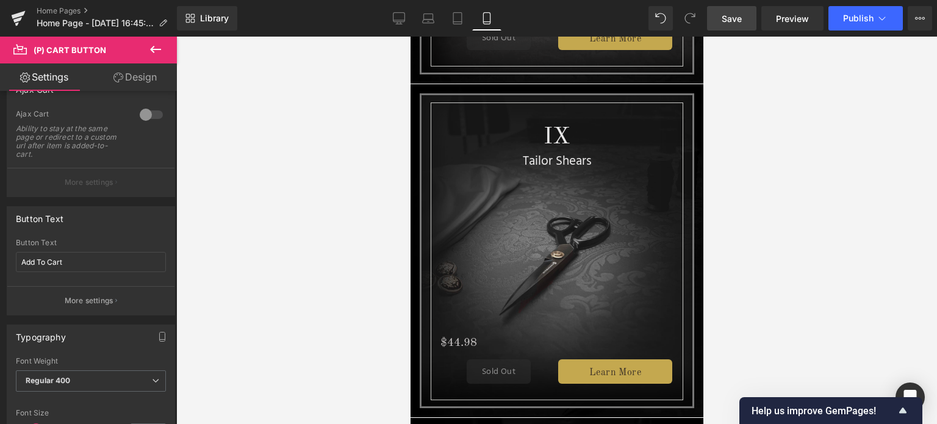
click at [730, 16] on span "Save" at bounding box center [732, 18] width 20 height 13
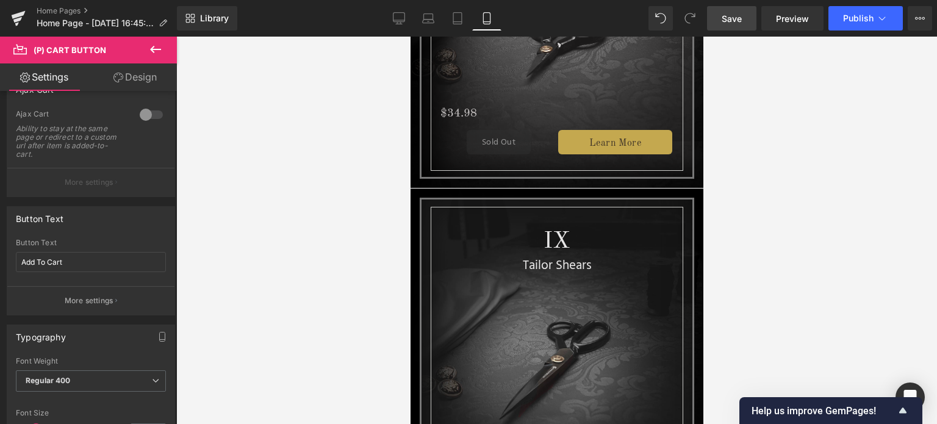
scroll to position [0, 0]
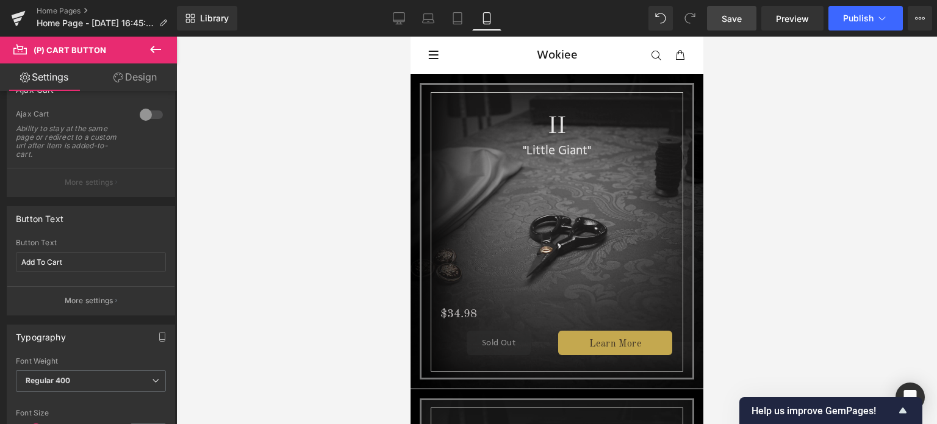
click at [732, 20] on span "Save" at bounding box center [732, 18] width 20 height 13
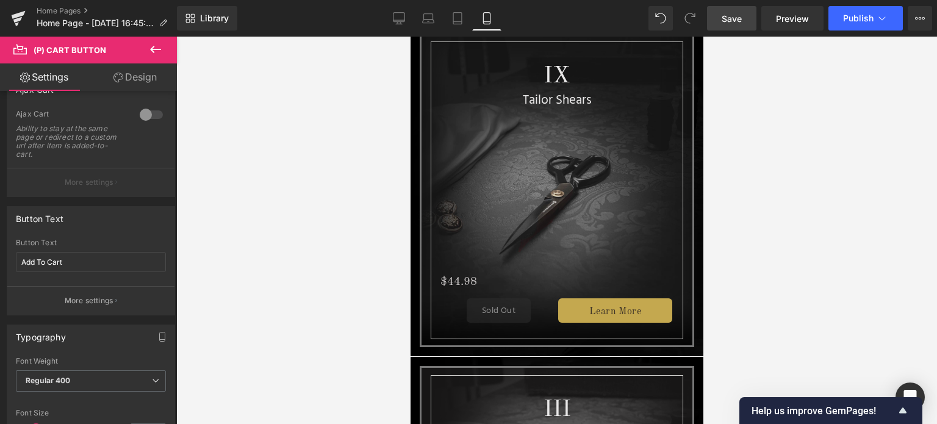
scroll to position [732, 0]
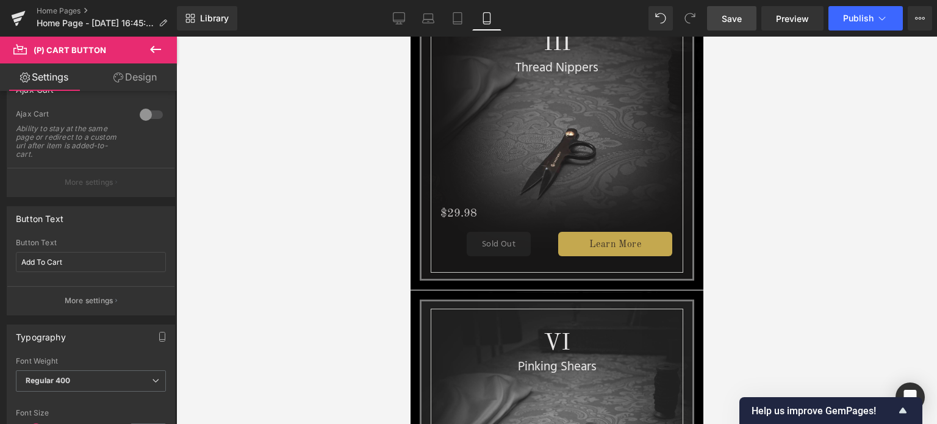
click at [726, 23] on span "Save" at bounding box center [732, 18] width 20 height 13
drag, startPoint x: 737, startPoint y: 14, endPoint x: 203, endPoint y: 370, distance: 641.7
click at [737, 14] on span "Save" at bounding box center [732, 18] width 20 height 13
